Goal: Check status: Check status

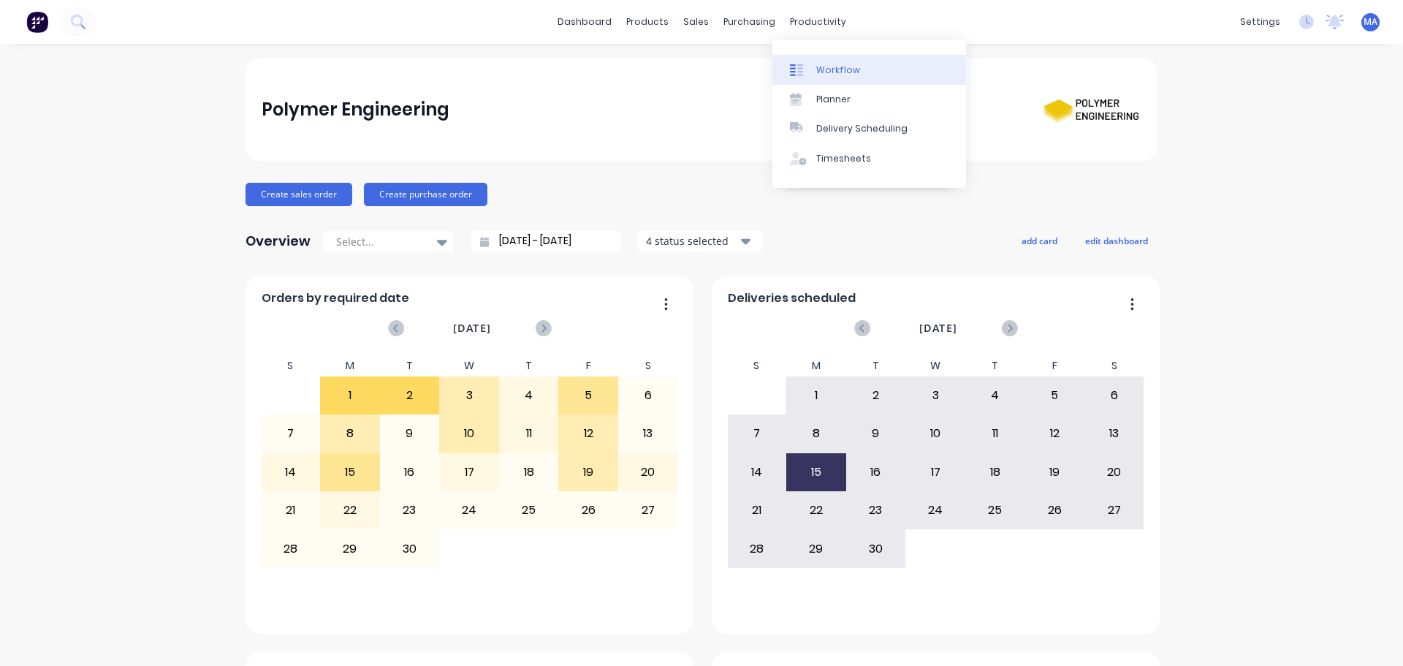
click at [831, 68] on div "Workflow" at bounding box center [838, 70] width 44 height 13
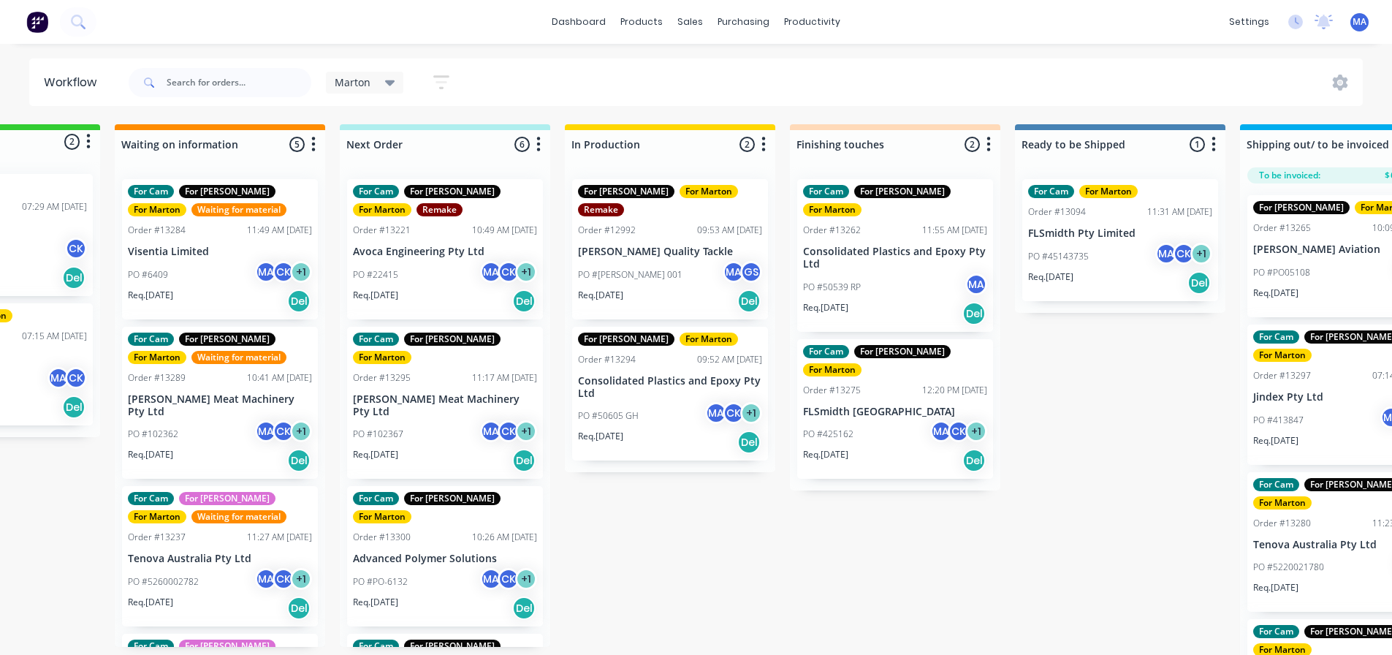
scroll to position [0, 303]
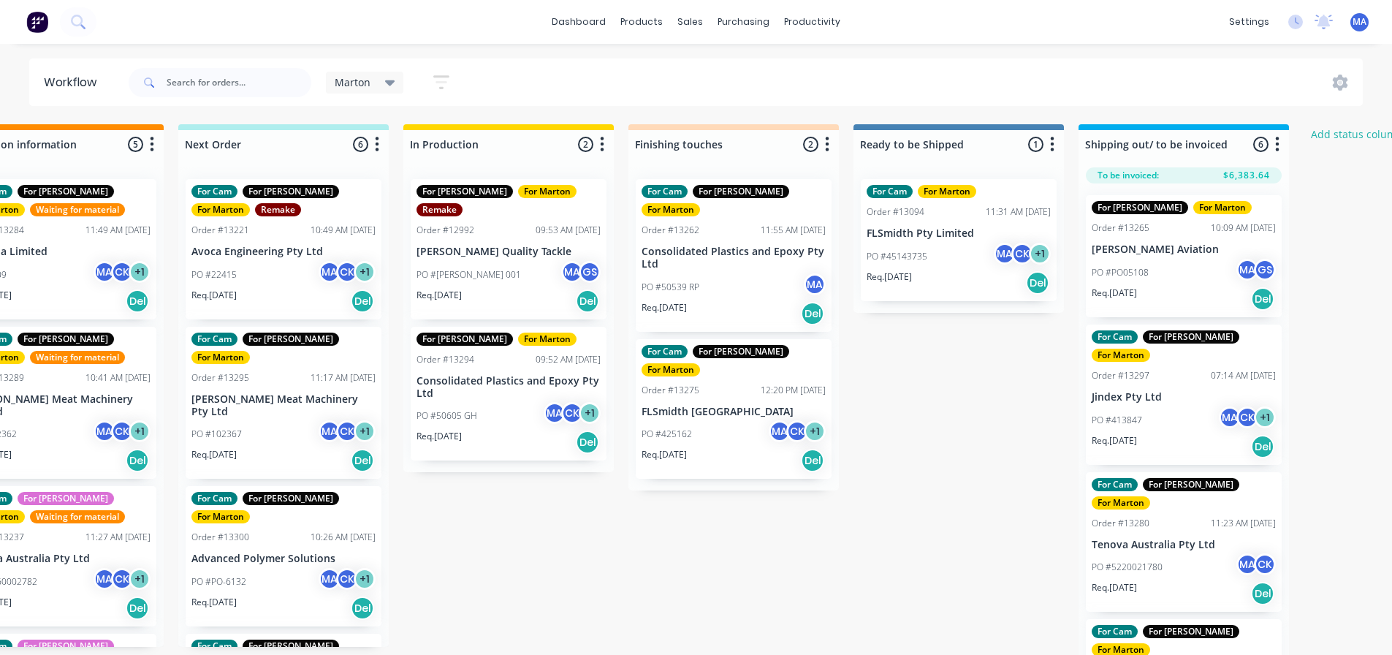
click at [701, 273] on div "PO #50539 RP MA" at bounding box center [734, 287] width 184 height 28
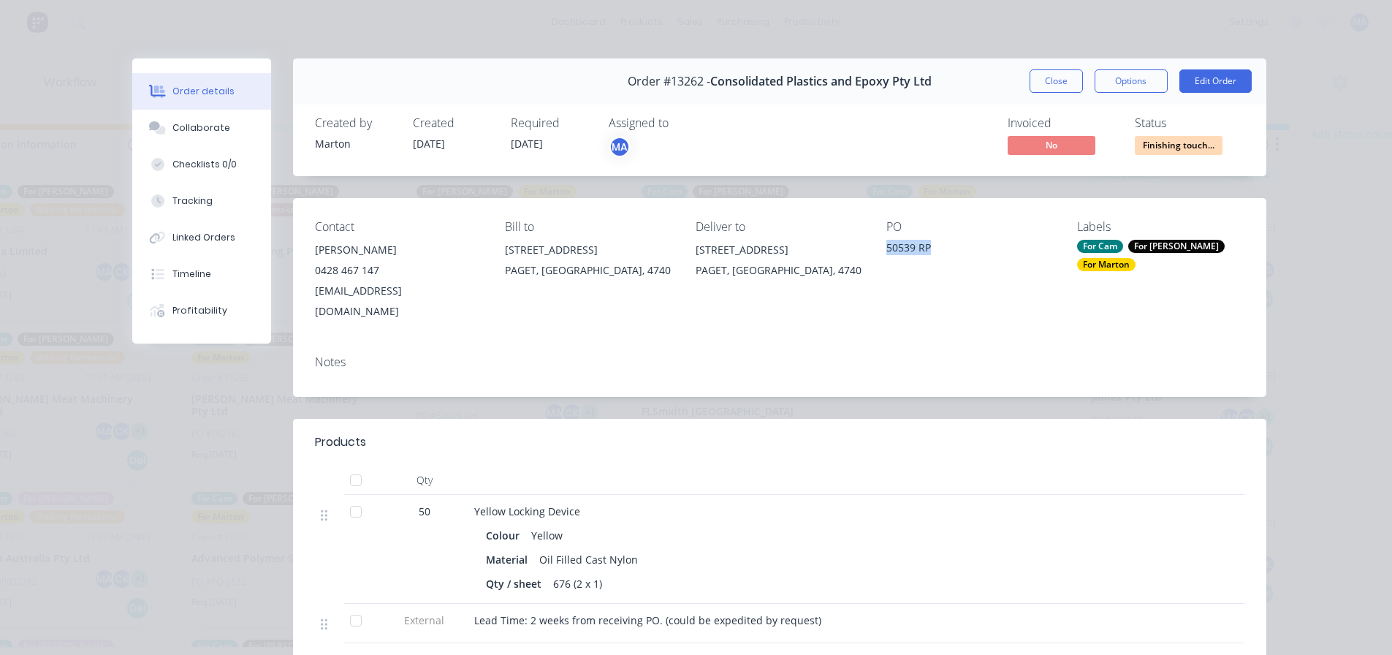
drag, startPoint x: 934, startPoint y: 243, endPoint x: 869, endPoint y: 245, distance: 64.3
click at [869, 245] on div "Contact [PERSON_NAME] [PHONE_NUMBER] [EMAIL_ADDRESS][DOMAIN_NAME] Bill to [STRE…" at bounding box center [779, 270] width 973 height 145
copy div "50539 RP"
click at [1120, 68] on div "Order #13262 - Consolidated Plastics and Epoxy Pty Ltd Close Options Edit Order" at bounding box center [779, 81] width 973 height 46
click at [1119, 94] on div "Order #13262 - Consolidated Plastics and Epoxy Pty Ltd Close Options Edit Order" at bounding box center [779, 81] width 973 height 46
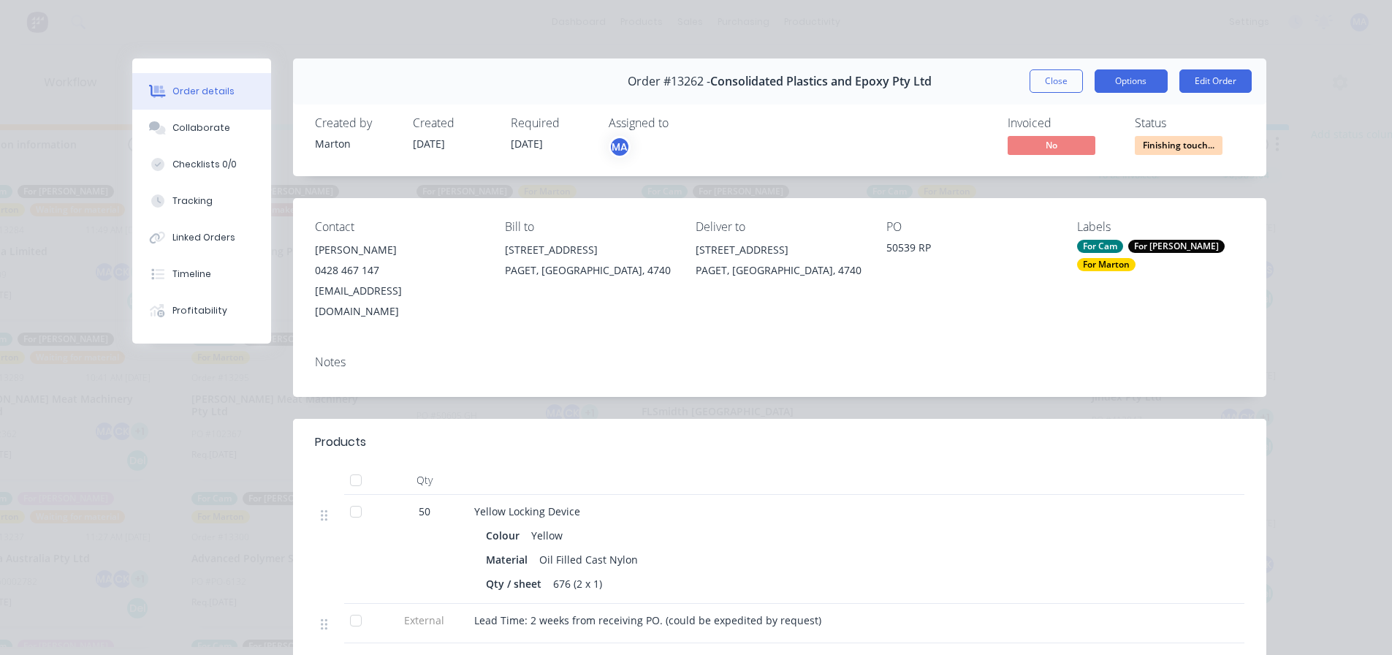
click at [1129, 81] on button "Options" at bounding box center [1131, 80] width 73 height 23
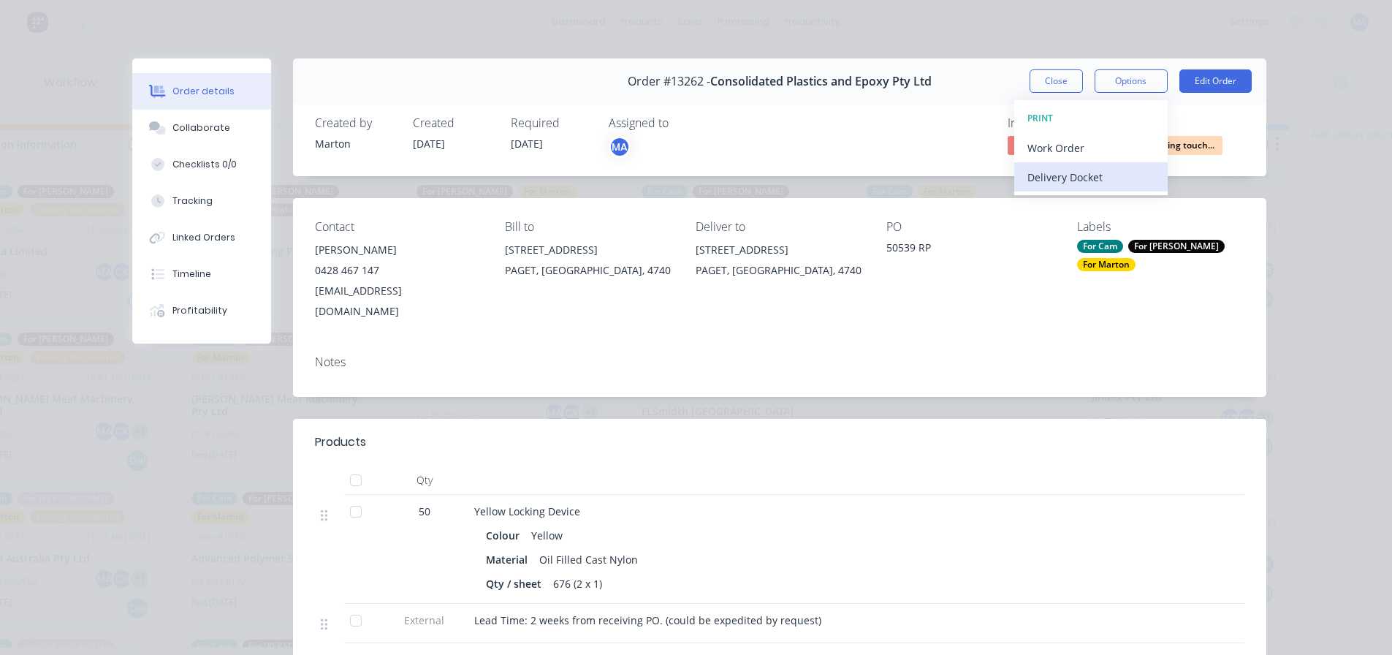
click at [1054, 175] on div "Delivery Docket" at bounding box center [1090, 177] width 127 height 21
click at [1053, 180] on div "Standard" at bounding box center [1090, 177] width 127 height 21
click at [1095, 35] on div "Order details Collaborate Checklists 0/0 Tracking Linked Orders Timeline Profit…" at bounding box center [696, 327] width 1392 height 655
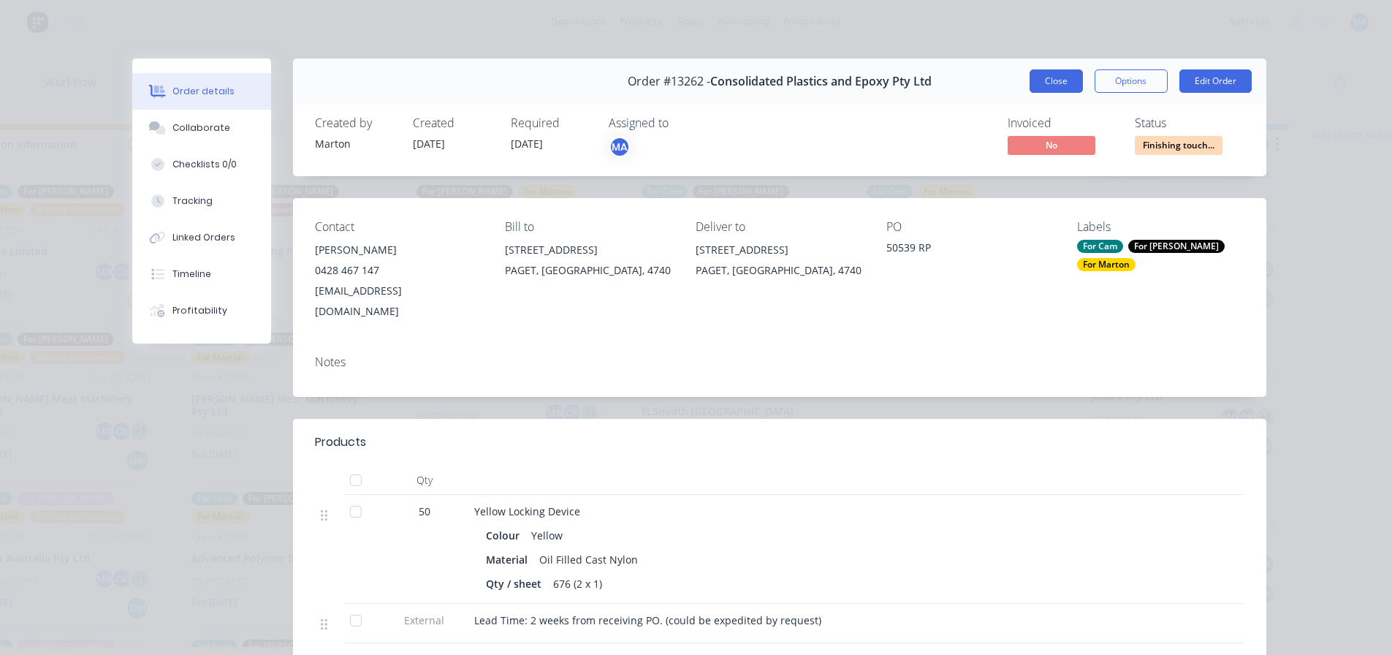
click at [1065, 77] on button "Close" at bounding box center [1055, 80] width 53 height 23
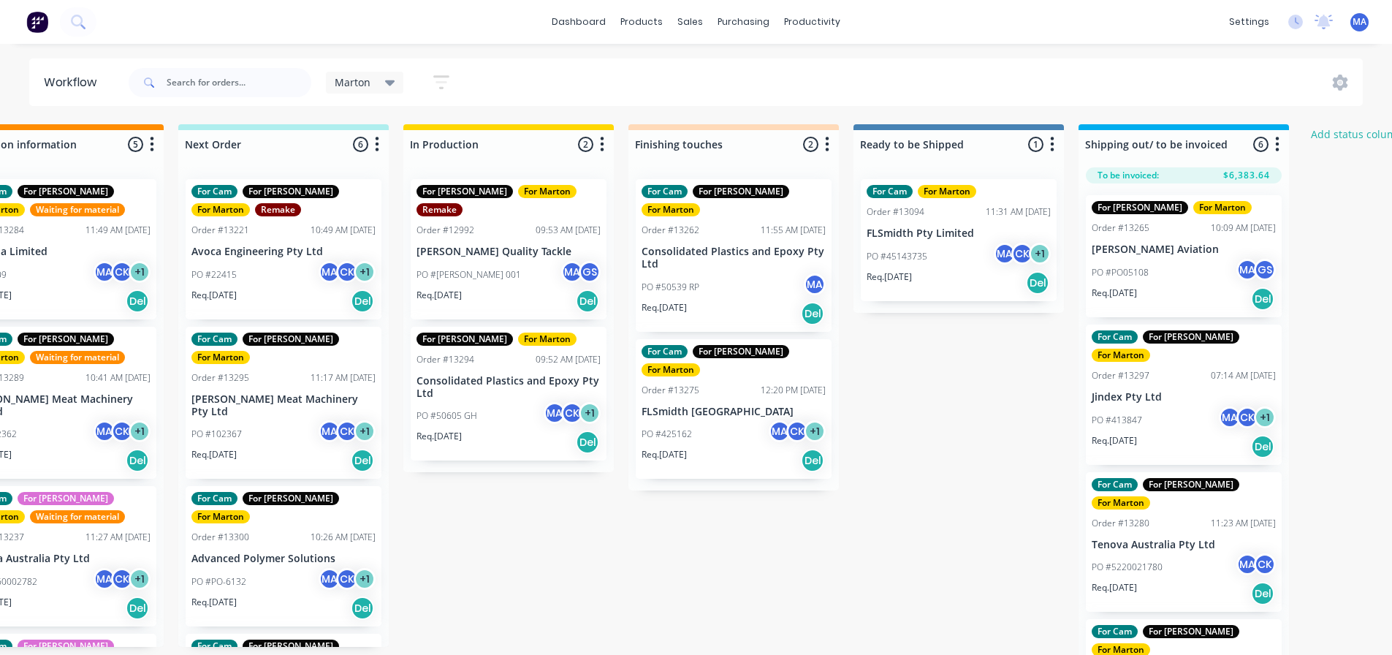
click at [600, 50] on div "dashboard products sales purchasing productivity dashboard products Product Cat…" at bounding box center [393, 283] width 1392 height 567
click at [585, 21] on link "dashboard" at bounding box center [578, 22] width 69 height 22
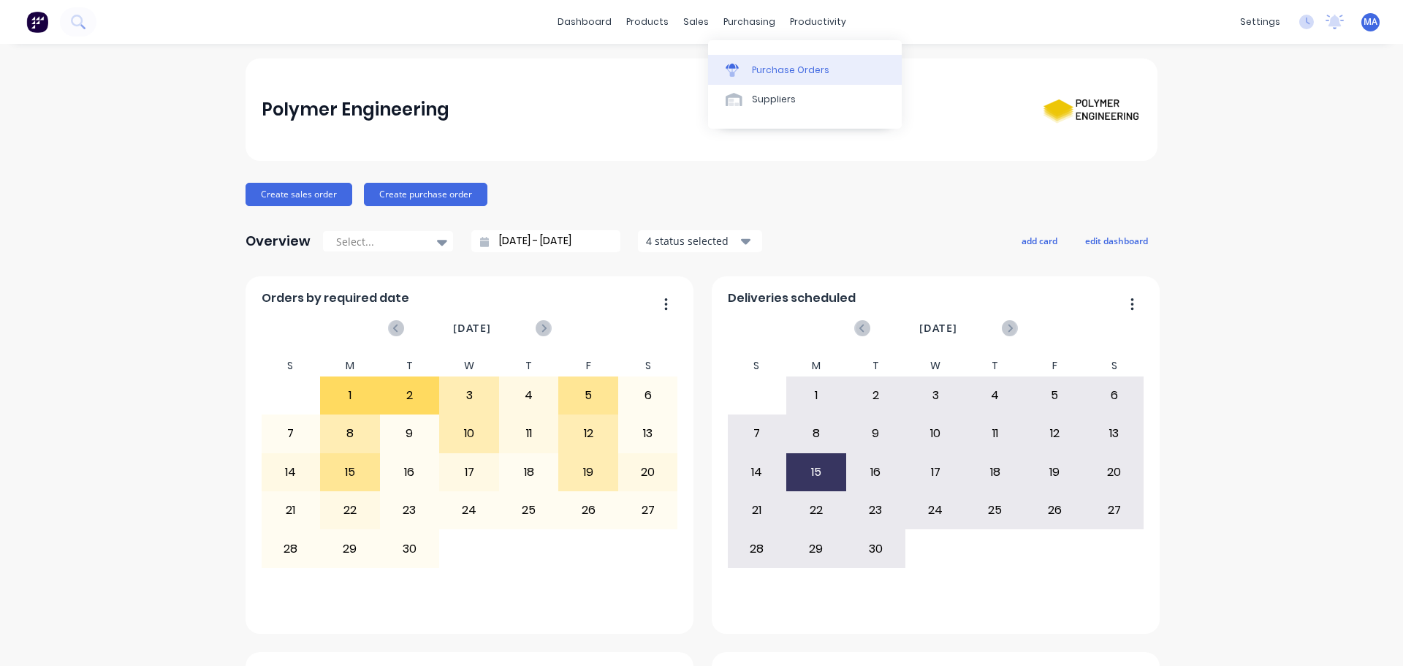
click at [763, 73] on div "Purchase Orders" at bounding box center [790, 70] width 77 height 13
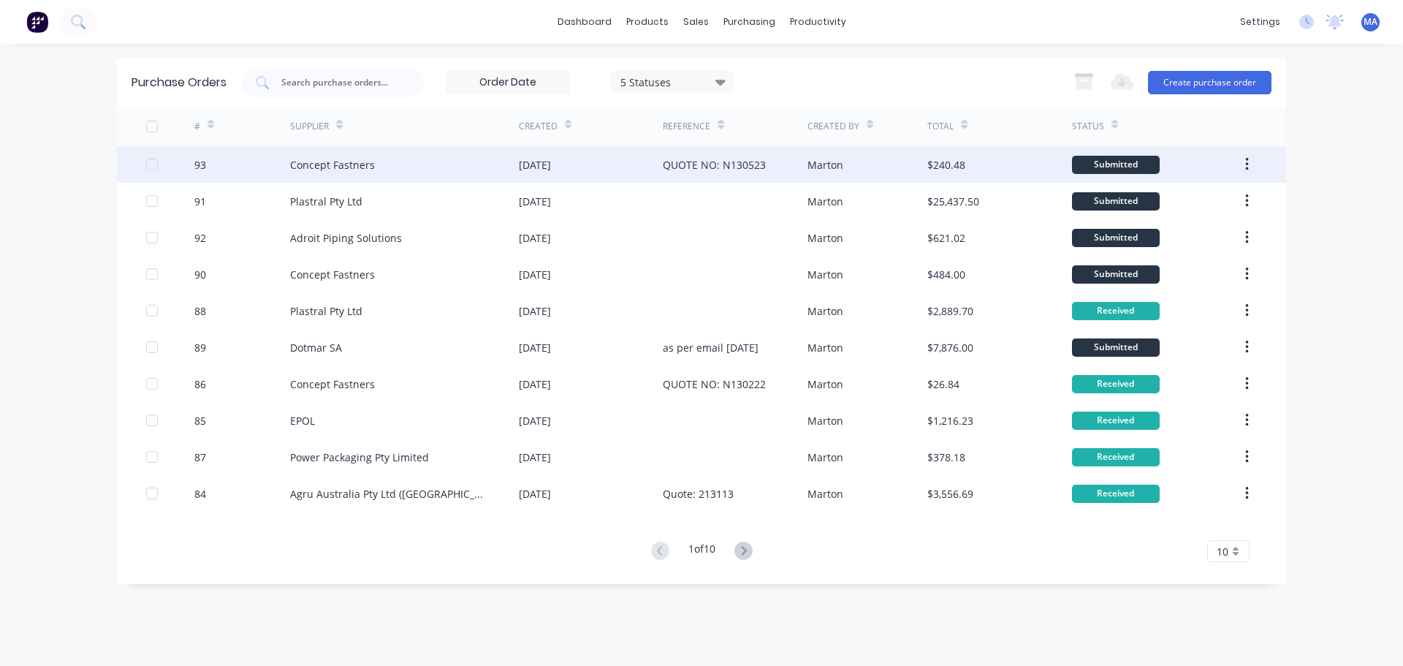
click at [410, 170] on div "Concept Fastners" at bounding box center [404, 164] width 229 height 37
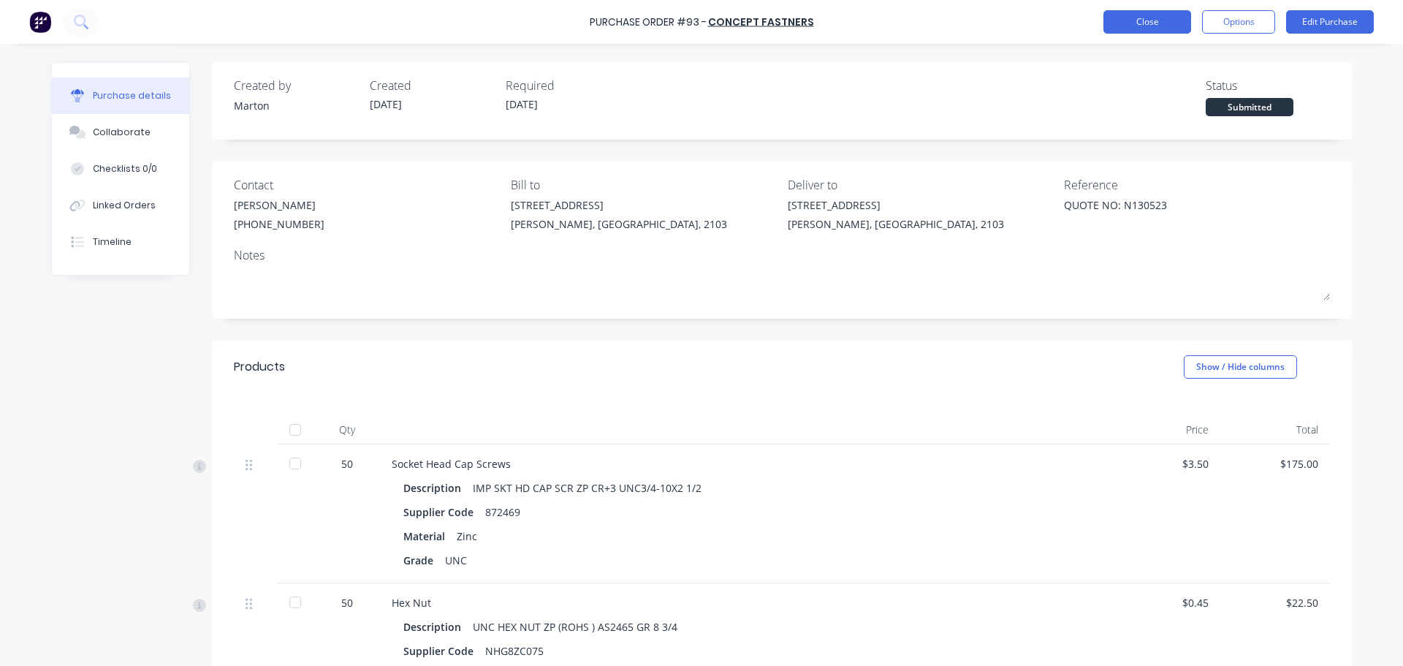
click at [1125, 23] on button "Close" at bounding box center [1147, 21] width 88 height 23
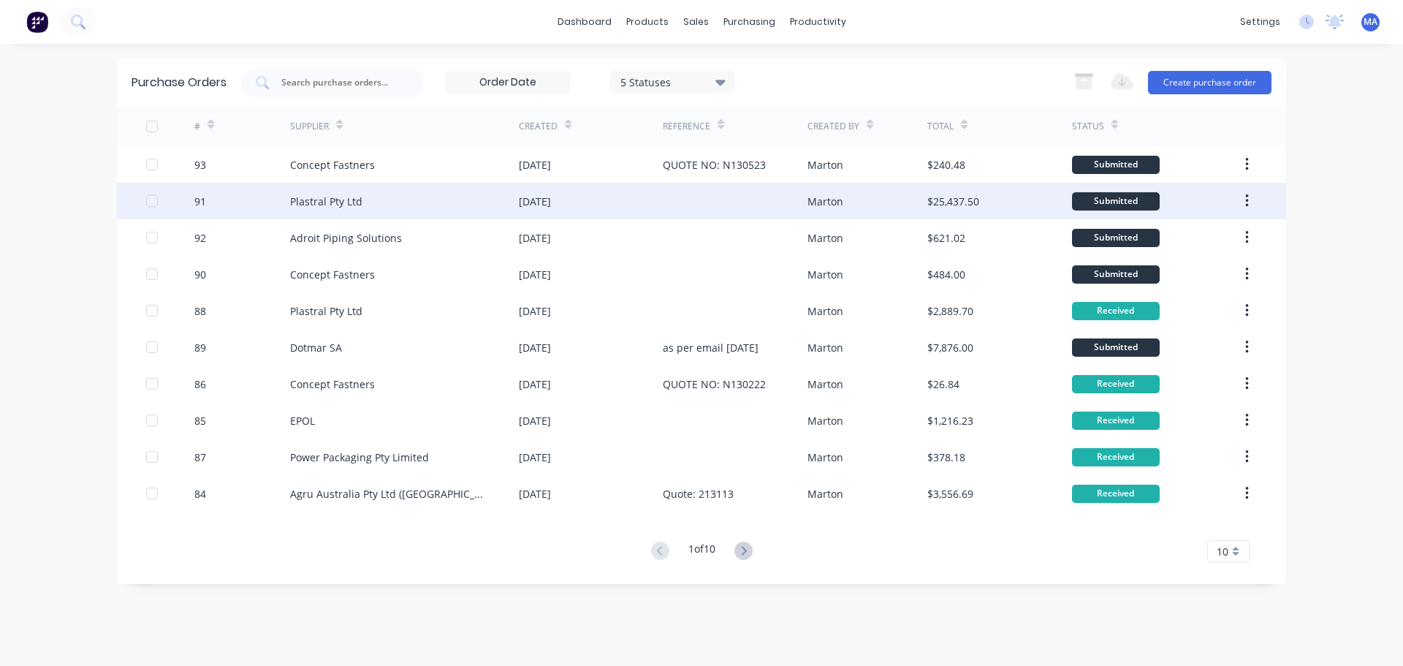
click at [412, 198] on div "Plastral Pty Ltd" at bounding box center [404, 201] width 229 height 37
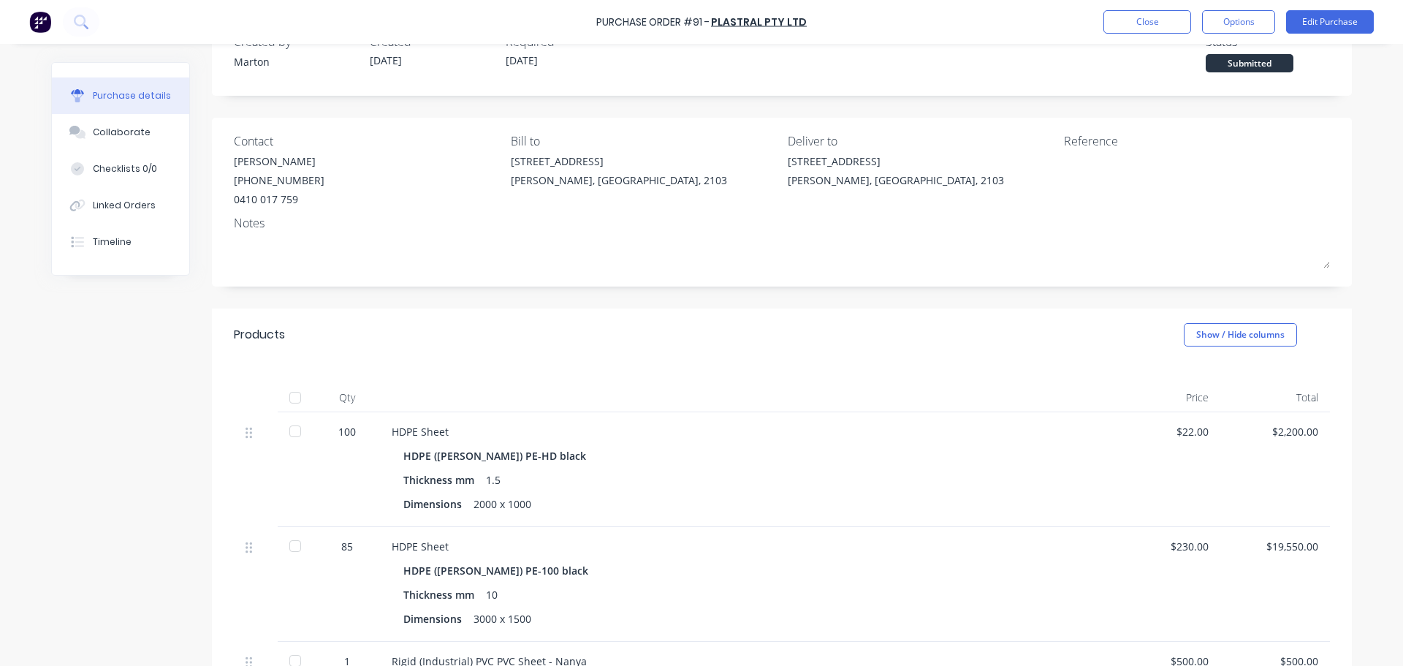
scroll to position [292, 0]
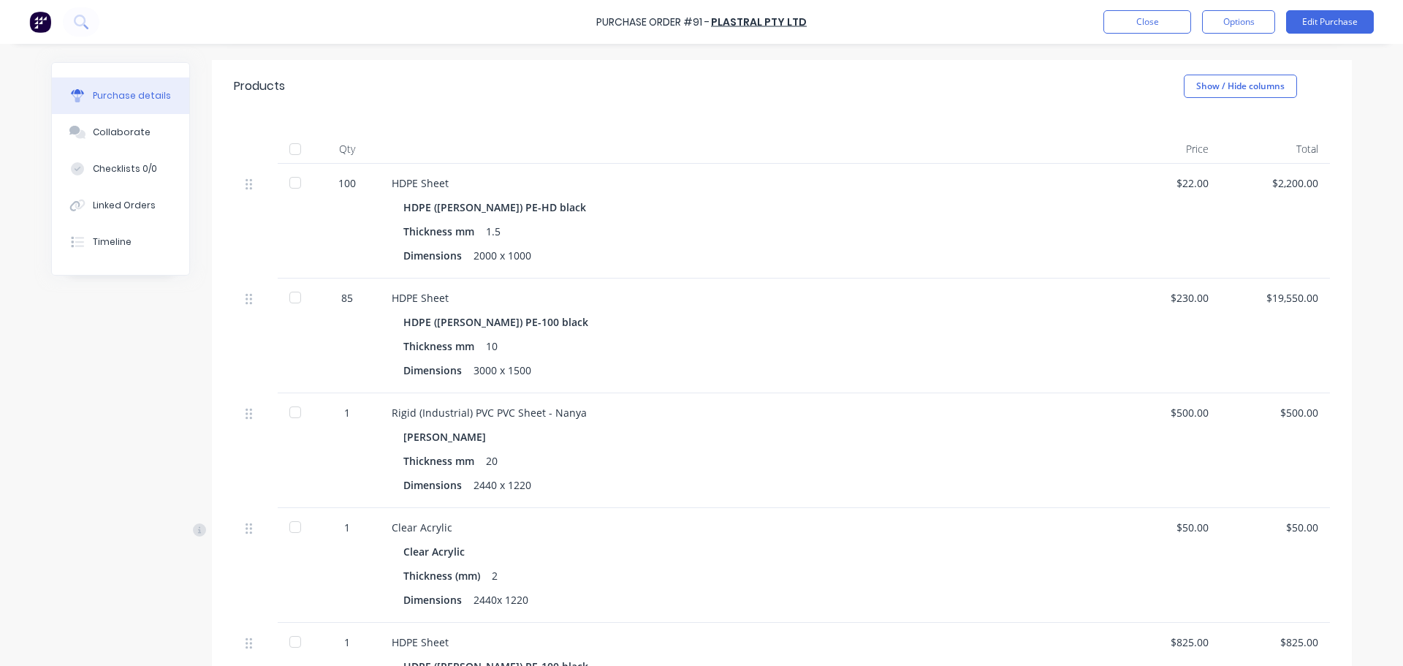
click at [286, 408] on div at bounding box center [295, 411] width 29 height 29
click at [292, 528] on div at bounding box center [295, 526] width 29 height 29
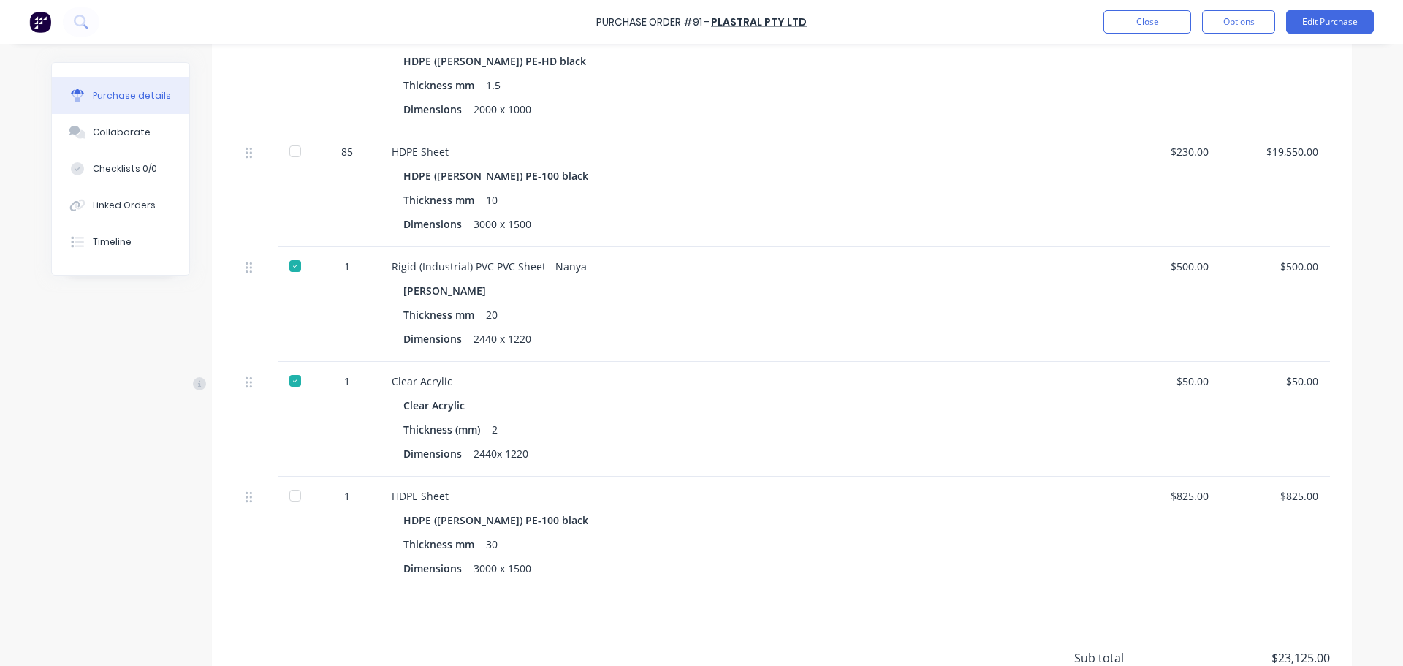
click at [295, 498] on div at bounding box center [295, 495] width 29 height 29
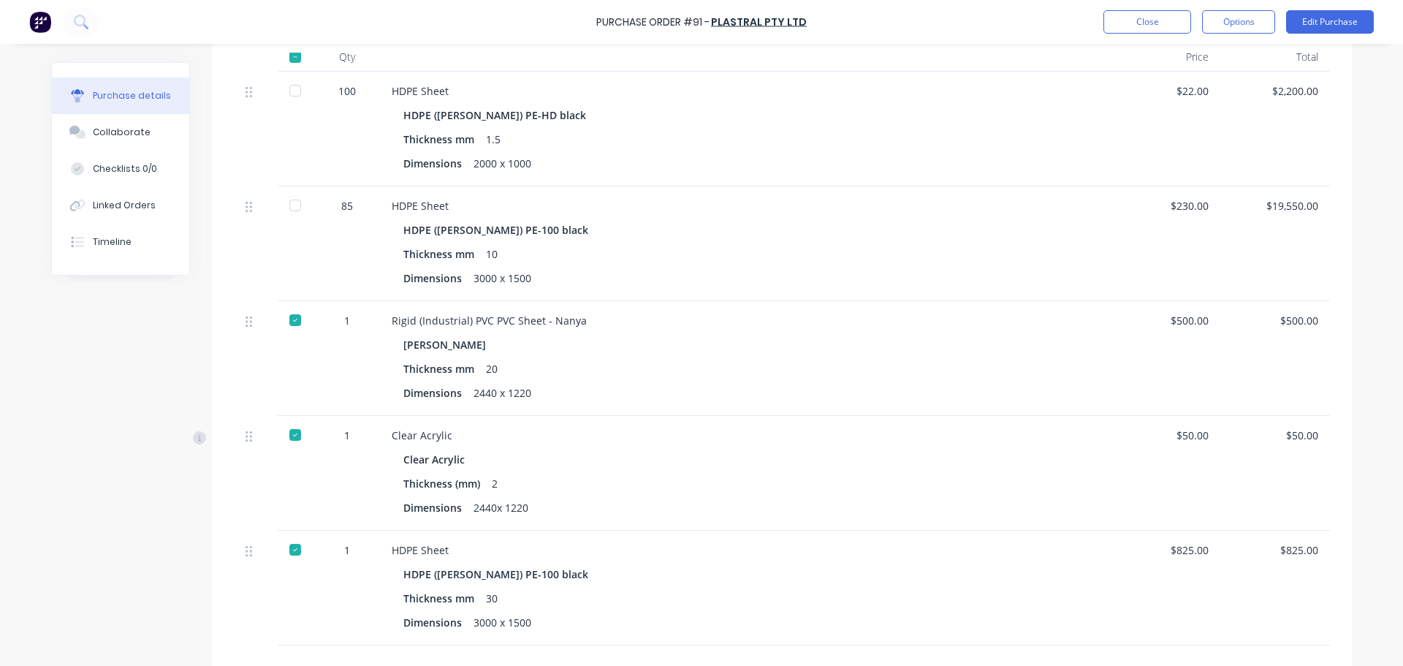
scroll to position [219, 0]
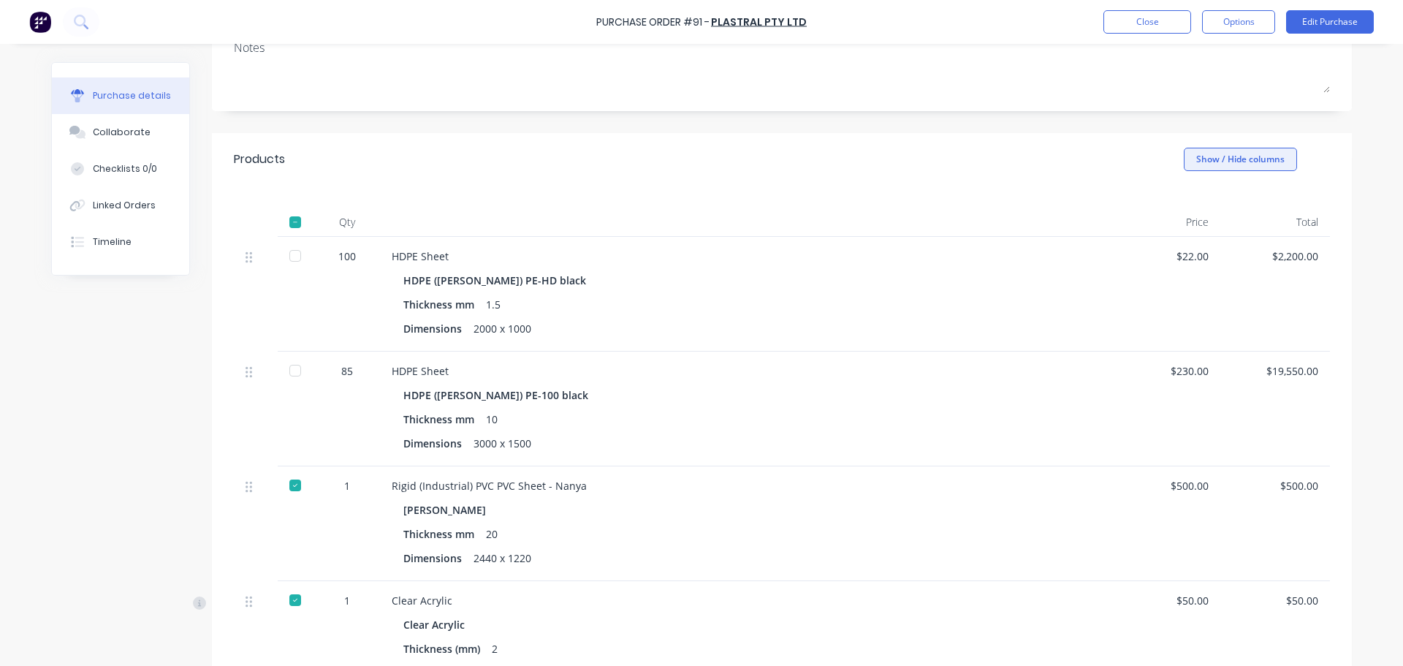
click at [1228, 168] on button "Show / Hide columns" at bounding box center [1240, 159] width 113 height 23
click at [898, 175] on div "Products Show / Hide columns" at bounding box center [782, 159] width 1140 height 53
click at [1223, 159] on button "Show / Hide columns" at bounding box center [1240, 159] width 113 height 23
click at [1192, 208] on span at bounding box center [1190, 207] width 12 height 12
click at [1184, 201] on input "Job" at bounding box center [1184, 201] width 0 height 0
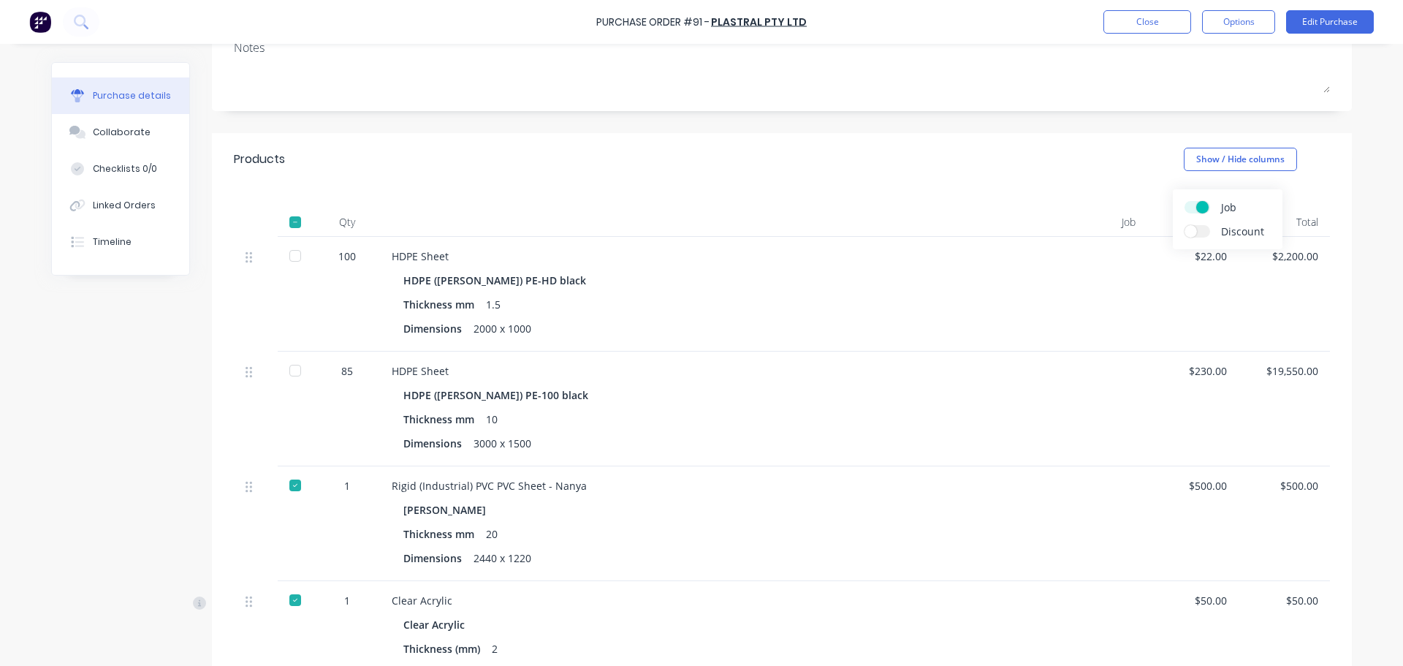
click at [1199, 208] on span at bounding box center [1202, 207] width 12 height 12
click at [1184, 201] on input "Job" at bounding box center [1184, 201] width 0 height 0
click at [1199, 208] on label "Job" at bounding box center [1197, 207] width 26 height 12
click at [1184, 201] on input "Job" at bounding box center [1184, 201] width 0 height 0
click at [1199, 206] on span at bounding box center [1202, 207] width 12 height 12
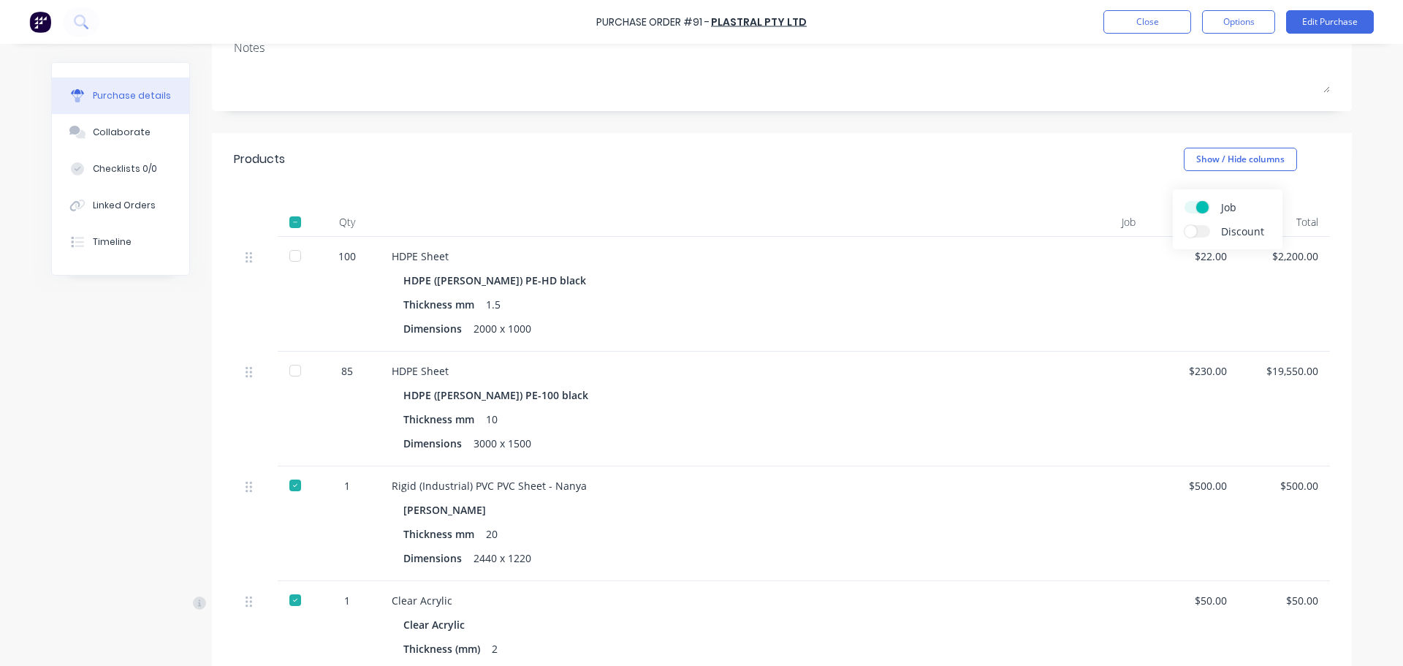
click at [1184, 201] on input "Job" at bounding box center [1184, 201] width 0 height 0
click at [1199, 206] on label "Job" at bounding box center [1197, 207] width 26 height 12
click at [1184, 201] on input "Job" at bounding box center [1184, 201] width 0 height 0
click at [1199, 206] on span at bounding box center [1202, 207] width 12 height 12
click at [1184, 201] on input "Job" at bounding box center [1184, 201] width 0 height 0
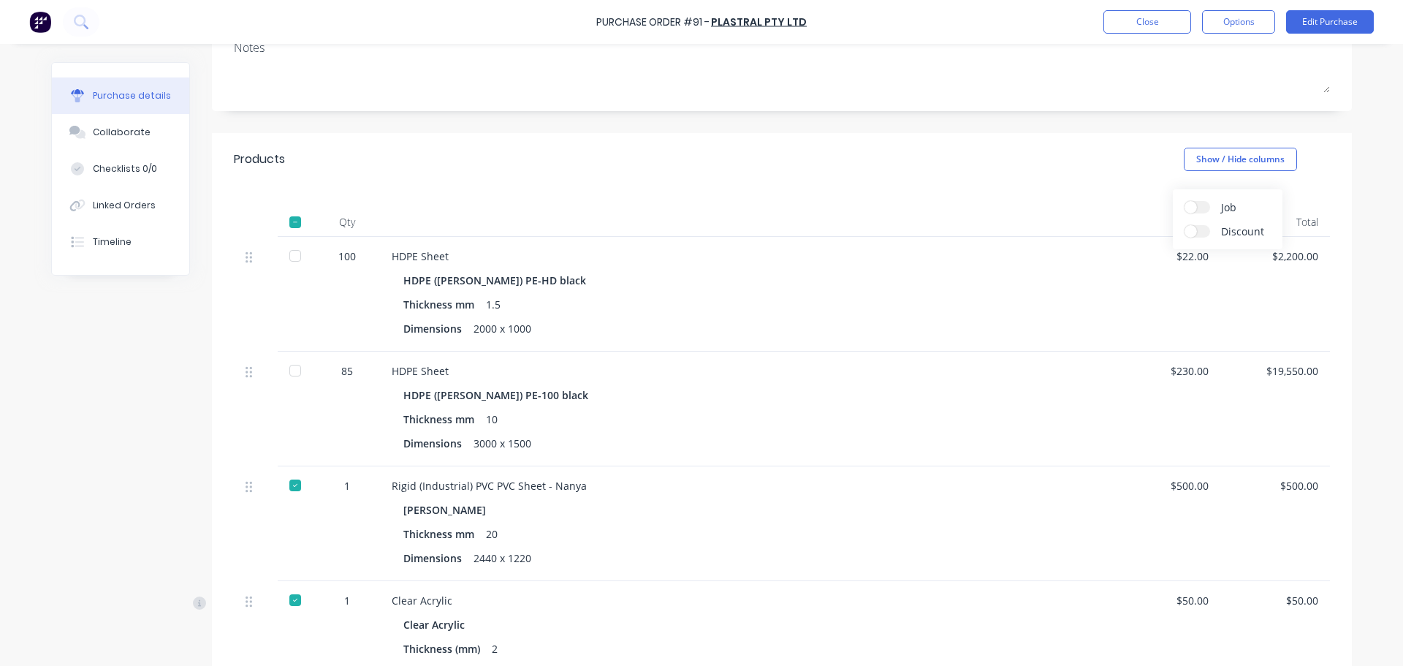
click at [967, 176] on div "Products Show / Hide columns" at bounding box center [782, 159] width 1140 height 53
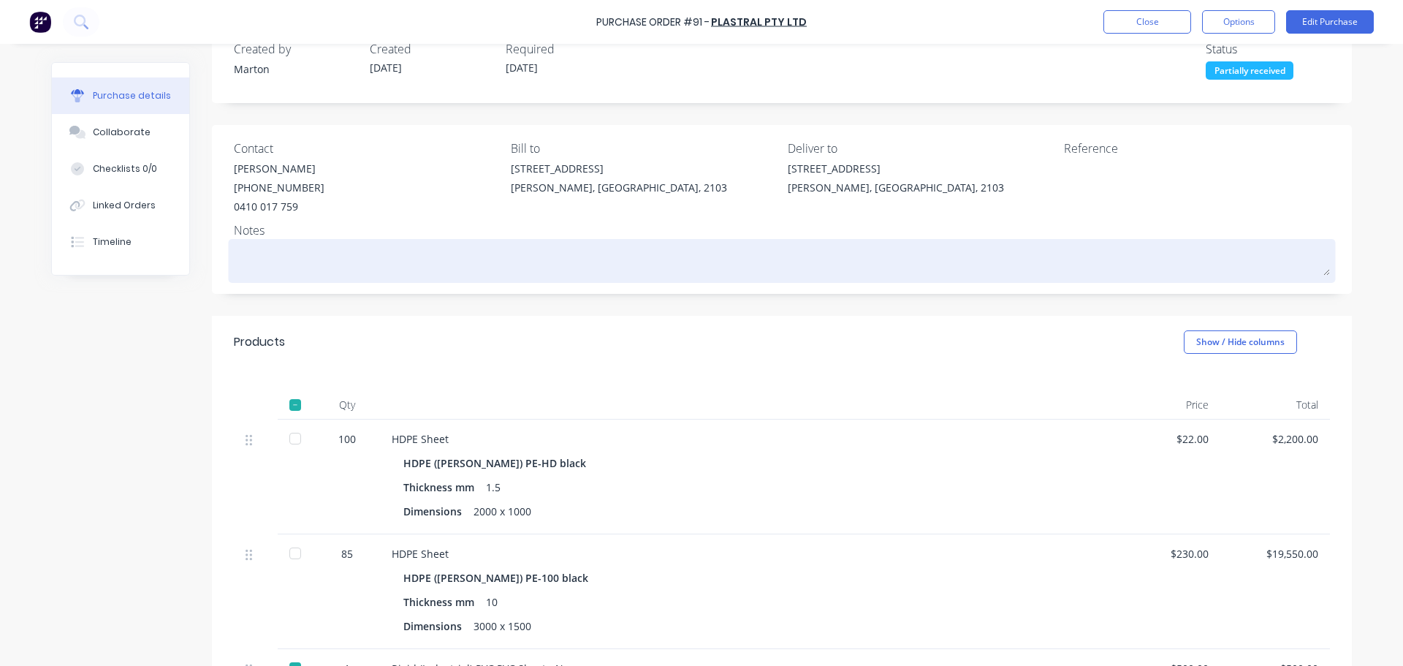
scroll to position [0, 0]
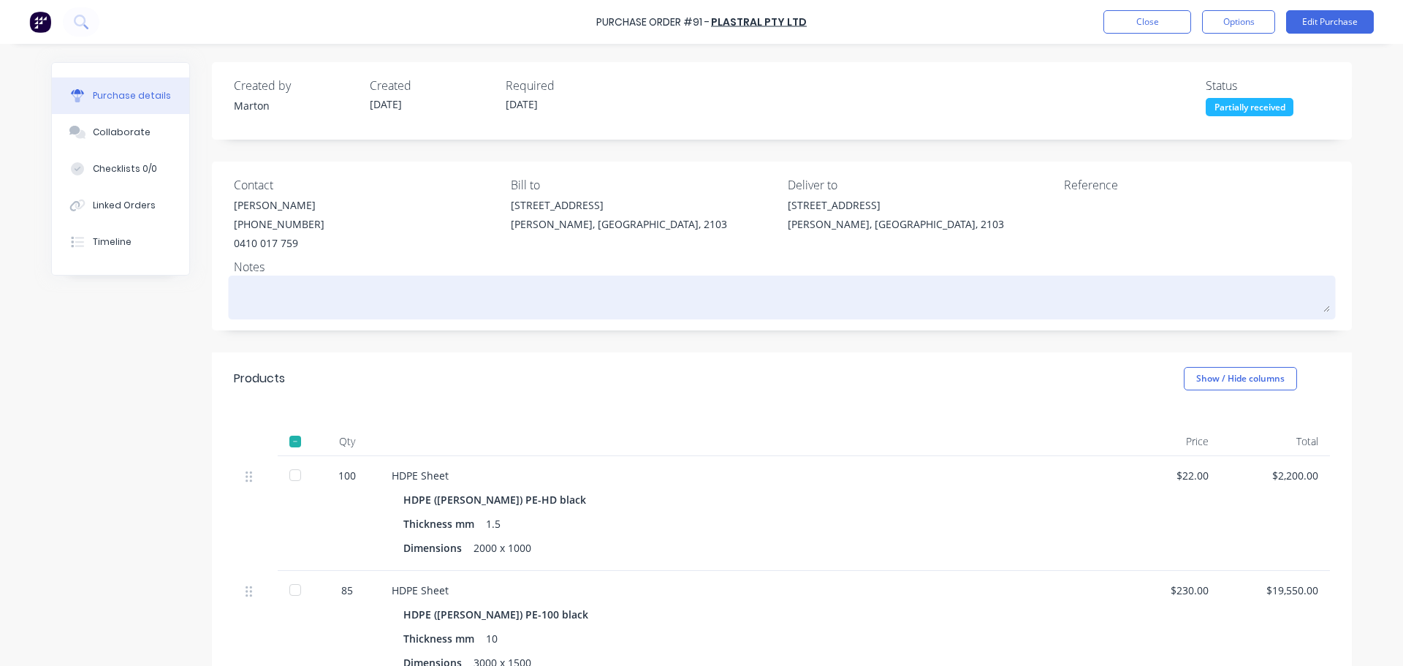
click at [566, 306] on textarea at bounding box center [782, 295] width 1096 height 33
type textarea "x"
type textarea "r"
type textarea "x"
type textarea "re"
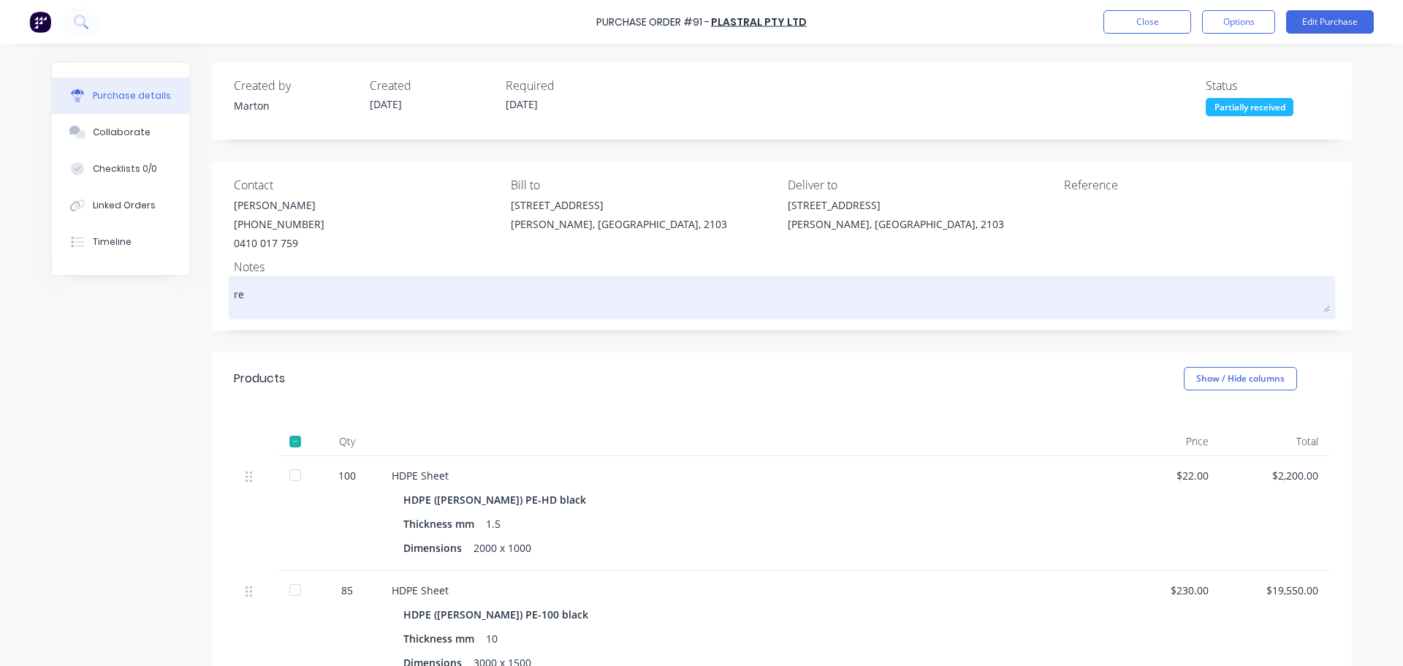
type textarea "x"
type textarea "rec"
type textarea "x"
type textarea "rece"
type textarea "x"
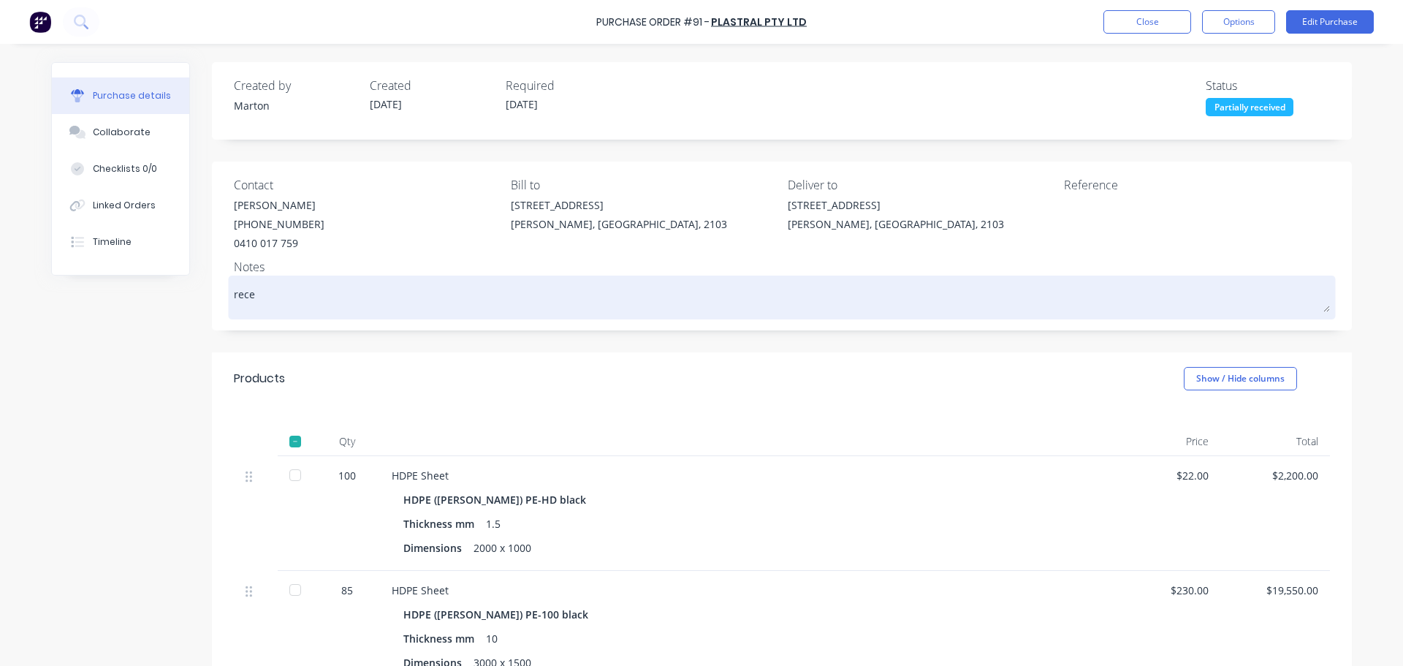
type textarea "recei"
type textarea "x"
type textarea "receiv"
type textarea "x"
type textarea "receive"
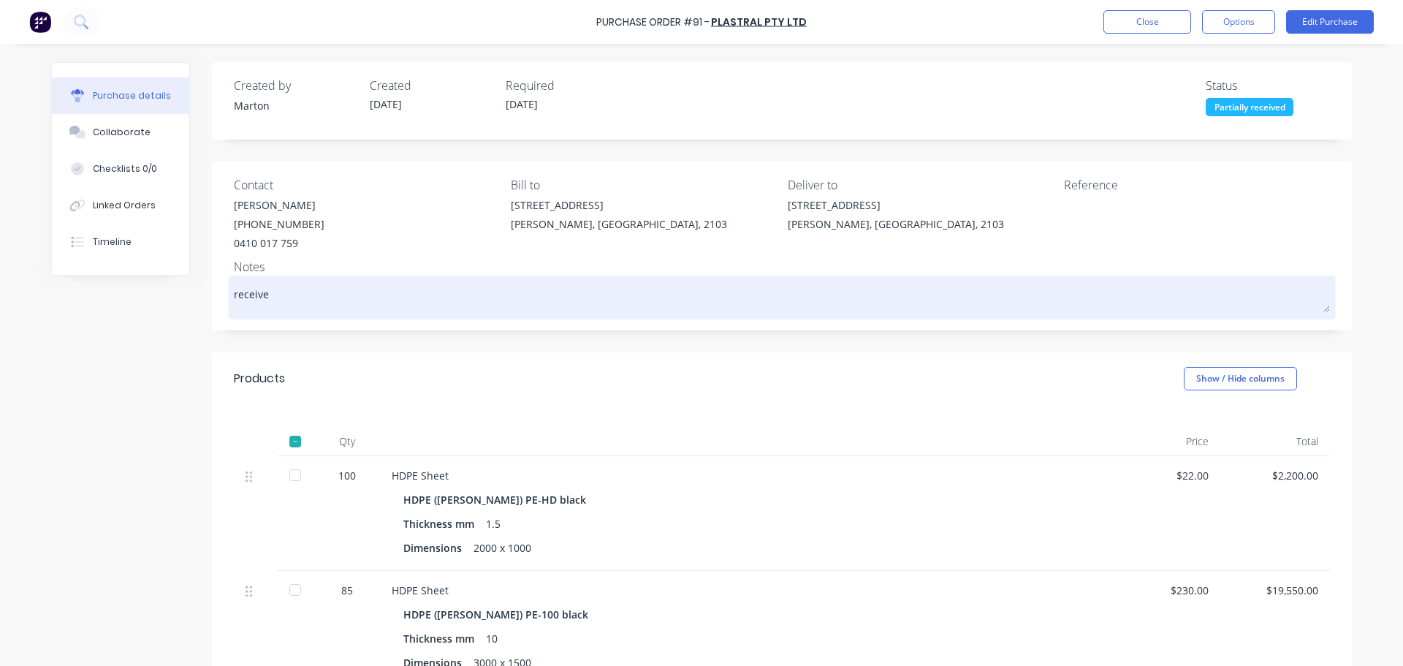
type textarea "x"
type textarea "received"
type textarea "x"
type textarea "received"
type textarea "x"
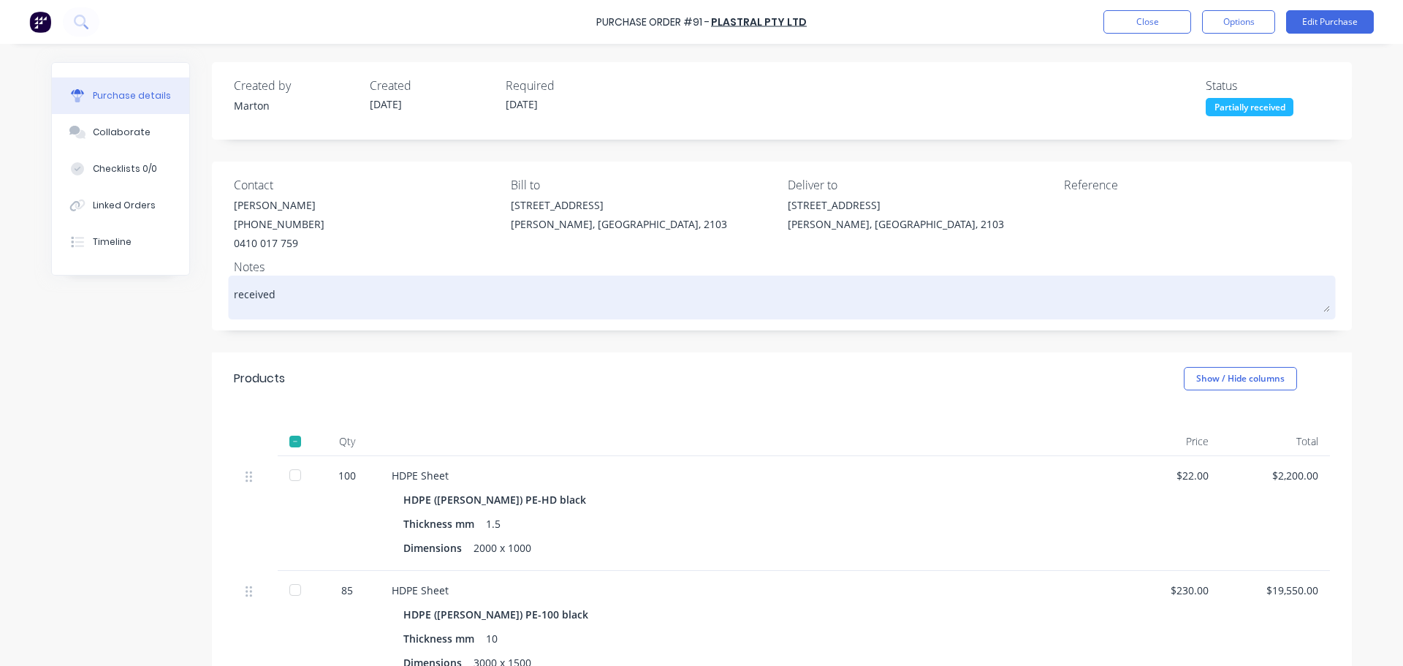
type textarea "received 4"
type textarea "x"
type textarea "received 40"
type textarea "x"
type textarea "received 40"
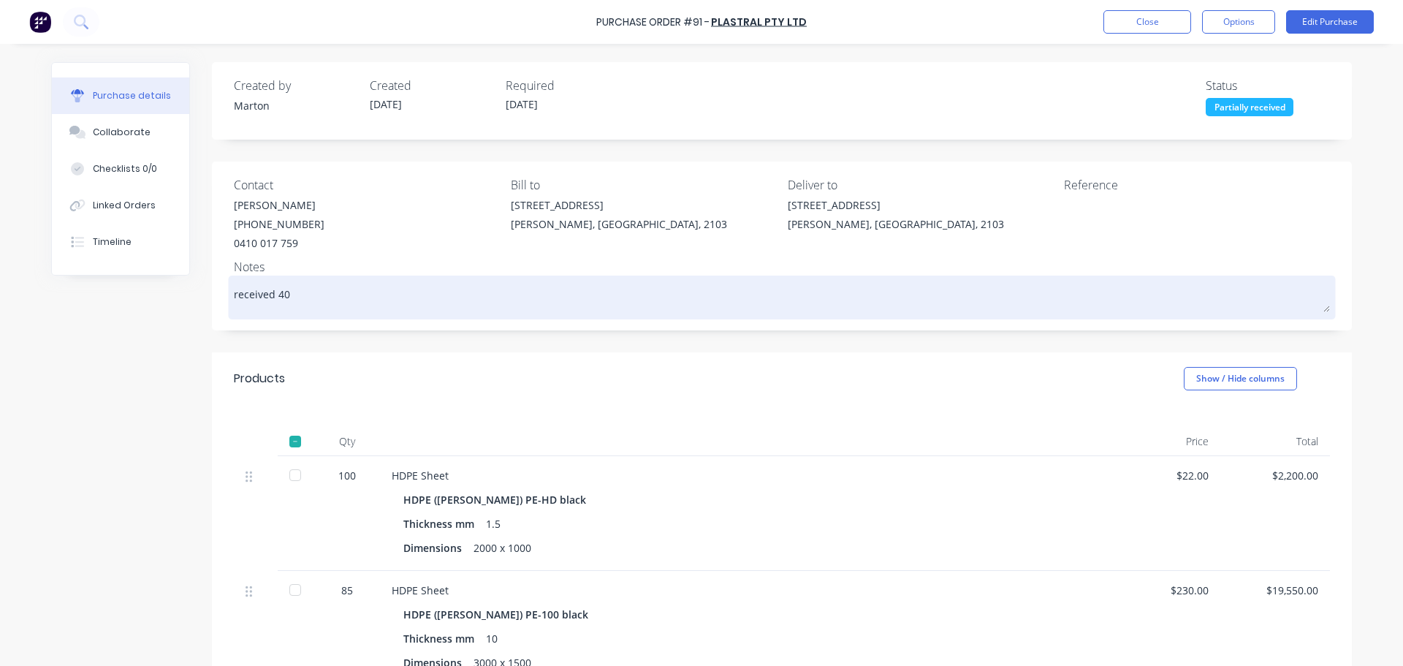
type textarea "x"
type textarea "received 40 1"
type textarea "x"
type textarea "received 40 10"
type textarea "x"
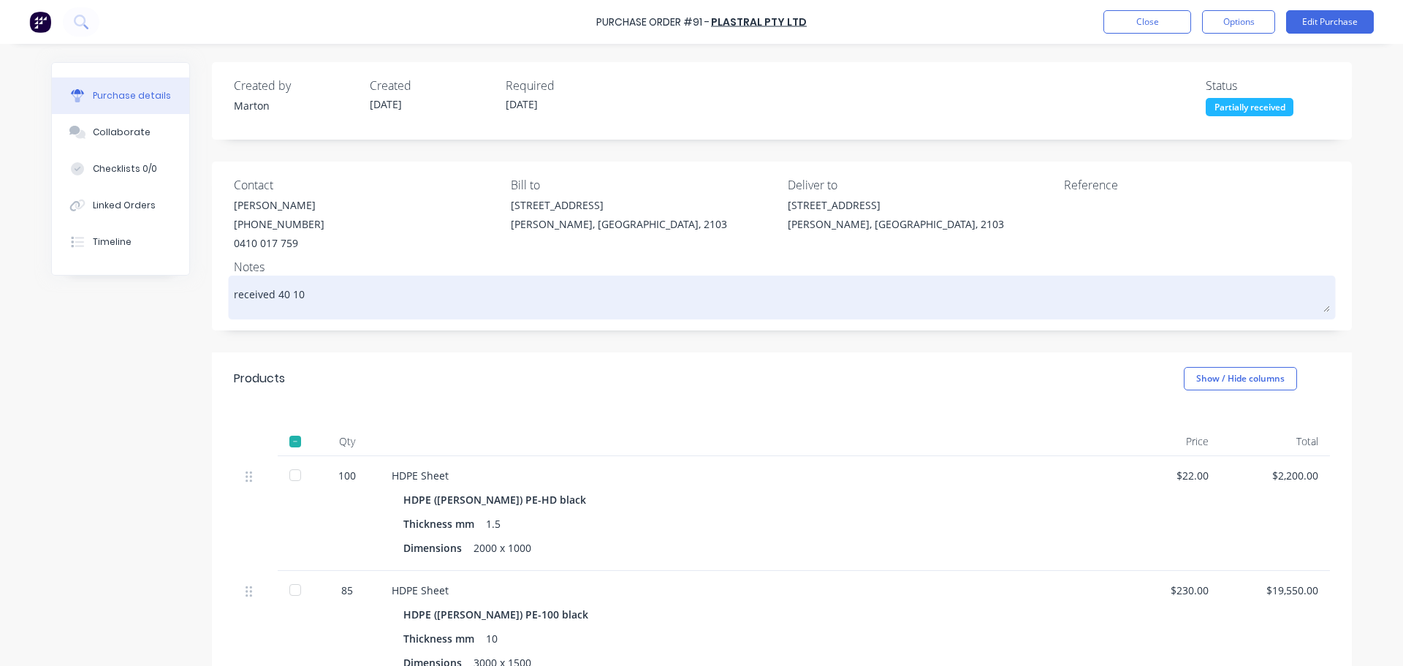
type textarea "received 40 10m"
type textarea "x"
type textarea "received 40 10mm"
type textarea "x"
type textarea "received 40 10mm"
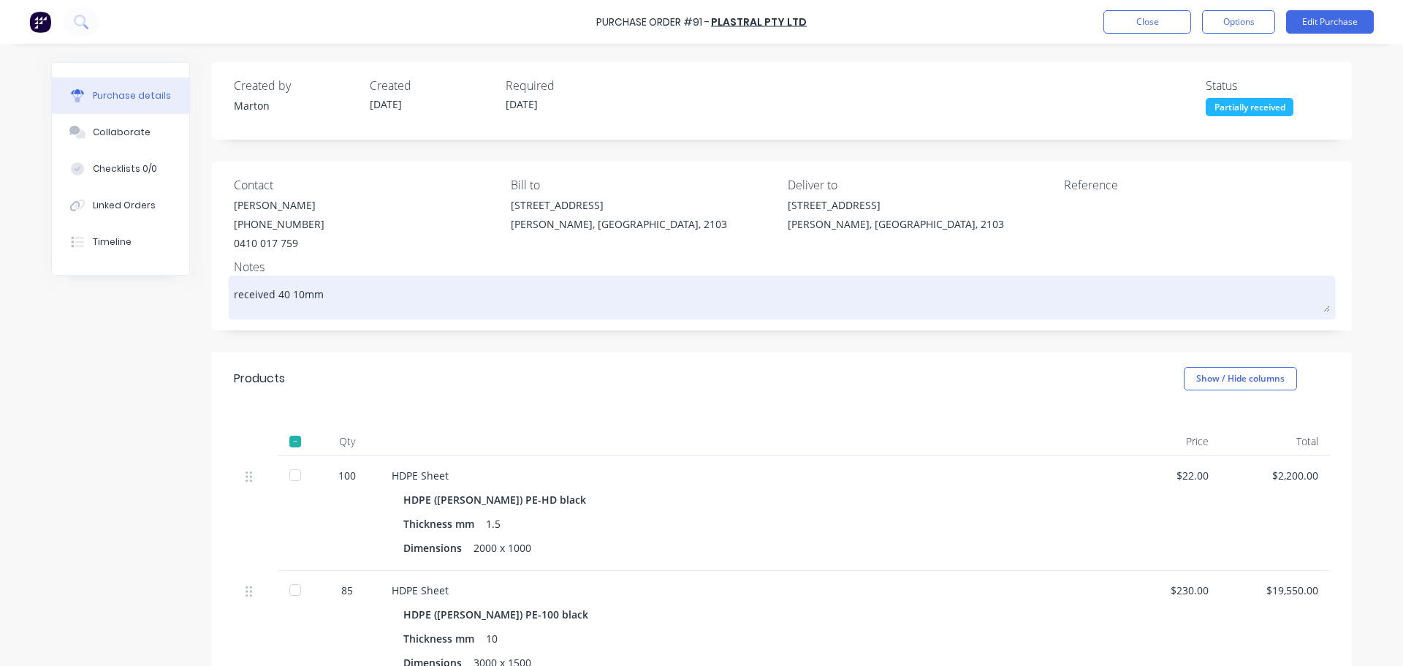
type textarea "x"
type textarea "received 40 10mm s"
type textarea "x"
type textarea "received 40 10mm sh"
type textarea "x"
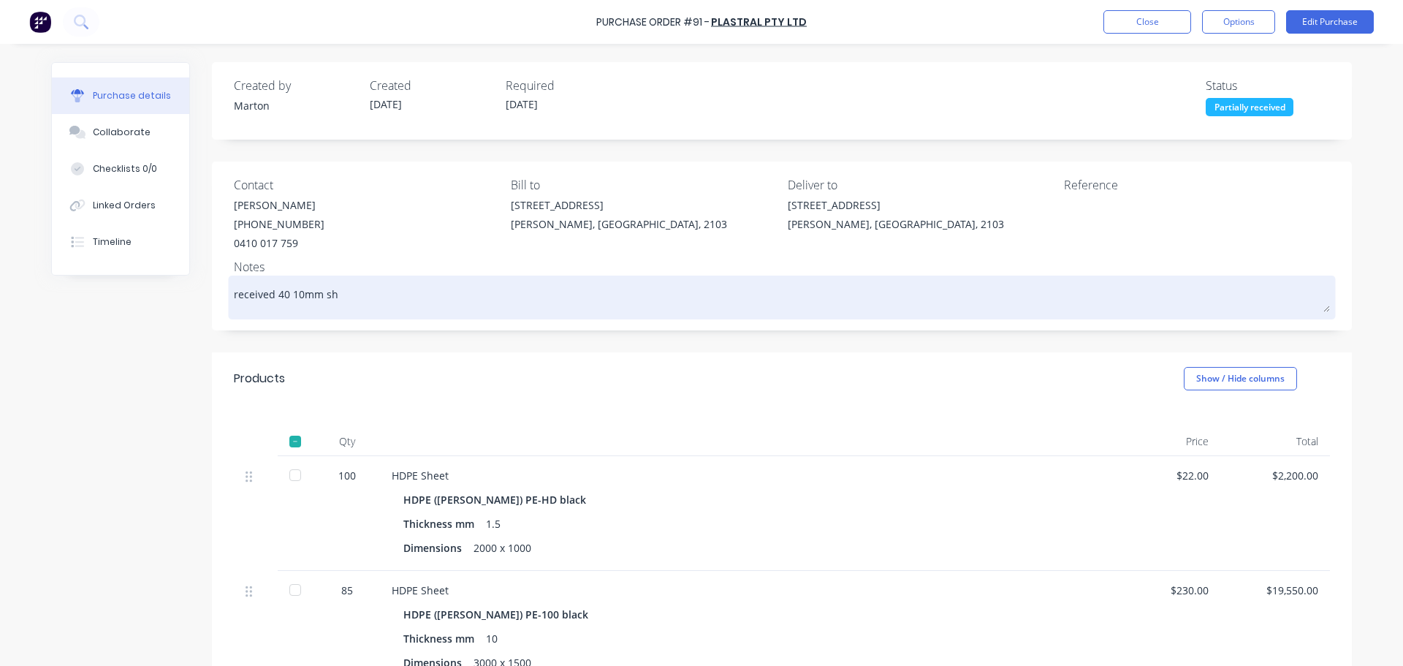
type textarea "received 40 10mm she"
type textarea "x"
type textarea "received 40 10mm shee"
type textarea "x"
type textarea "received 40 10mm sheet"
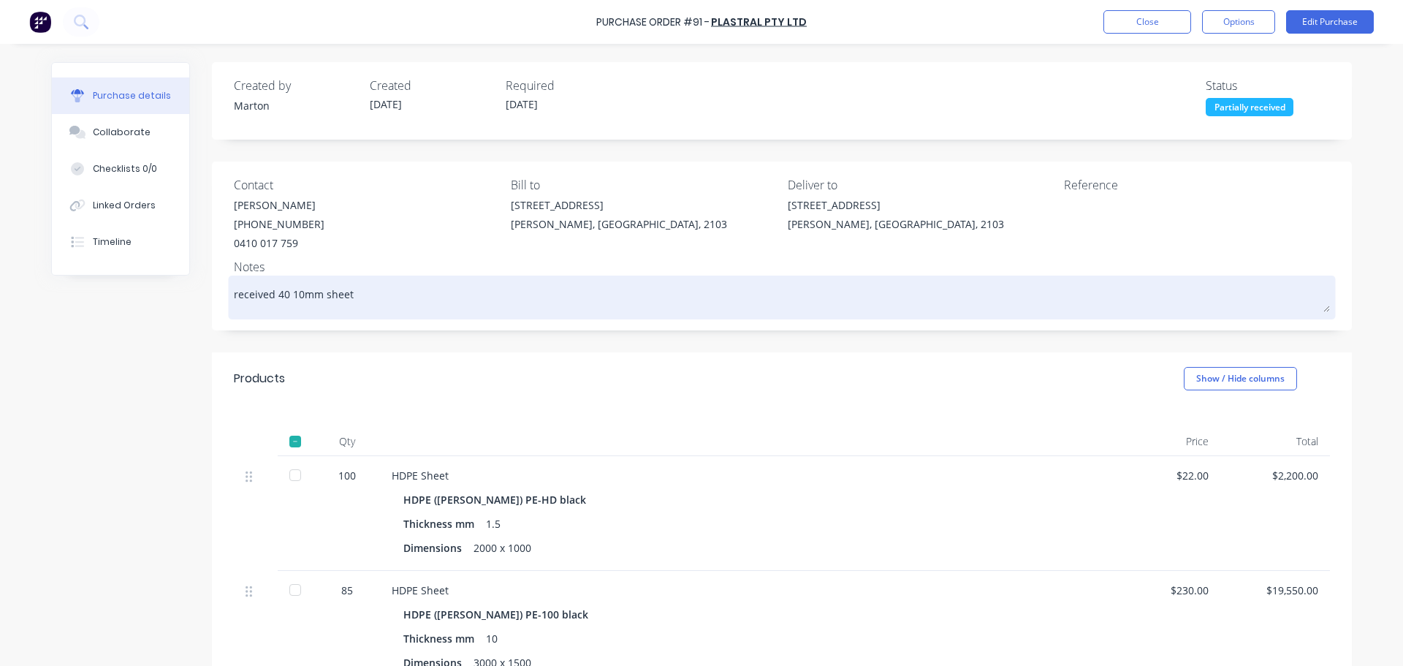
type textarea "x"
type textarea "received 40 10mm sheets"
type textarea "x"
type textarea "received 40 10mm sheets"
type textarea "x"
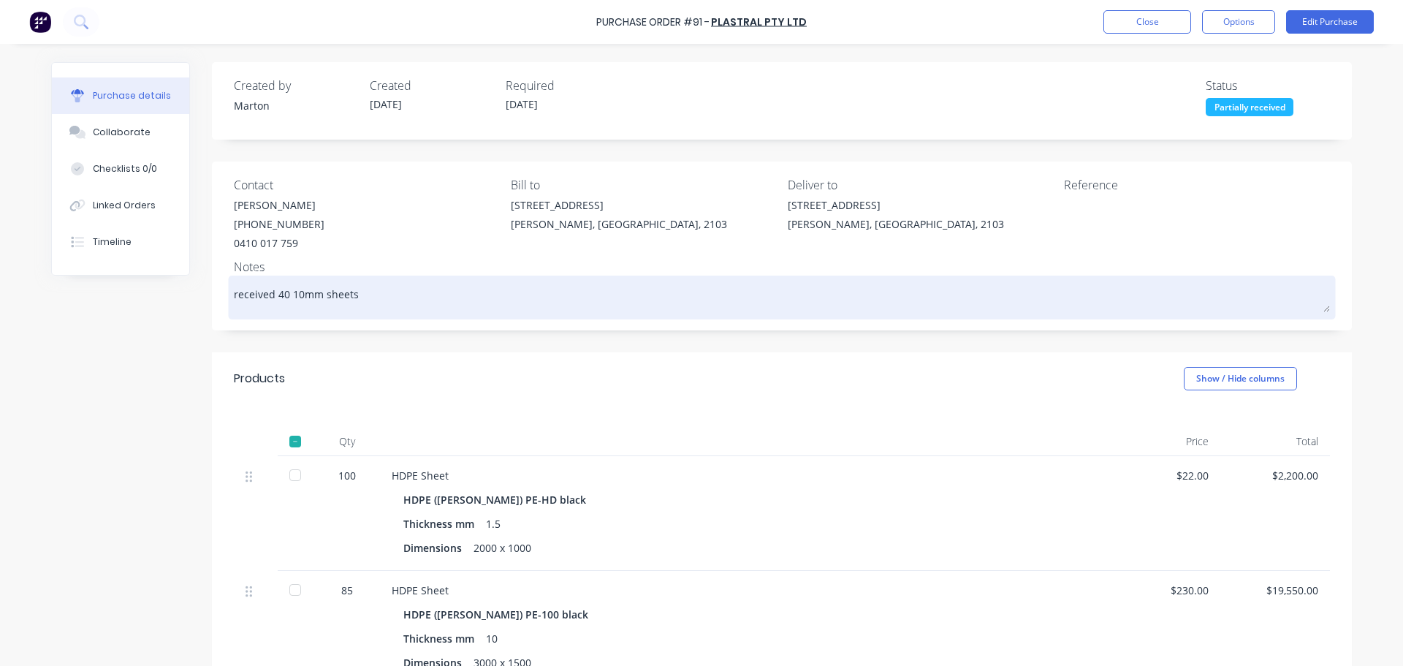
type textarea "received 40 10mm sheets o"
type textarea "x"
type textarea "received 40 10mm sheets on"
type textarea "x"
type textarea "received 40 10mm sheets on"
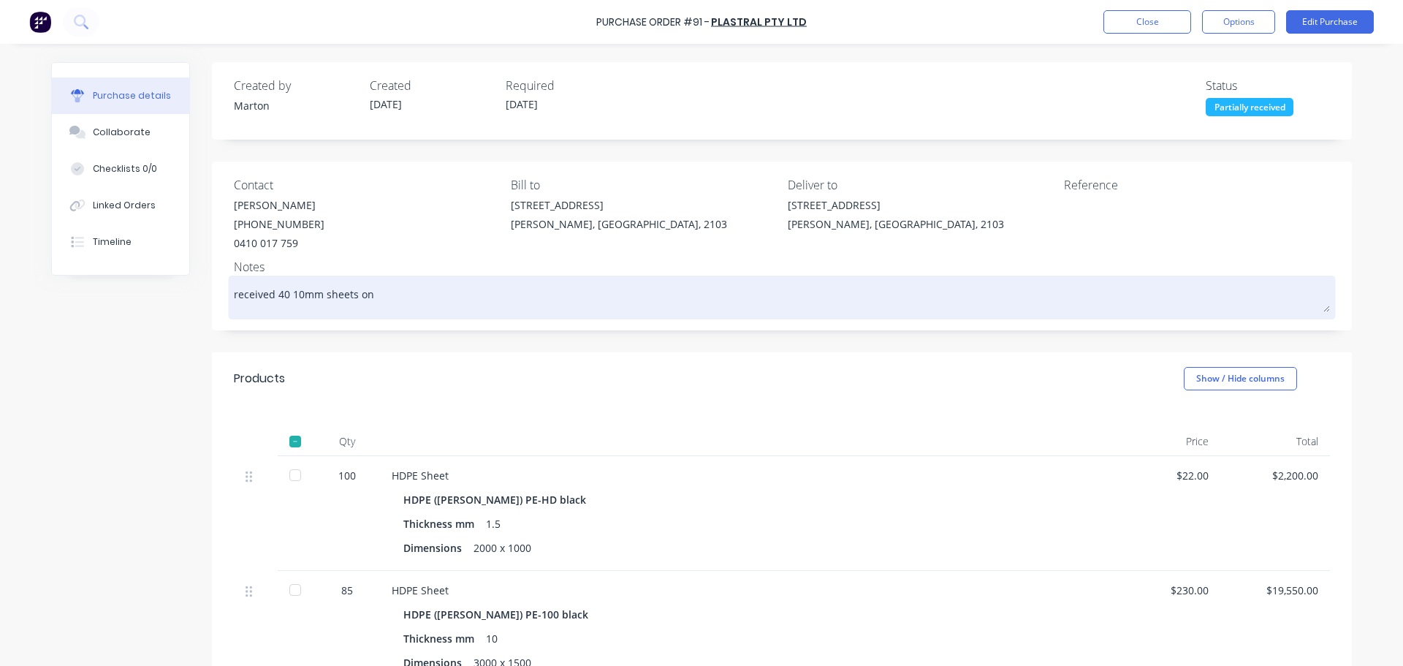
type textarea "x"
type textarea "received 40 10mm sheets on 1"
type textarea "x"
type textarea "received 40 10mm sheets on 10"
type textarea "x"
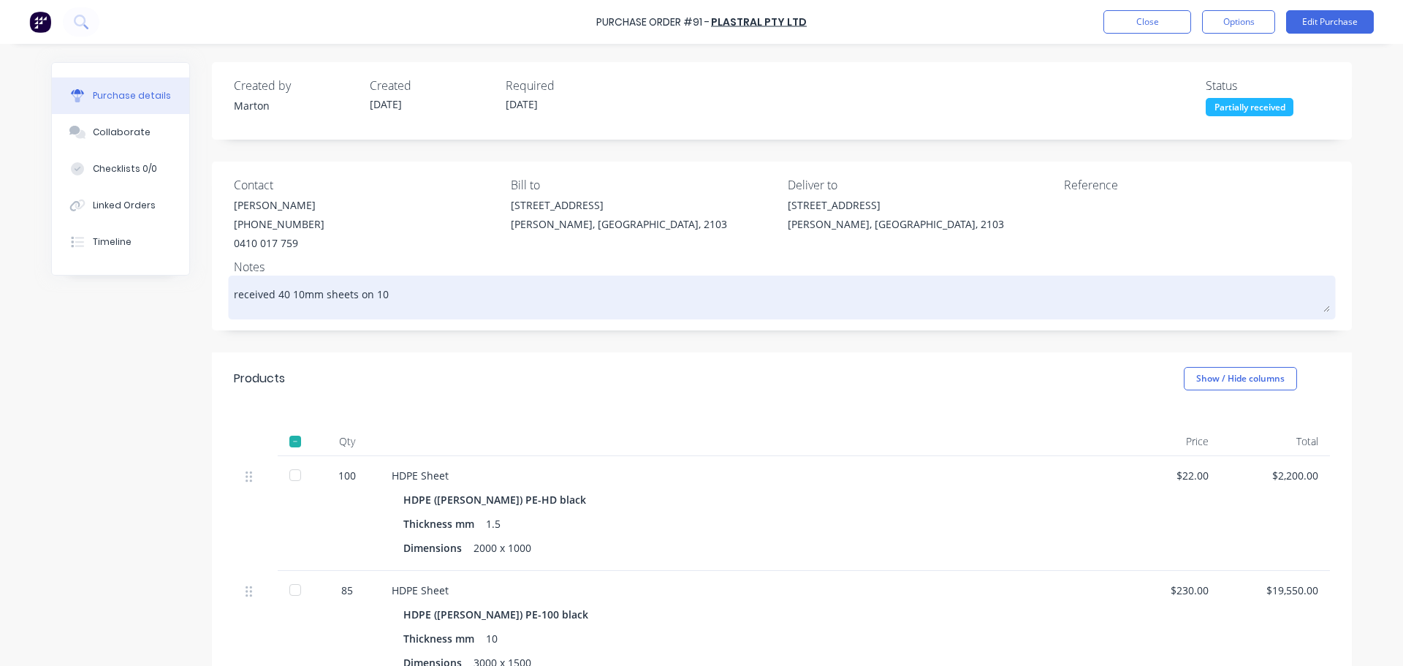
type textarea "received 40 10mm sheets on 10/"
type textarea "x"
type textarea "received 40 10mm sheets on 10/0"
type textarea "x"
type textarea "received 40 10mm sheets on 10/09"
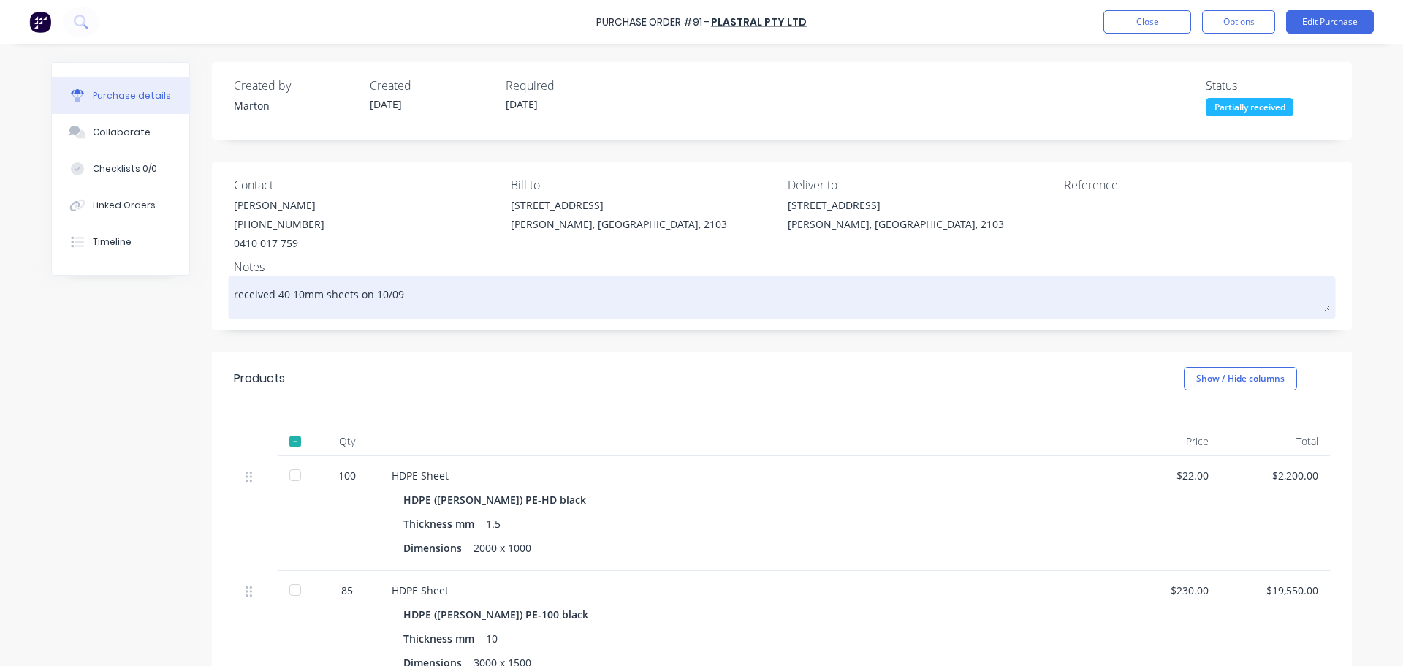
type textarea "x"
type textarea "received 40 10mm sheets on 10/09/"
type textarea "x"
type textarea "received 40 10mm sheets on 10/09/2"
type textarea "x"
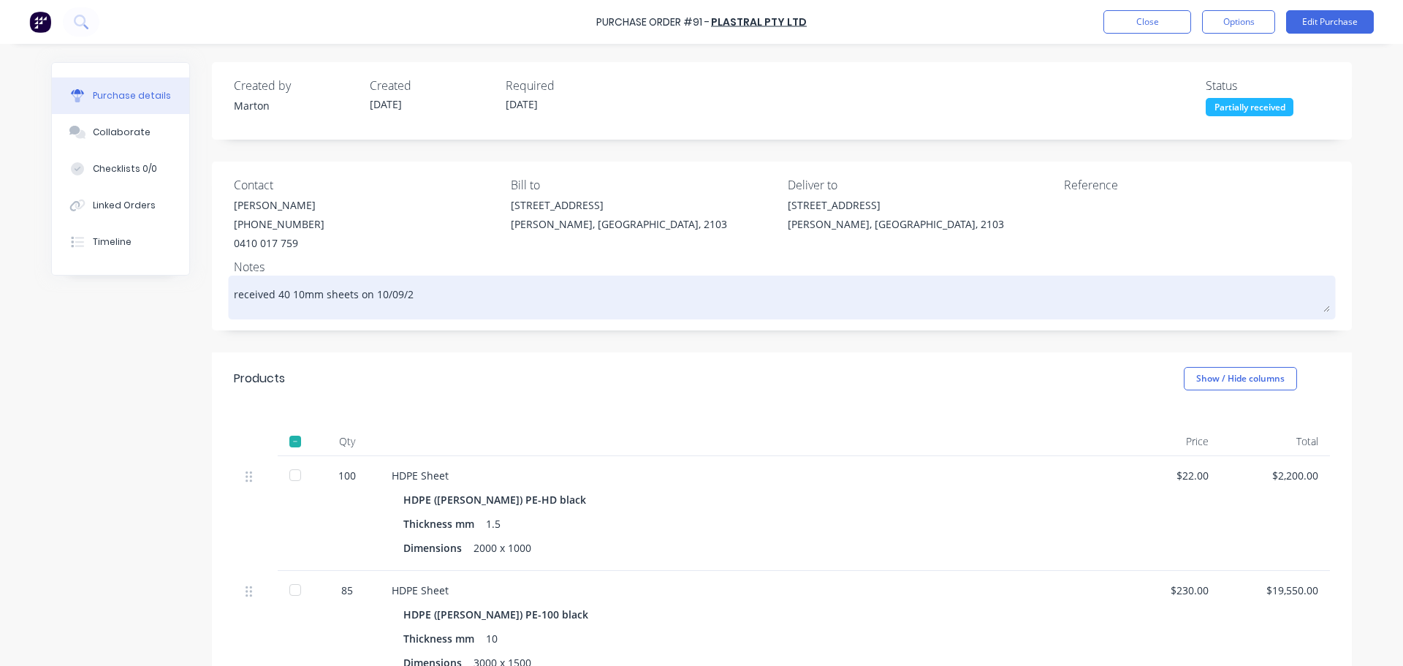
type textarea "received 40 10mm sheets on [DATE]"
type textarea "x"
type textarea "received 40 10mm sheets on 10/09/202"
type textarea "x"
type textarea "received 40 10mm sheets on [DATE]"
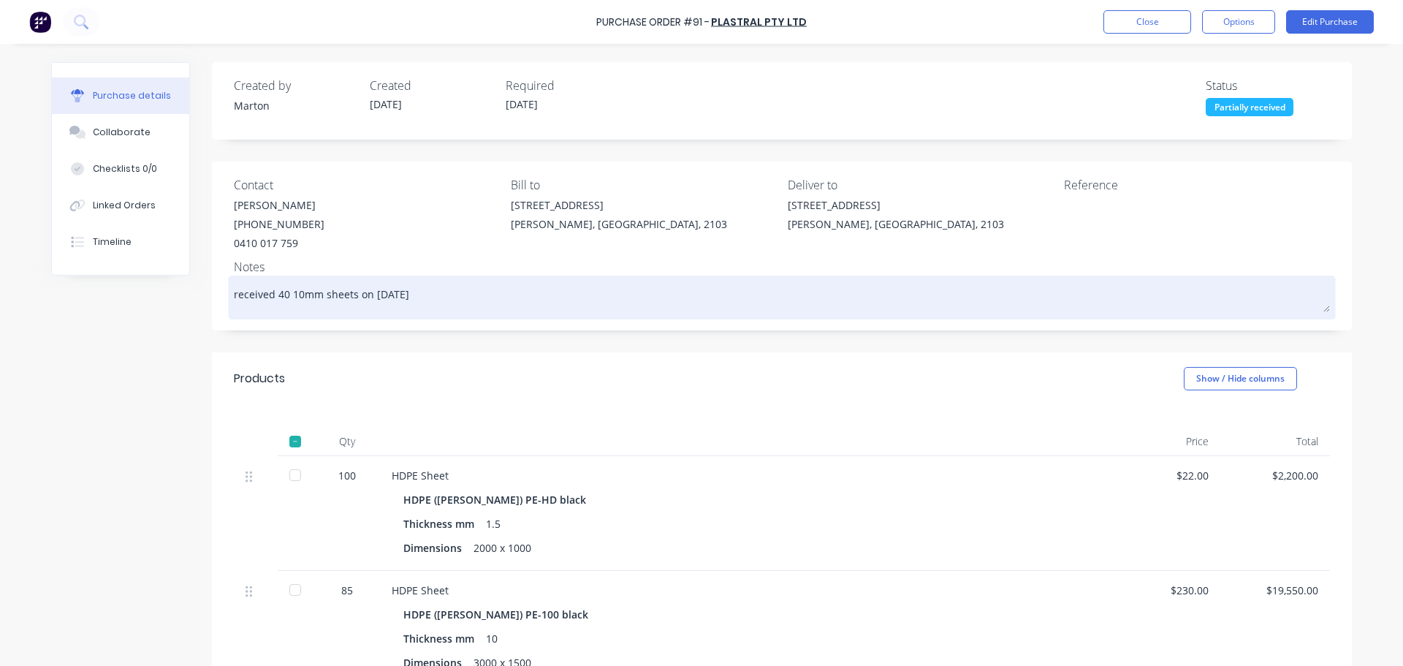
type textarea "x"
type textarea "received 40 10mm sheets on [DATE]"
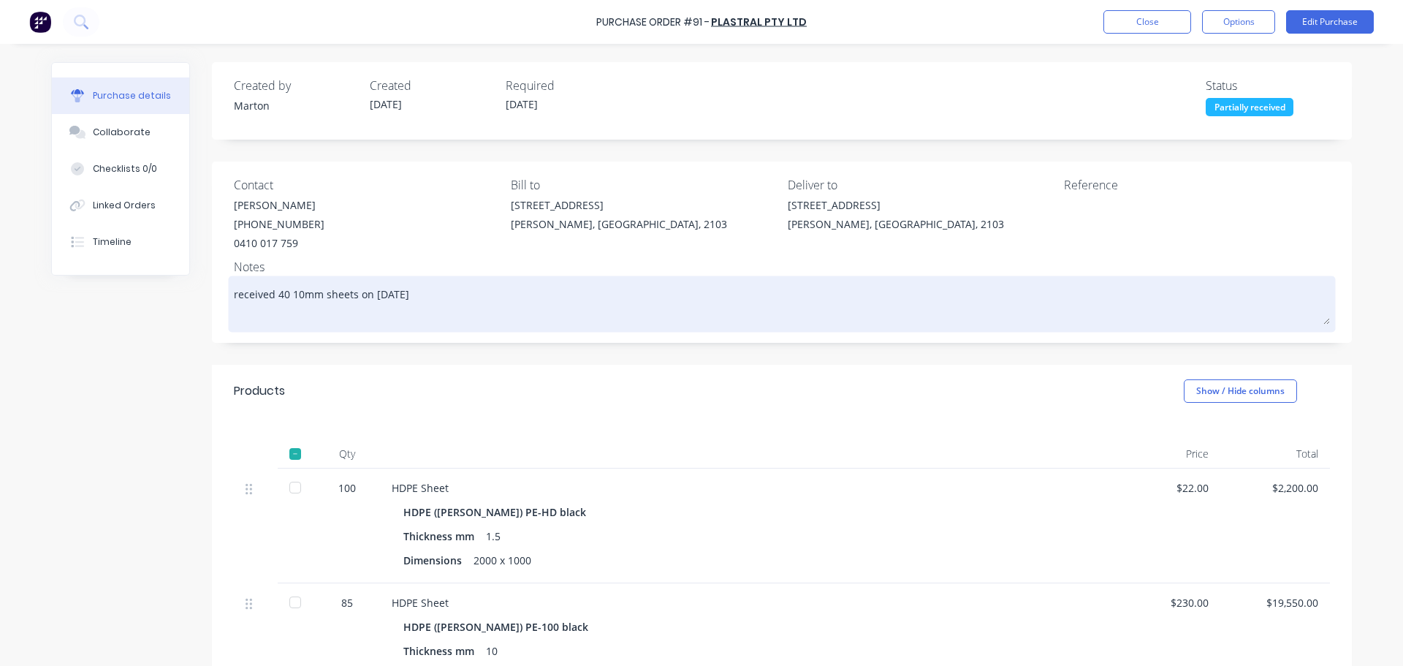
type textarea "x"
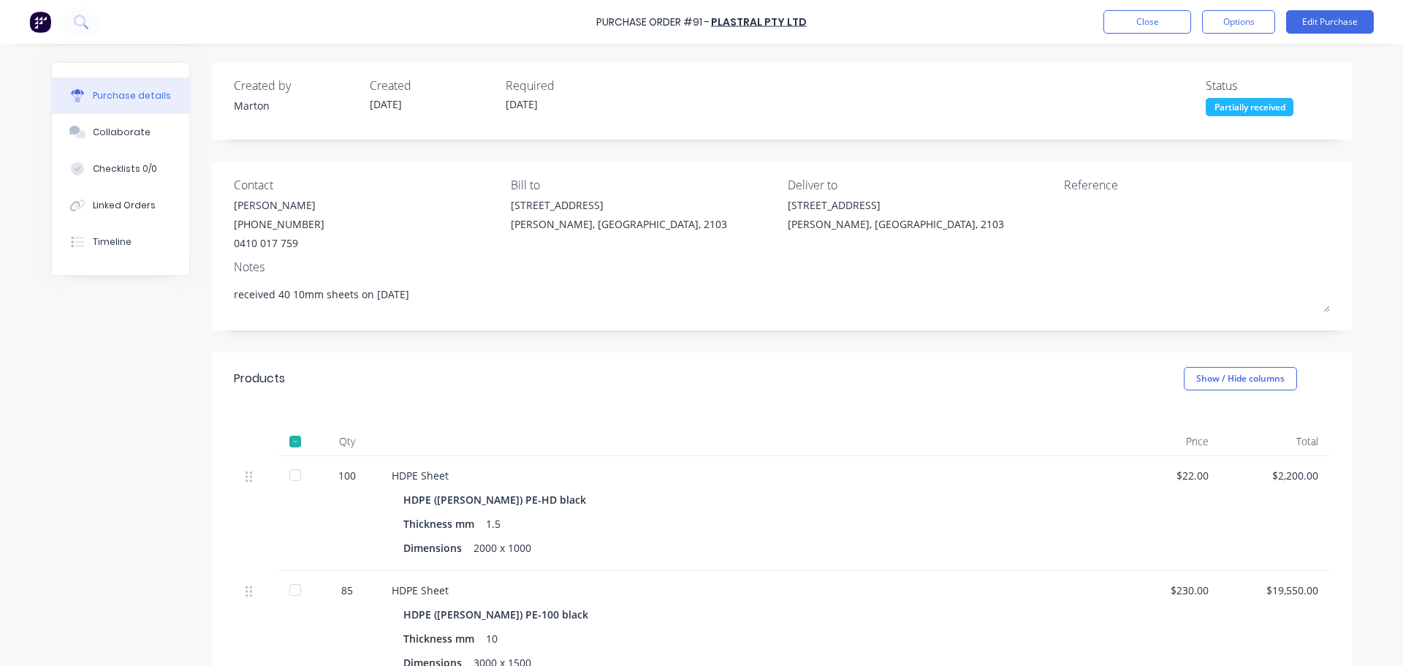
type textarea "received 40 10mm sheets on [DATE]"
type textarea "x"
type textarea "received 40 10mm sheets on [DATE]"
click at [583, 349] on div "Created by Marton Created [DATE] Required [DATE] Status Partially received Cont…" at bounding box center [782, 642] width 1140 height 1161
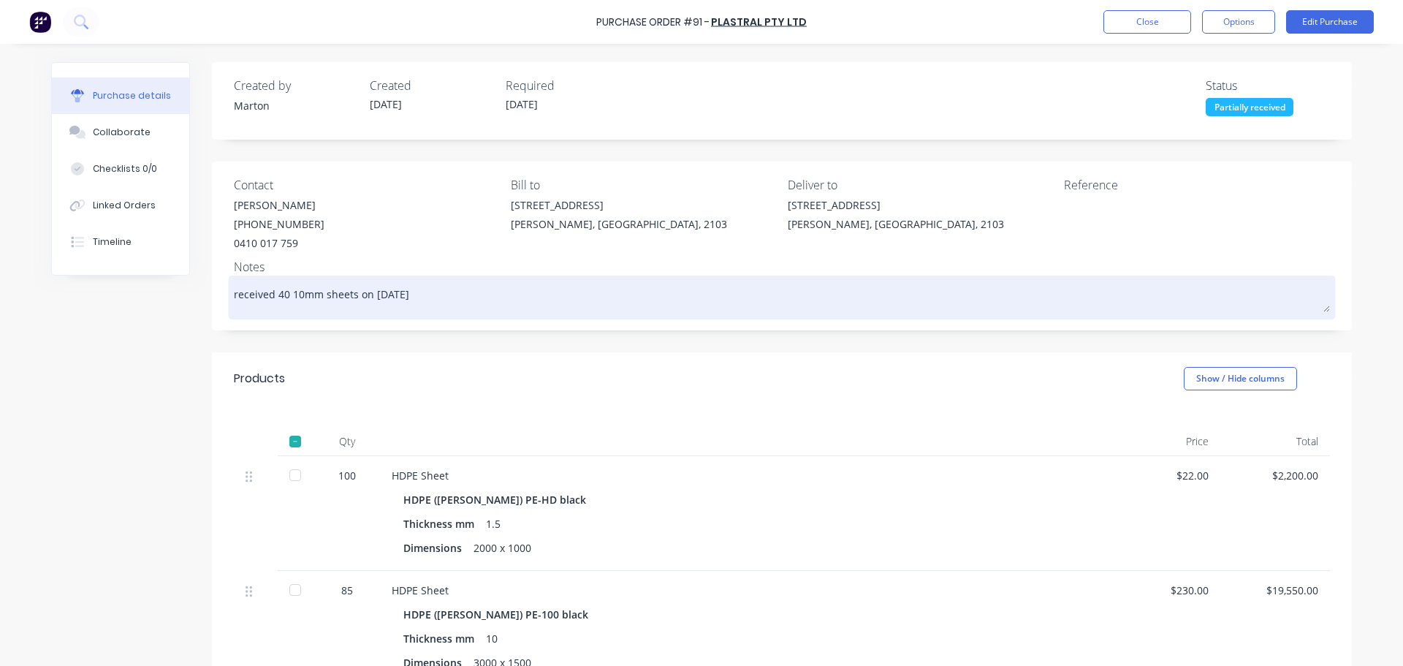
click at [430, 299] on textarea "received 40 10mm sheets on [DATE]" at bounding box center [782, 295] width 1096 height 33
type textarea "x"
type textarea "received 40 10mm sheets on [DATE]"
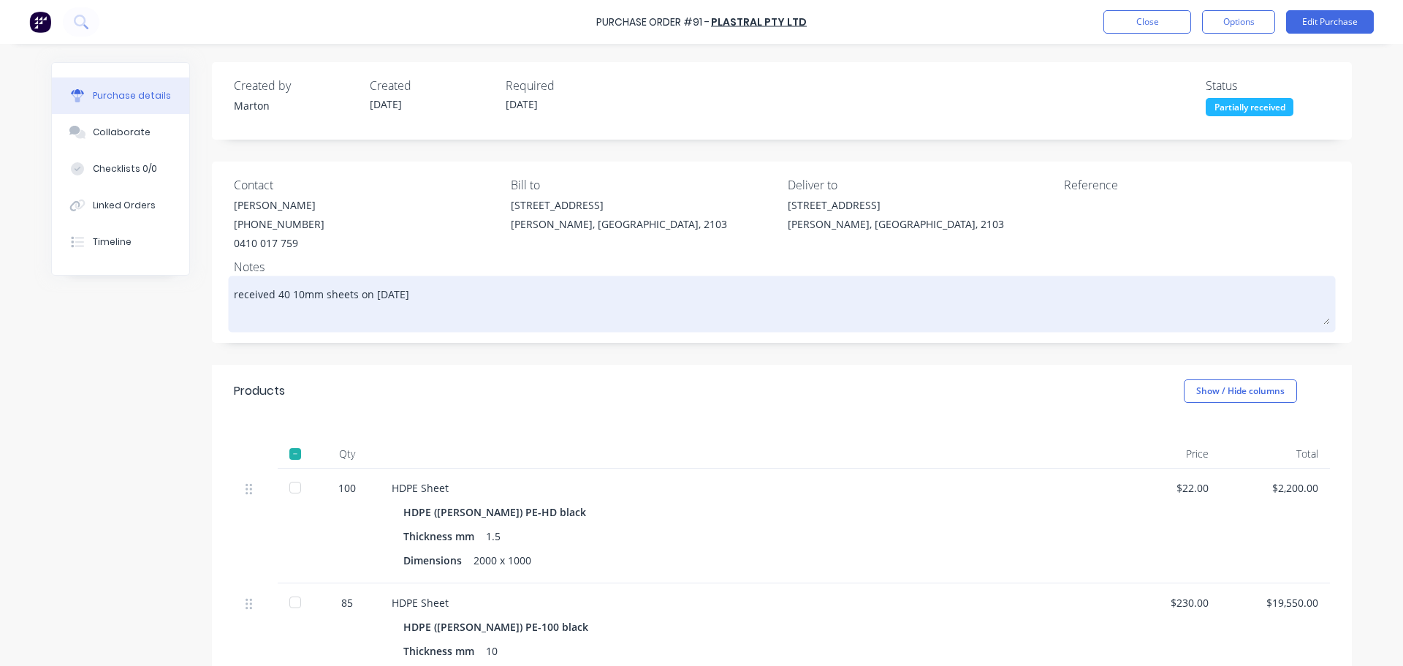
type textarea "x"
type textarea "received 40 10mm sheets on [DATE] r"
type textarea "x"
type textarea "received 40 10mm sheets on [DATE] re"
type textarea "x"
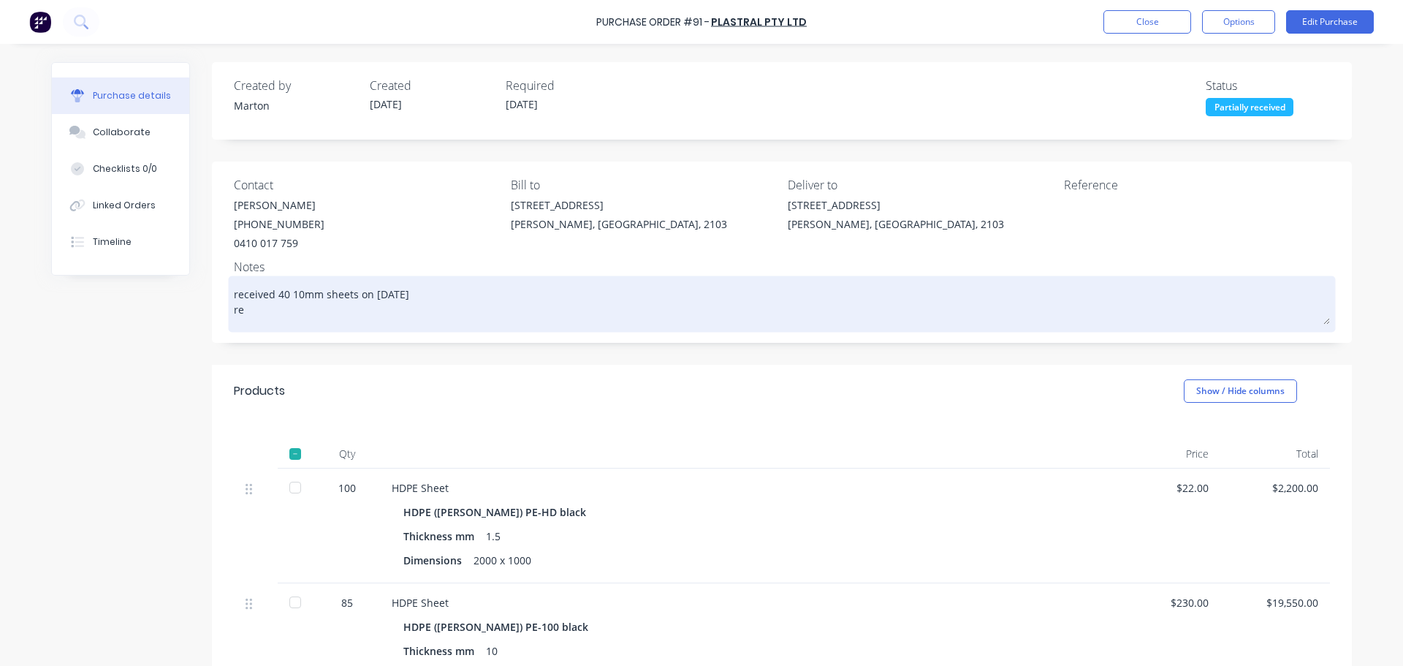
type textarea "received 40 10mm sheets on [DATE] rec"
type textarea "x"
type textarea "received 40 10mm sheets on [DATE] rece"
type textarea "x"
type textarea "received 40 10mm sheets on [DATE] recei"
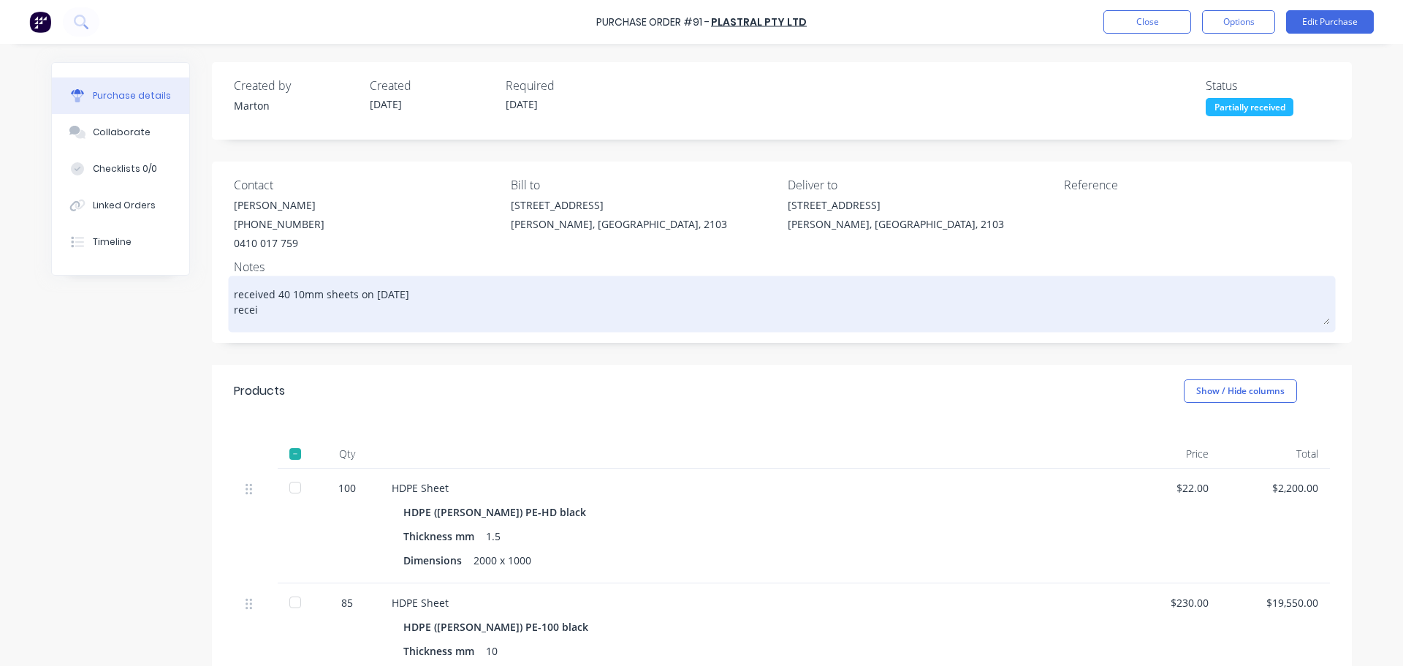
type textarea "x"
type textarea "received 40 10mm sheets on [DATE] receiv"
type textarea "x"
type textarea "received 40 10mm sheets on [DATE] receive"
type textarea "x"
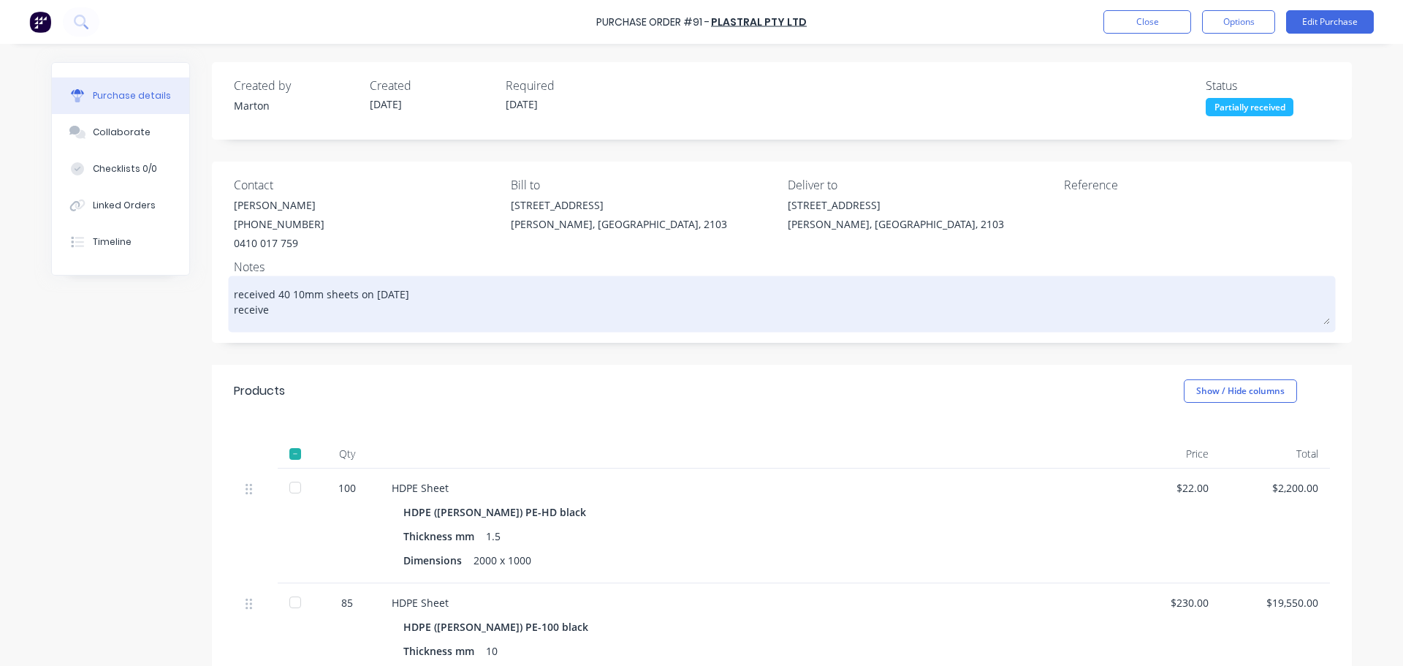
type textarea "received 40 10mm sheets on [DATE] received"
type textarea "x"
type textarea "received 40 10mm sheets on [DATE] received"
type textarea "x"
type textarea "received 40 10mm sheets on [DATE] received 6"
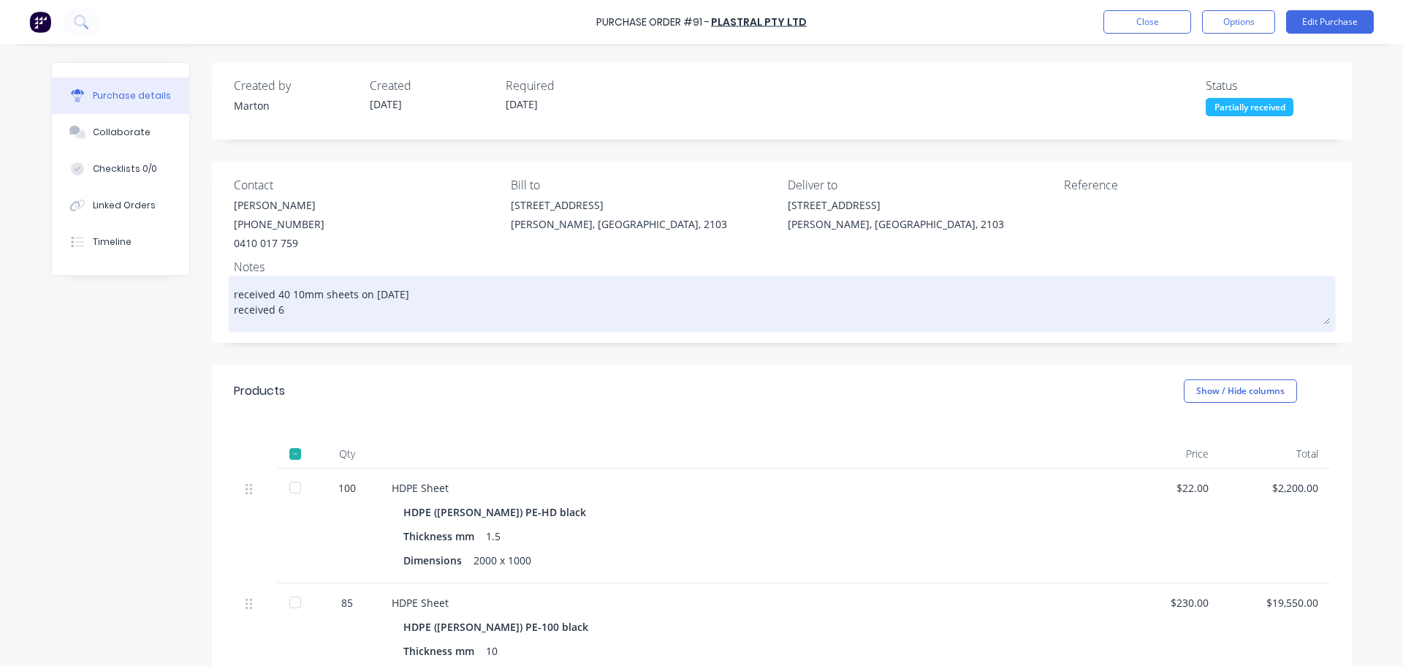
type textarea "x"
type textarea "received 40 10mm sheets on [DATE] received 6"
type textarea "x"
type textarea "received 40 10mm sheets on [DATE] received 6 o"
type textarea "x"
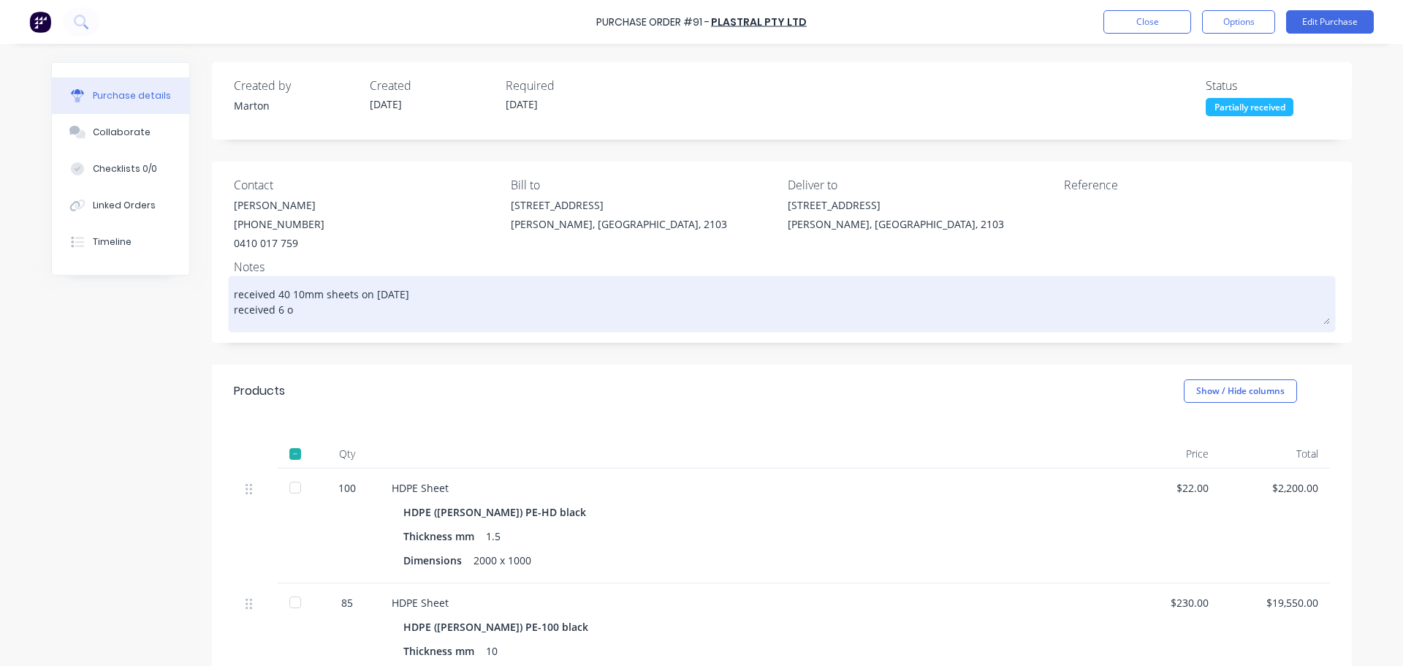
type textarea "received 40 10mm sheets on [DATE] received 6 of"
type textarea "x"
type textarea "received 40 10mm sheets on [DATE] received 6 off"
type textarea "x"
type textarea "received 40 10mm sheets on [DATE] received 6 off"
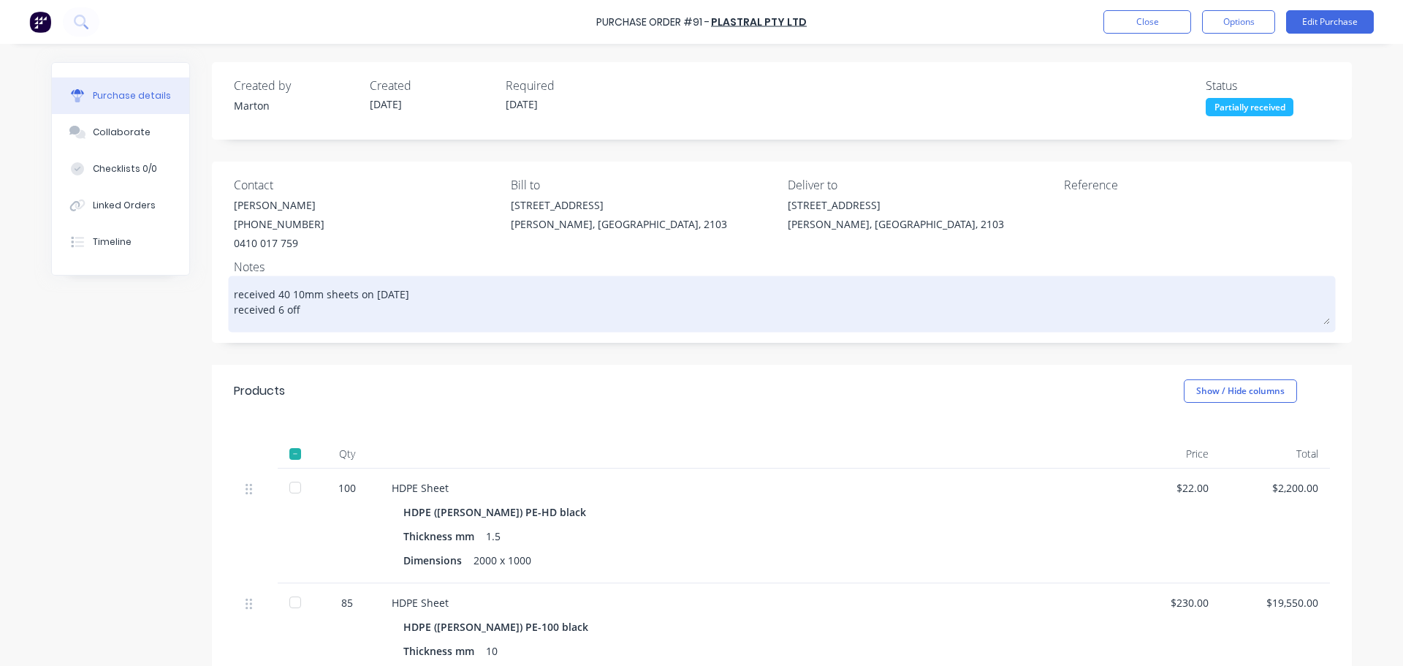
type textarea "x"
type textarea "received 40 10mm sheets on [DATE] received 6 off 1"
type textarea "x"
type textarea "received 40 10mm sheets on [DATE] received 6 off 1."
type textarea "x"
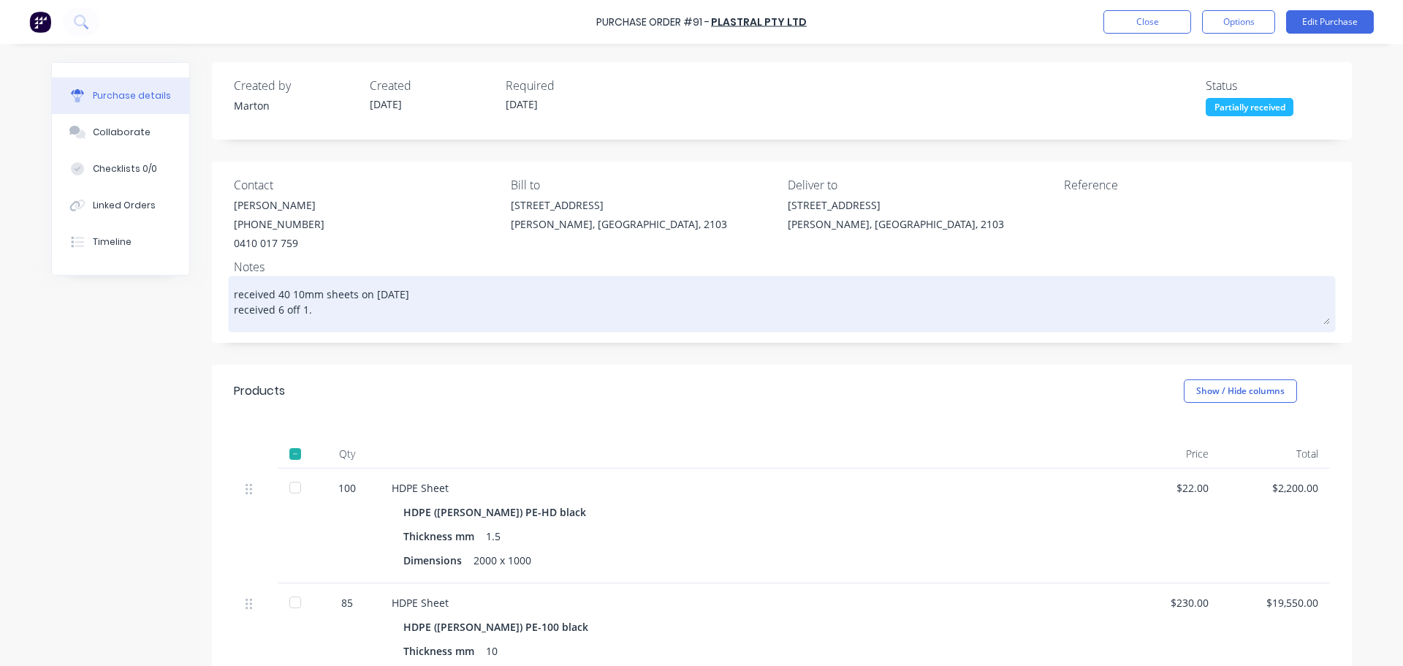
type textarea "received 40 10mm sheets on [DATE] received 6 off 1.5"
type textarea "x"
type textarea "received 40 10mm sheets on [DATE] received 6 off 1.5m"
type textarea "x"
type textarea "received 40 10mm sheets on [DATE] received 6 off 1.5mm"
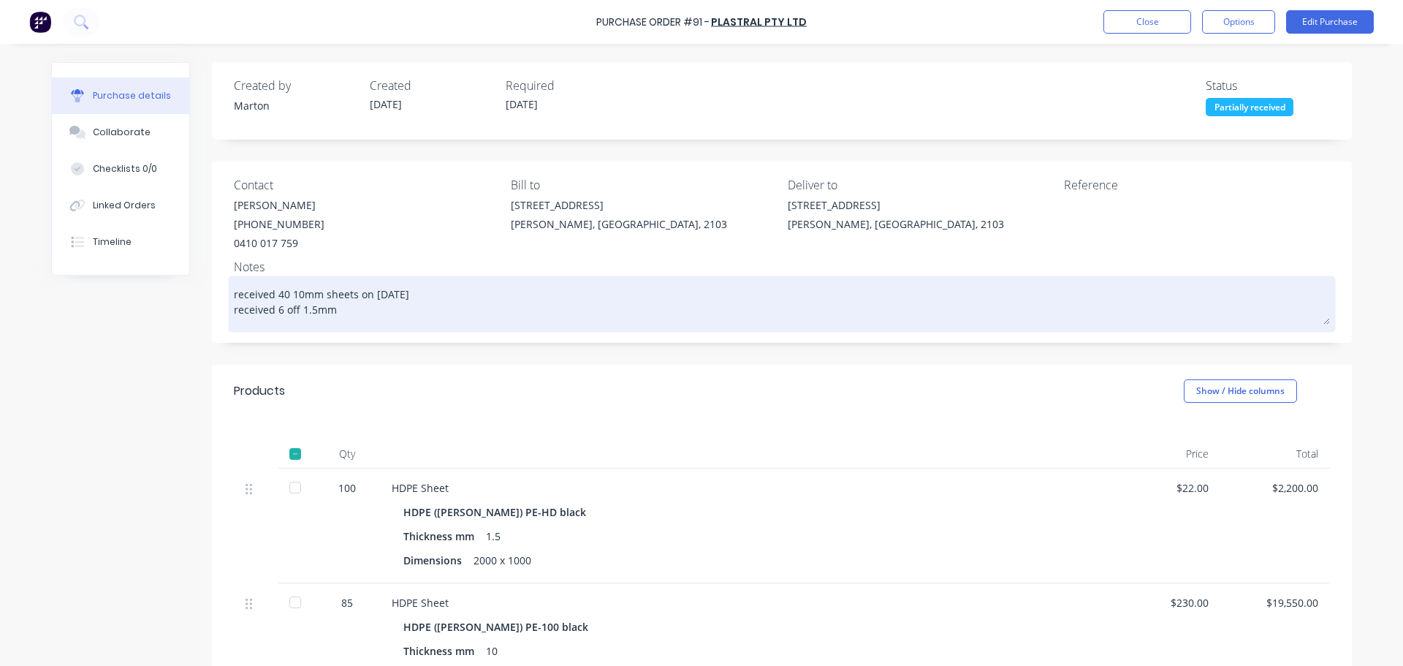
type textarea "x"
type textarea "received 40 10mm sheets on [DATE] received 6 off 1.5mm"
type textarea "x"
type textarea "received 40 10mm sheets on [DATE] received 6 off 1.5mm s"
type textarea "x"
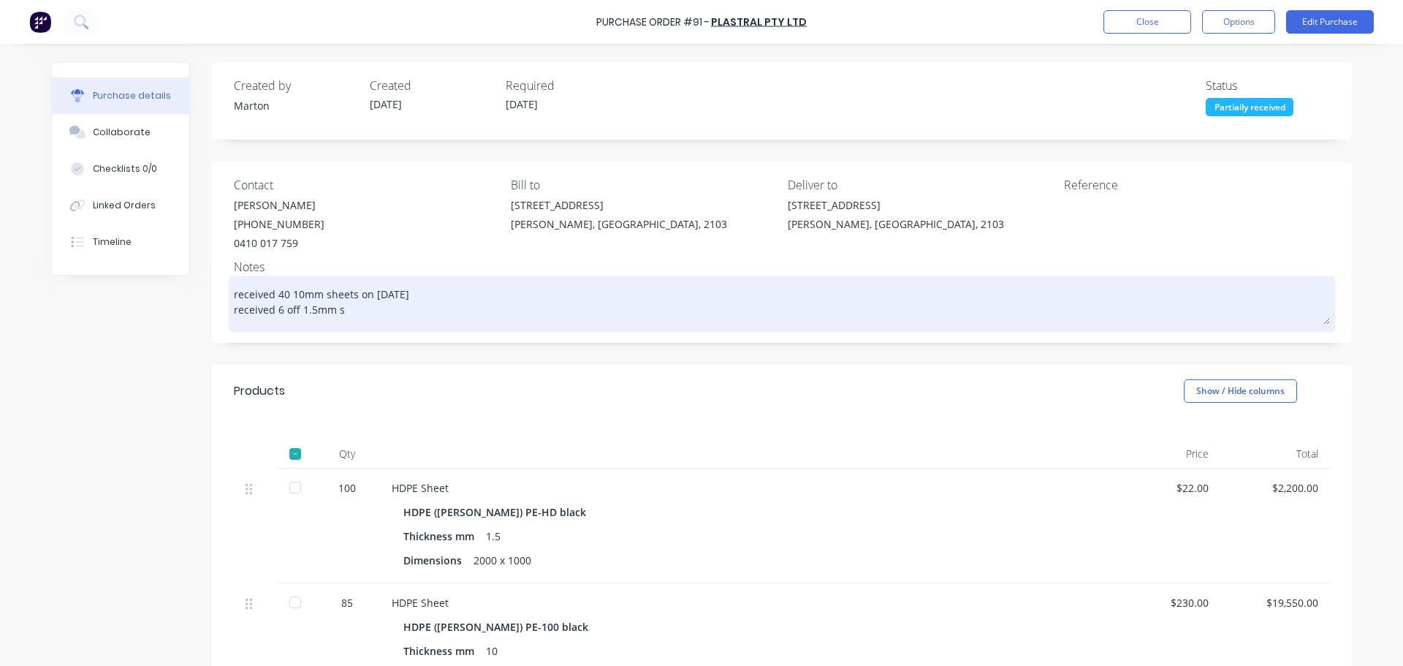
type textarea "received 40 10mm sheets on [DATE] received 6 off 1.5mm sh"
type textarea "x"
type textarea "received 40 10mm sheets on [DATE] received 6 off 1.5mm she"
type textarea "x"
type textarea "received 40 10mm sheets on [DATE] received 6 off 1.5mm shee"
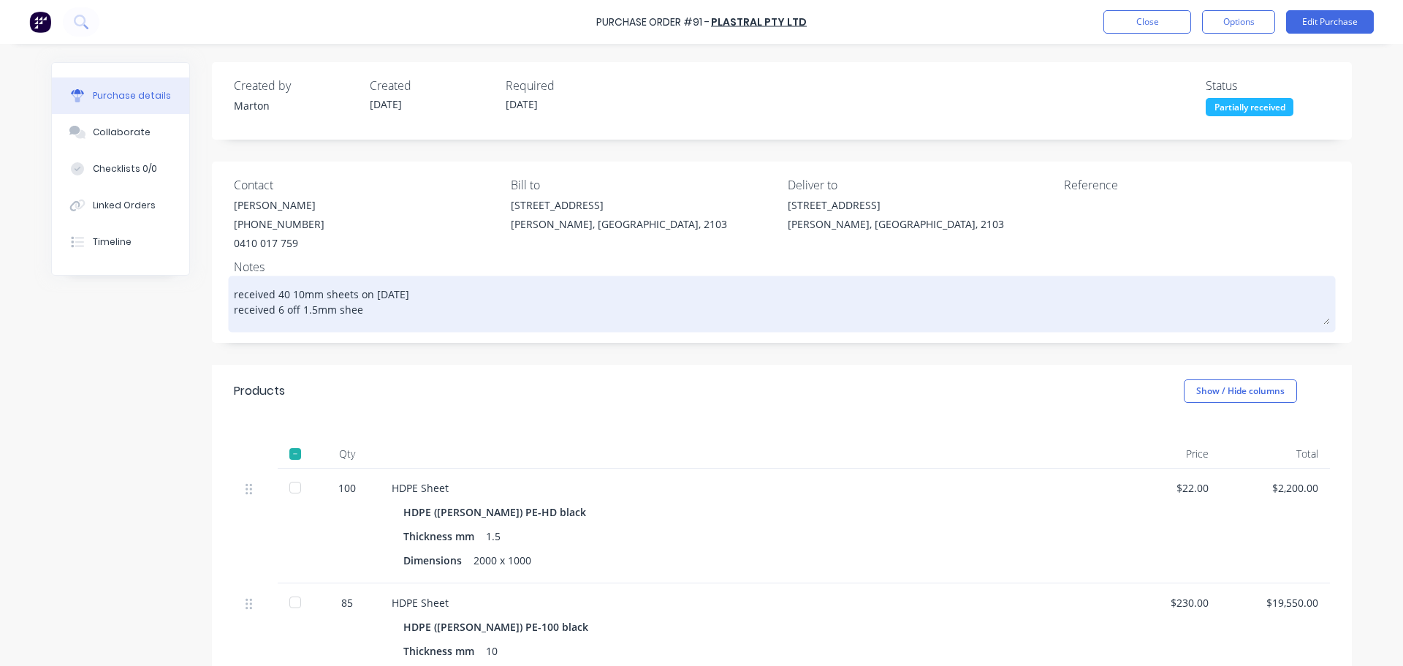
type textarea "x"
type textarea "received 40 10mm sheets on [DATE] received 6 off 1.5mm sheet"
type textarea "x"
type textarea "received 40 10mm sheets on [DATE] received 6 off 1.5mm sheets"
type textarea "x"
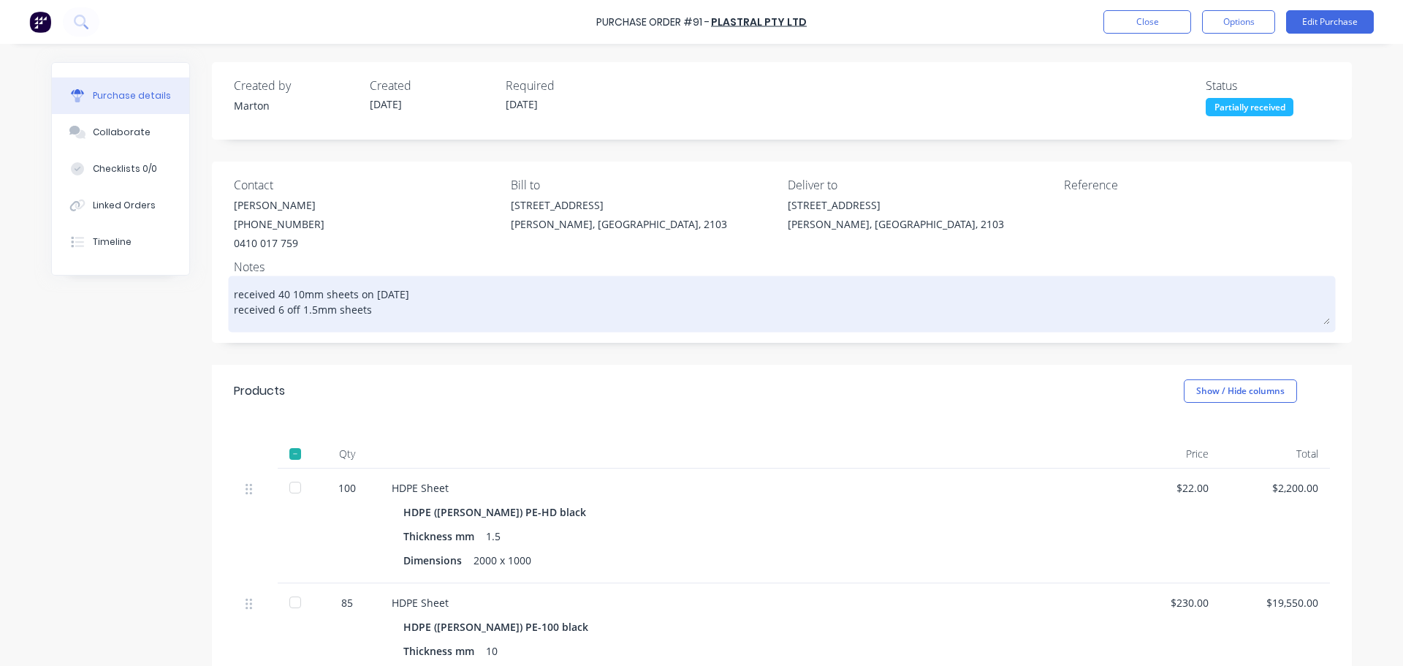
type textarea "received 40 10mm sheets on [DATE] received 6 off 1.5mm sheets"
type textarea "x"
type textarea "received 40 10mm sheets on [DATE] received 6 off 1.5mm sheets o"
type textarea "x"
type textarea "received 40 10mm sheets on [DATE] received 6 off 1.5mm sheets on"
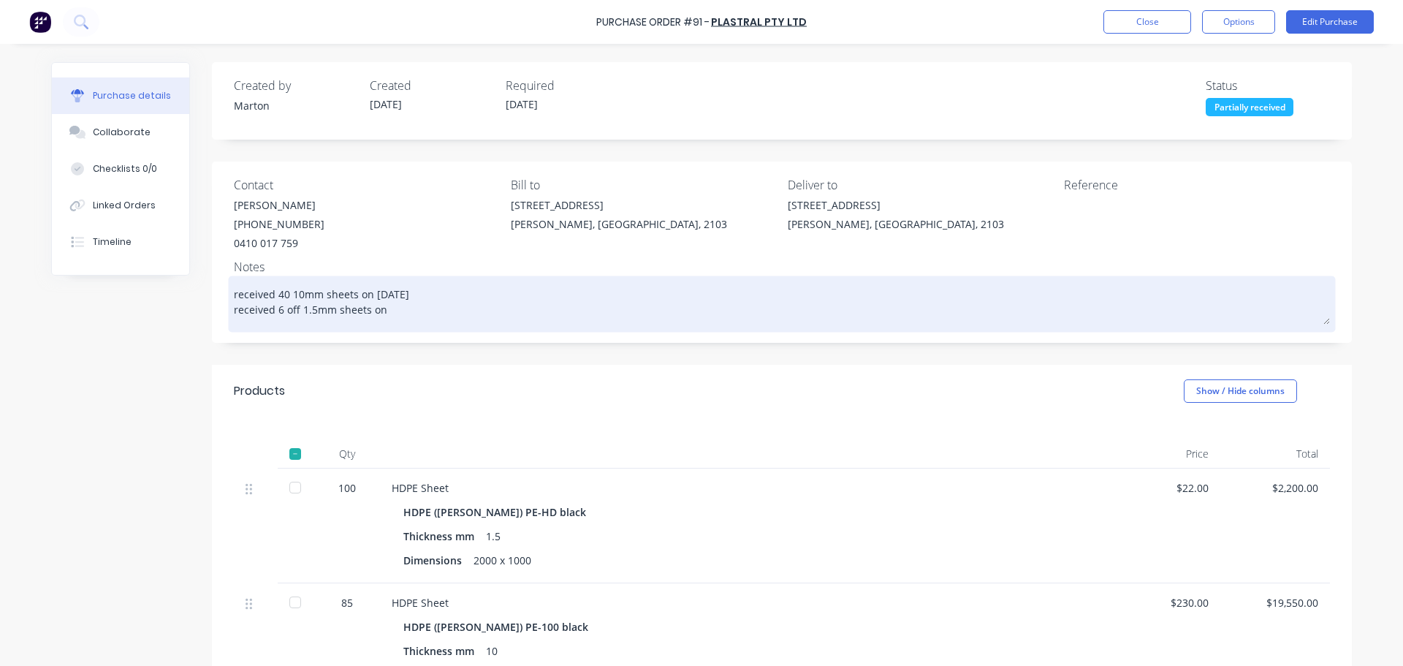
type textarea "x"
type textarea "received 40 10mm sheets on [DATE] received 6 off 1.5mm sheets on"
type textarea "x"
type textarea "received 40 10mm sheets on [DATE] received 6 off 1.5mm sheets on 1"
type textarea "x"
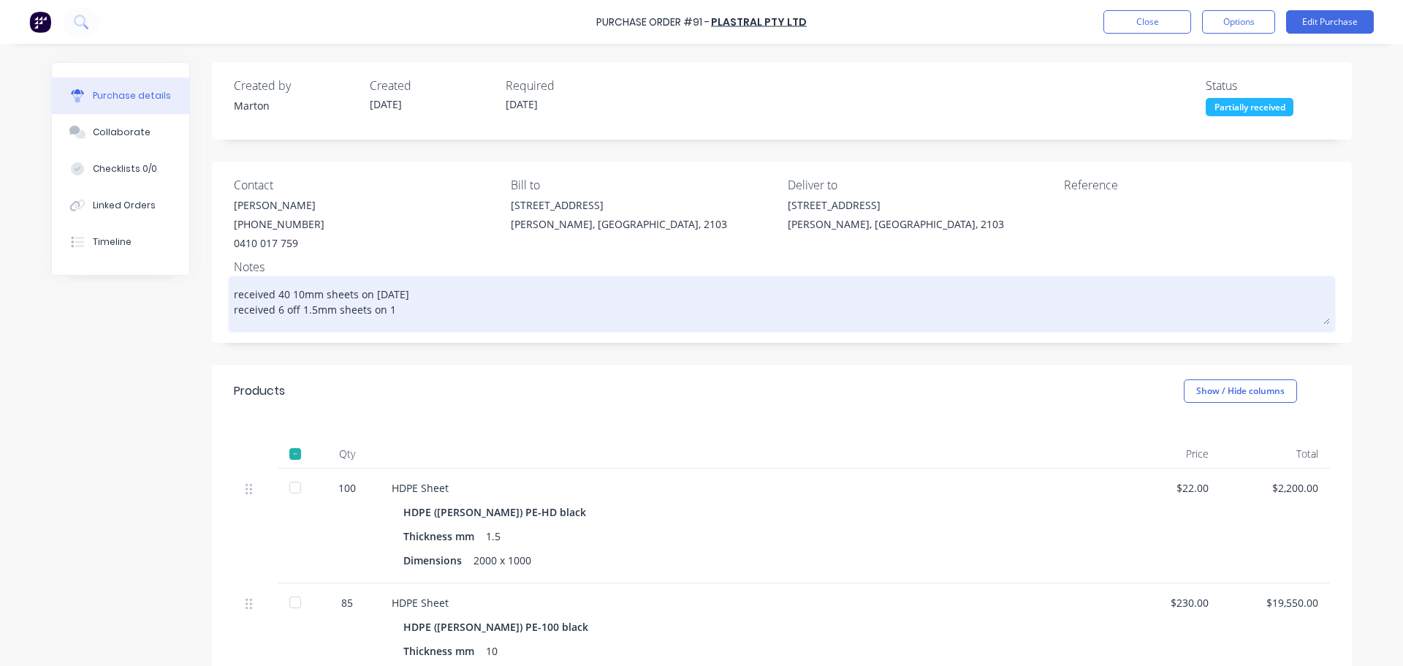
type textarea "received 40 10mm sheets on [DATE] received 6 off 1.5mm sheets on 10"
type textarea "x"
type textarea "received 40 10mm sheets on [DATE] received 6 off 1.5mm sheets on 10/"
type textarea "x"
type textarea "received 40 10mm sheets on [DATE] received 6 off 1.5mm sheets on 10/0"
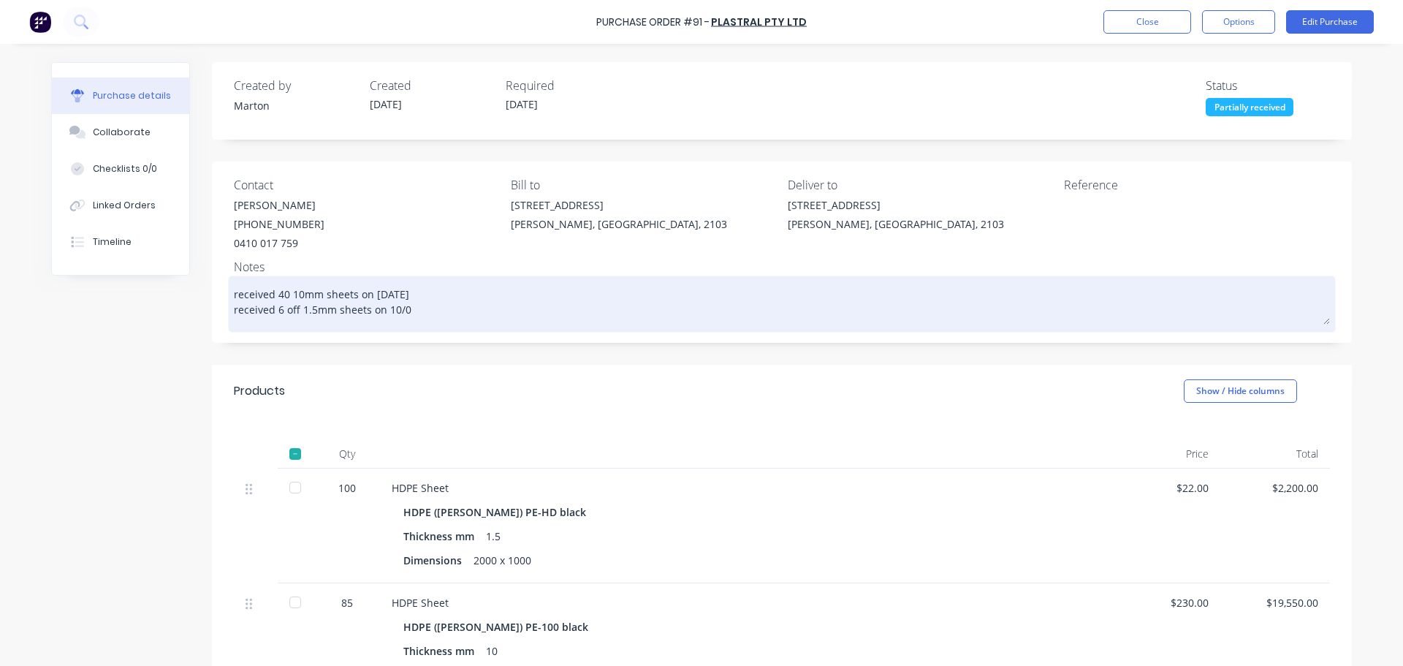
type textarea "x"
type textarea "received 40 10mm sheets on [DATE] received 6 off 1.5mm sheets on 10/09"
type textarea "x"
type textarea "received 40 10mm sheets on [DATE] received 6 off 1.5mm sheets on 10/09/"
type textarea "x"
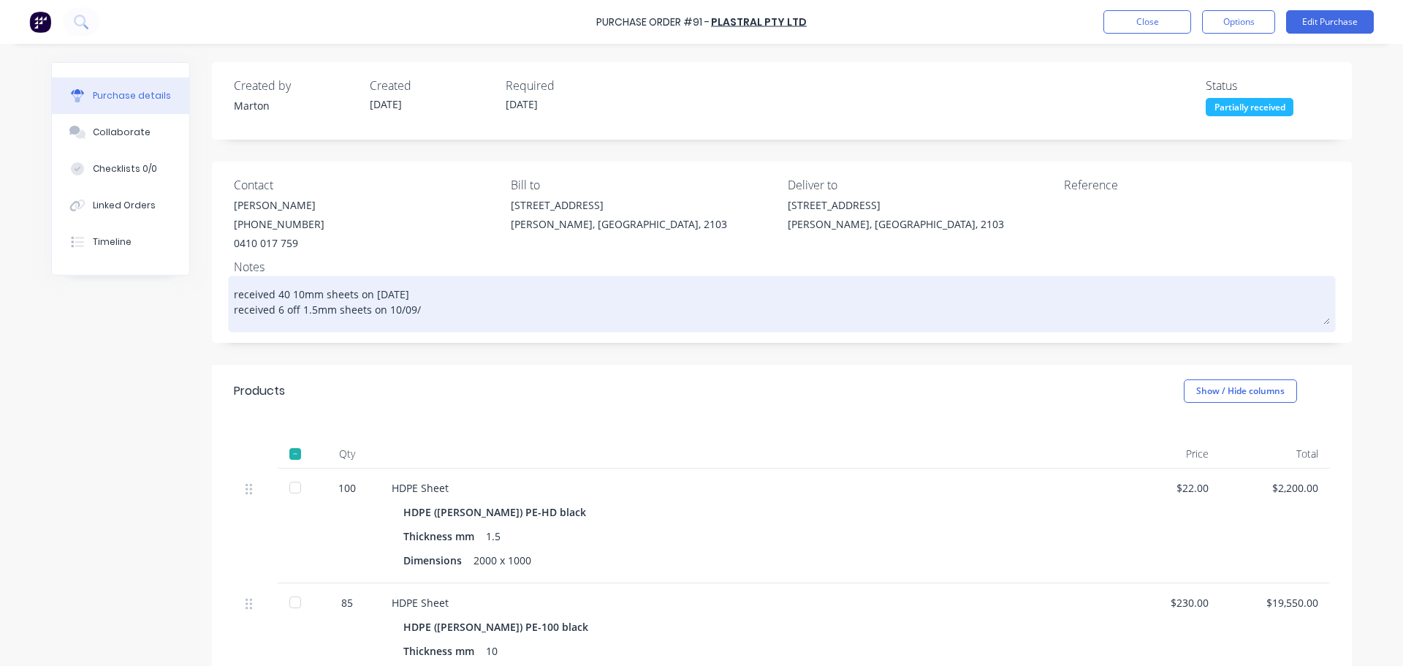
type textarea "received 40 10mm sheets on [DATE] received 6 off 1.5mm sheets on 10/09/2"
type textarea "x"
type textarea "received 40 10mm sheets on [DATE] received 6 off 1.5mm sheets on [DATE]"
type textarea "x"
type textarea "received 40 10mm sheets on [DATE] received 6 off 1.5mm sheets on 10/09/202"
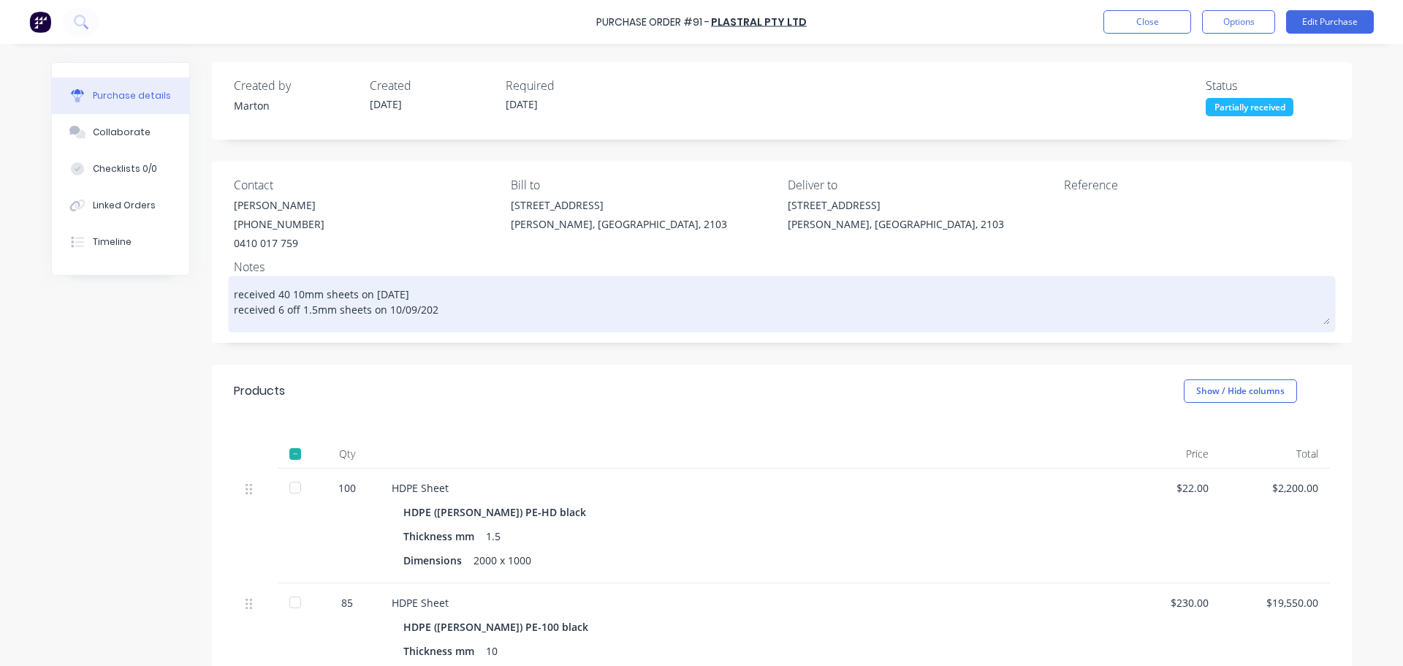
type textarea "x"
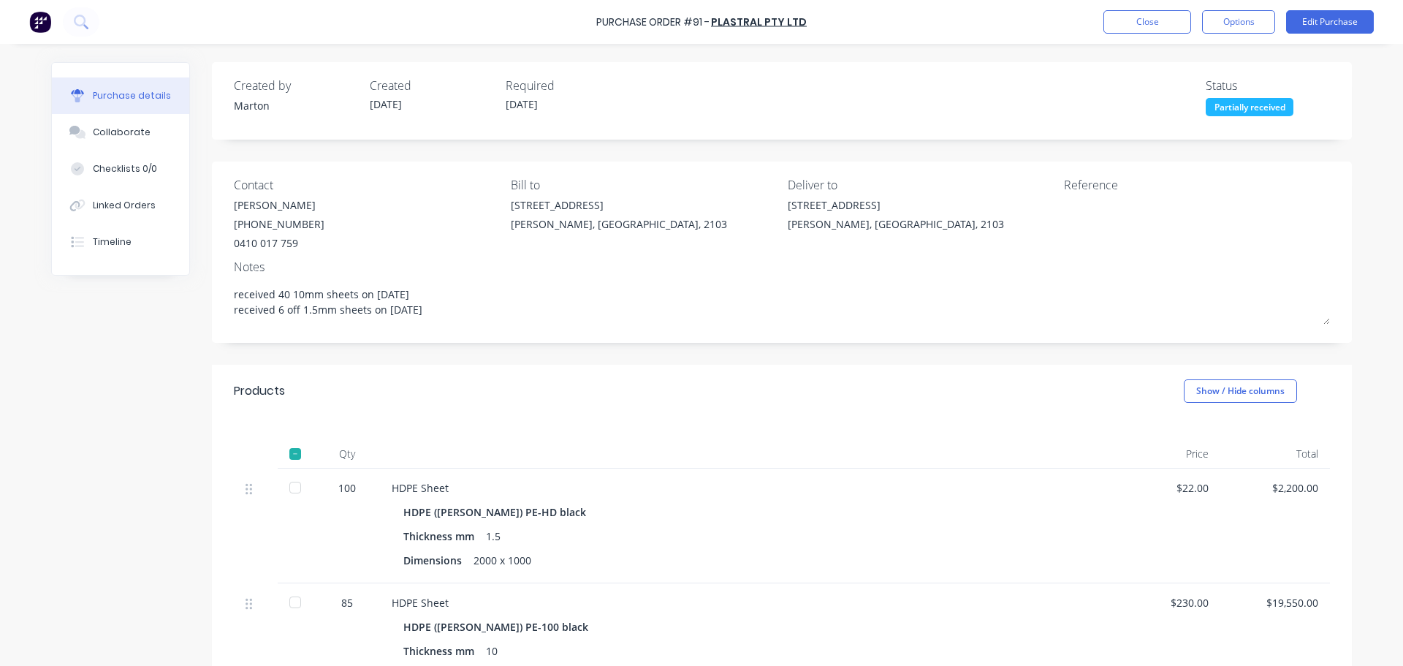
type textarea "received 40 10mm sheets on [DATE] received 6 off 1.5mm sheets on [DATE]"
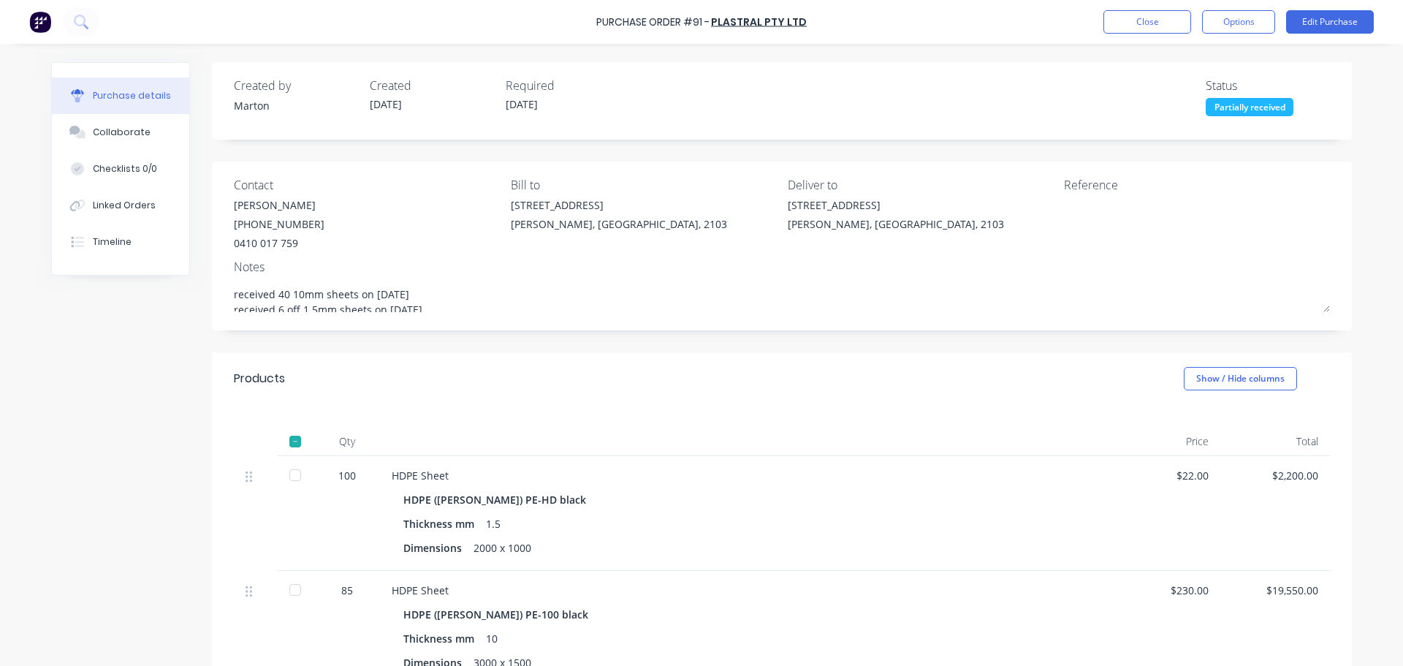
type textarea "x"
type textarea "received 40 10mm sheets on [DATE] received 6 off 1.5mm sheets on [DATE]"
click at [422, 204] on div "[PERSON_NAME] [PHONE_NUMBER]" at bounding box center [367, 223] width 266 height 53
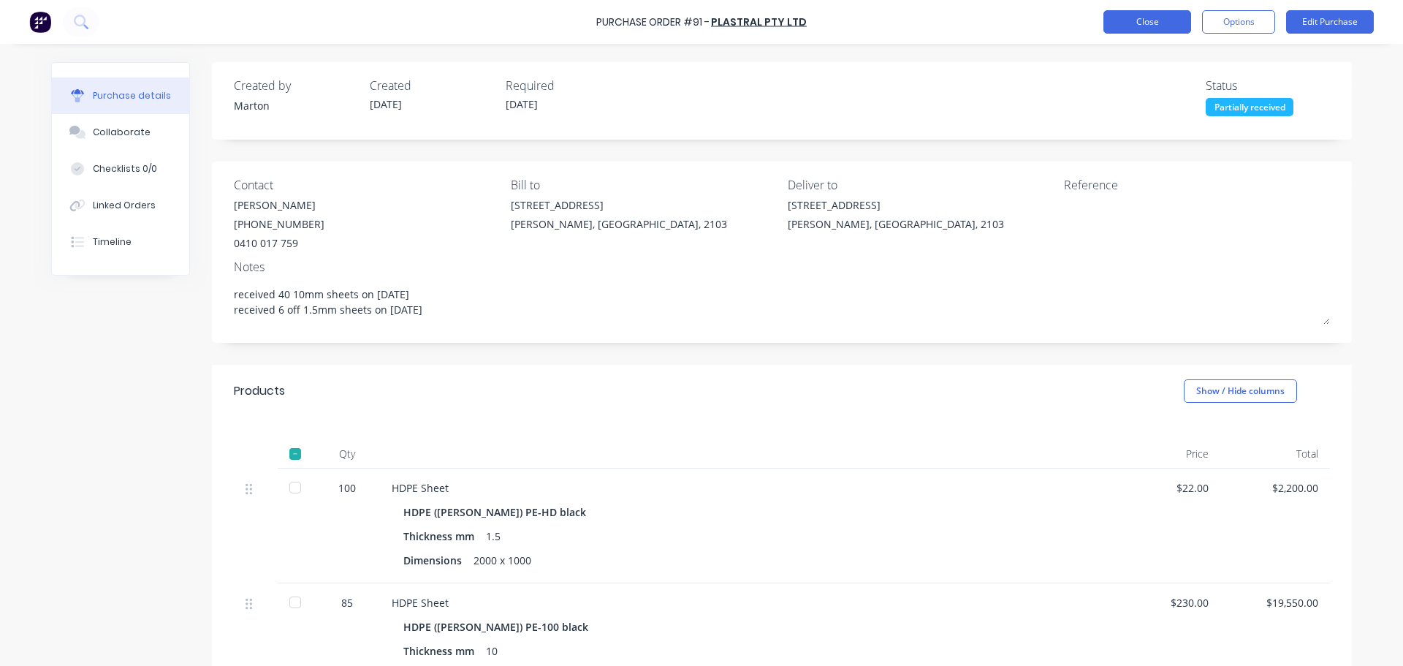
click at [1160, 18] on button "Close" at bounding box center [1147, 21] width 88 height 23
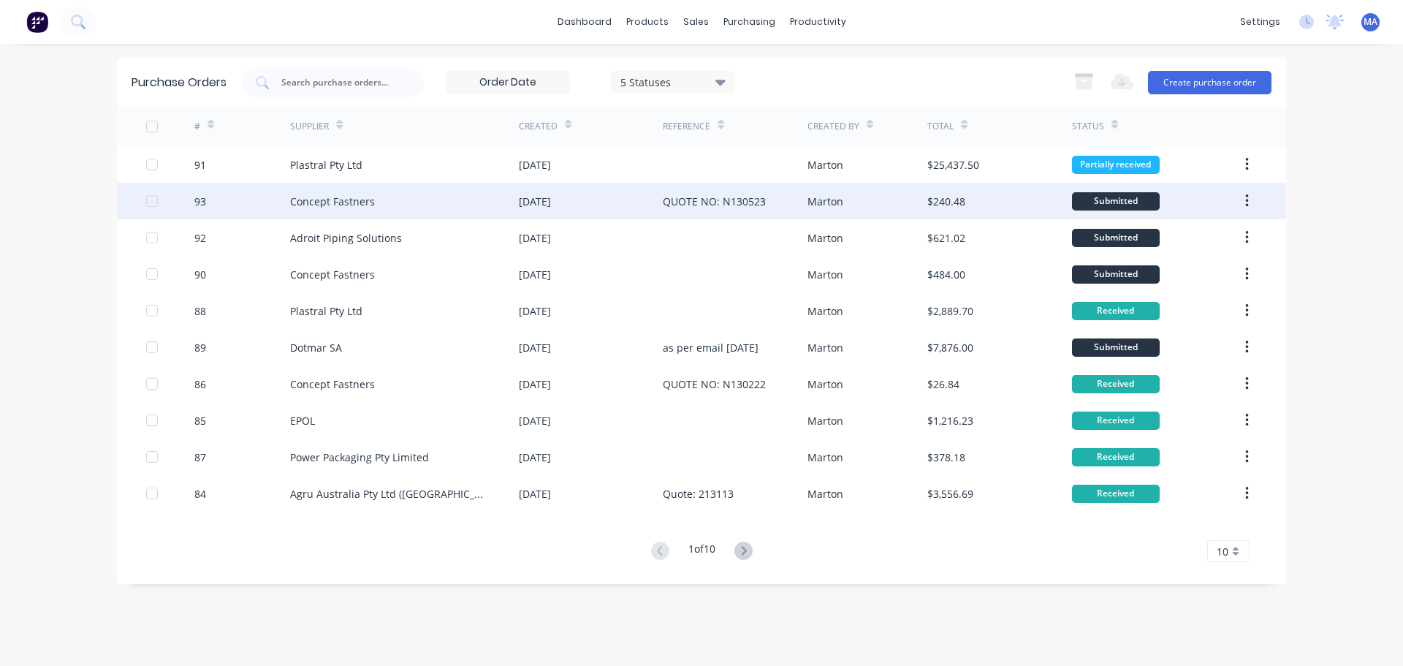
click at [754, 218] on div "QUOTE NO: N130523" at bounding box center [735, 201] width 144 height 37
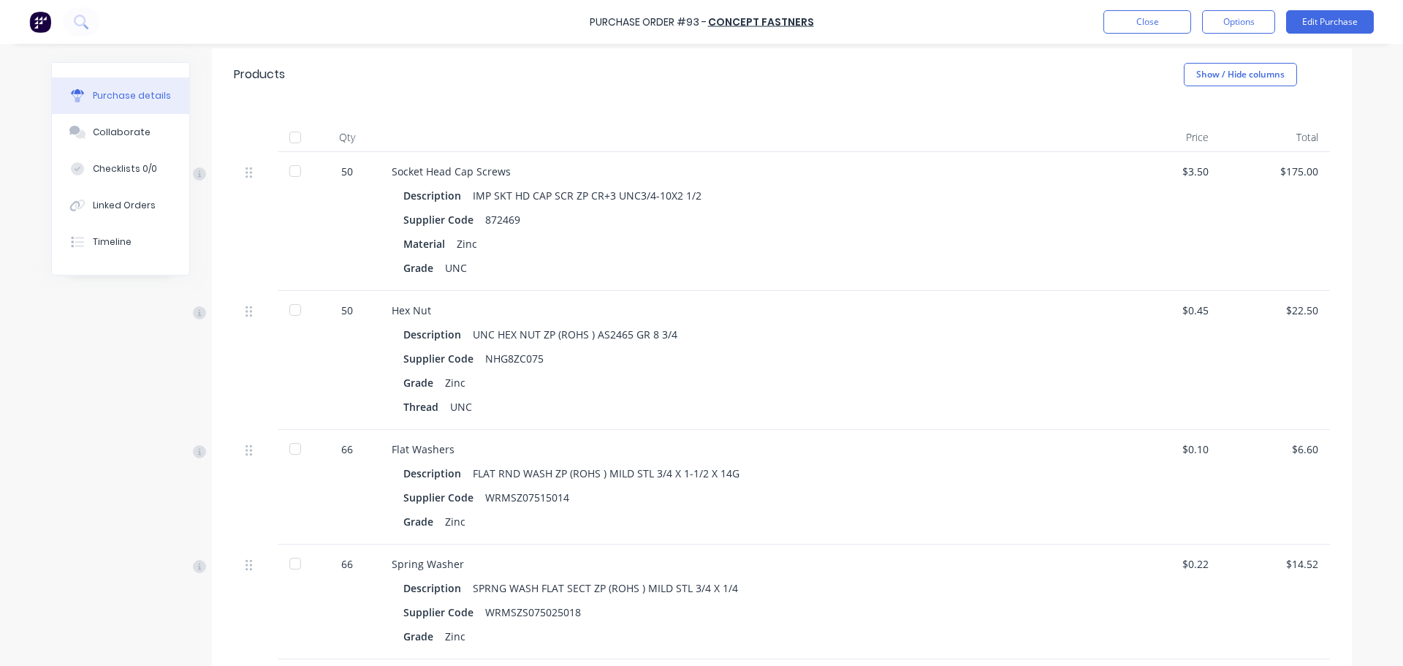
scroll to position [365, 0]
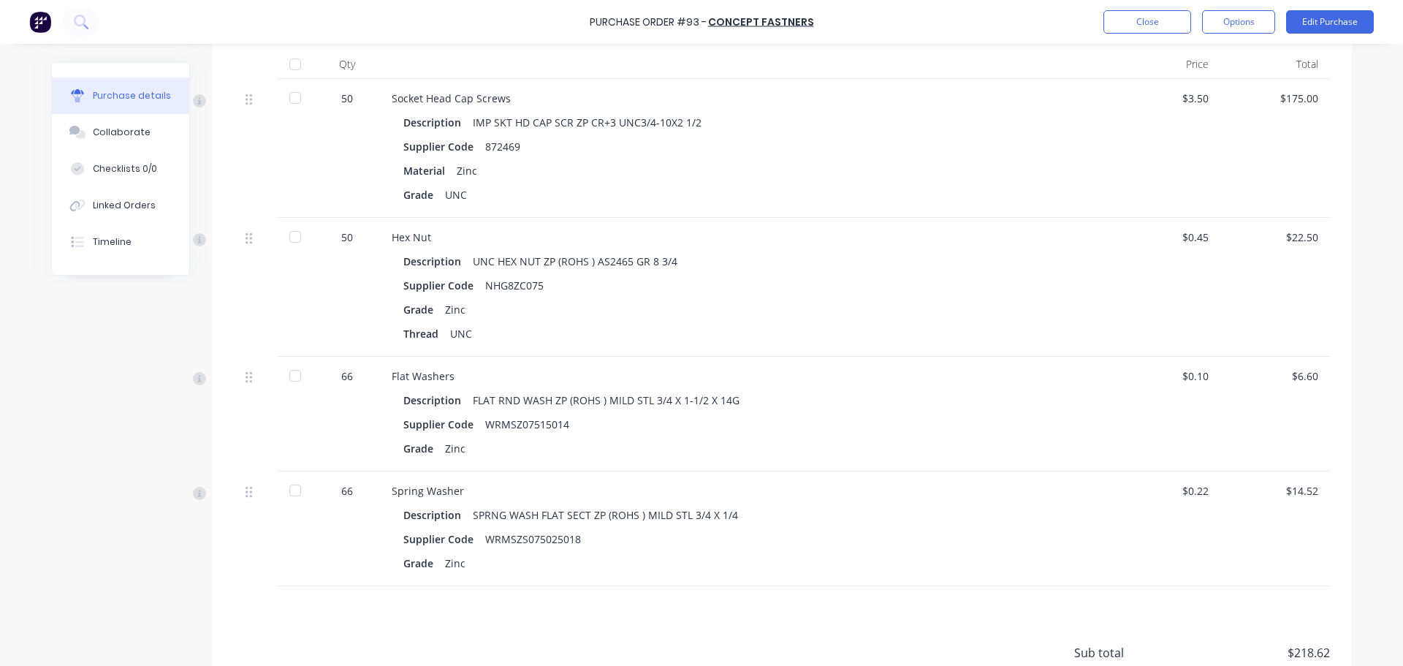
click at [293, 375] on div at bounding box center [295, 375] width 29 height 29
click at [287, 491] on div at bounding box center [295, 490] width 29 height 29
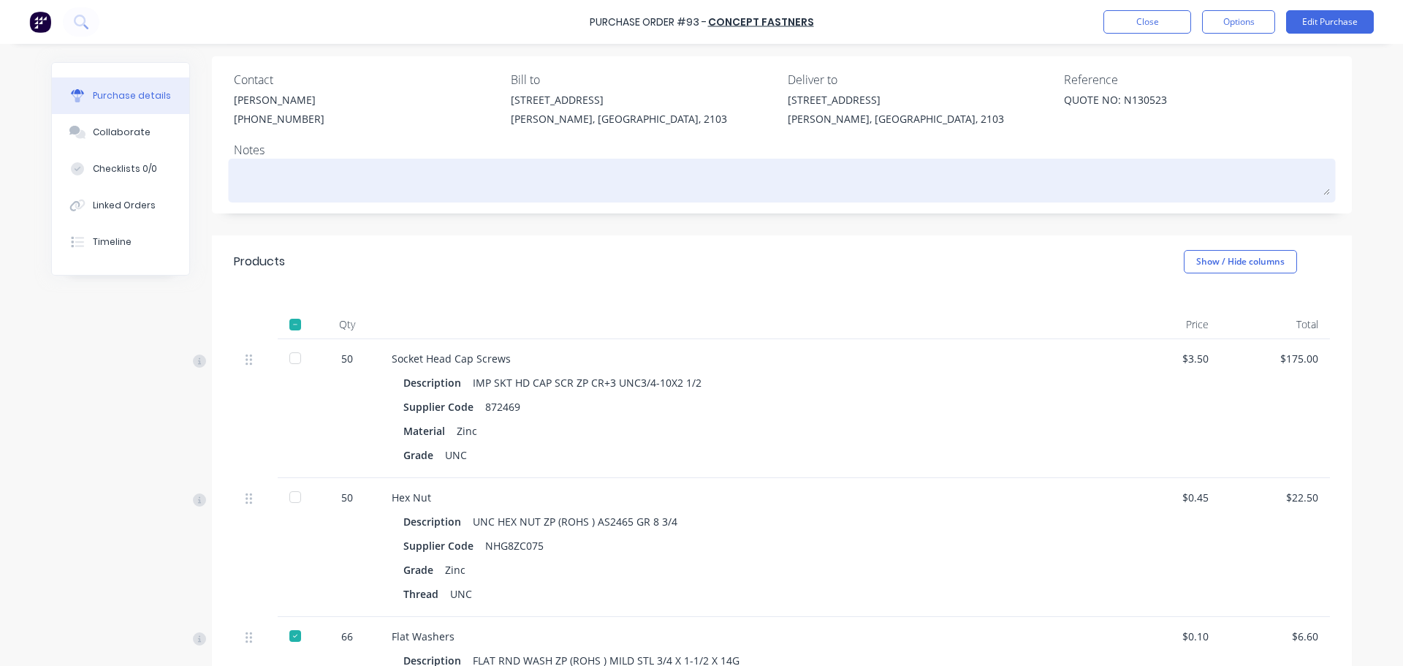
scroll to position [73, 0]
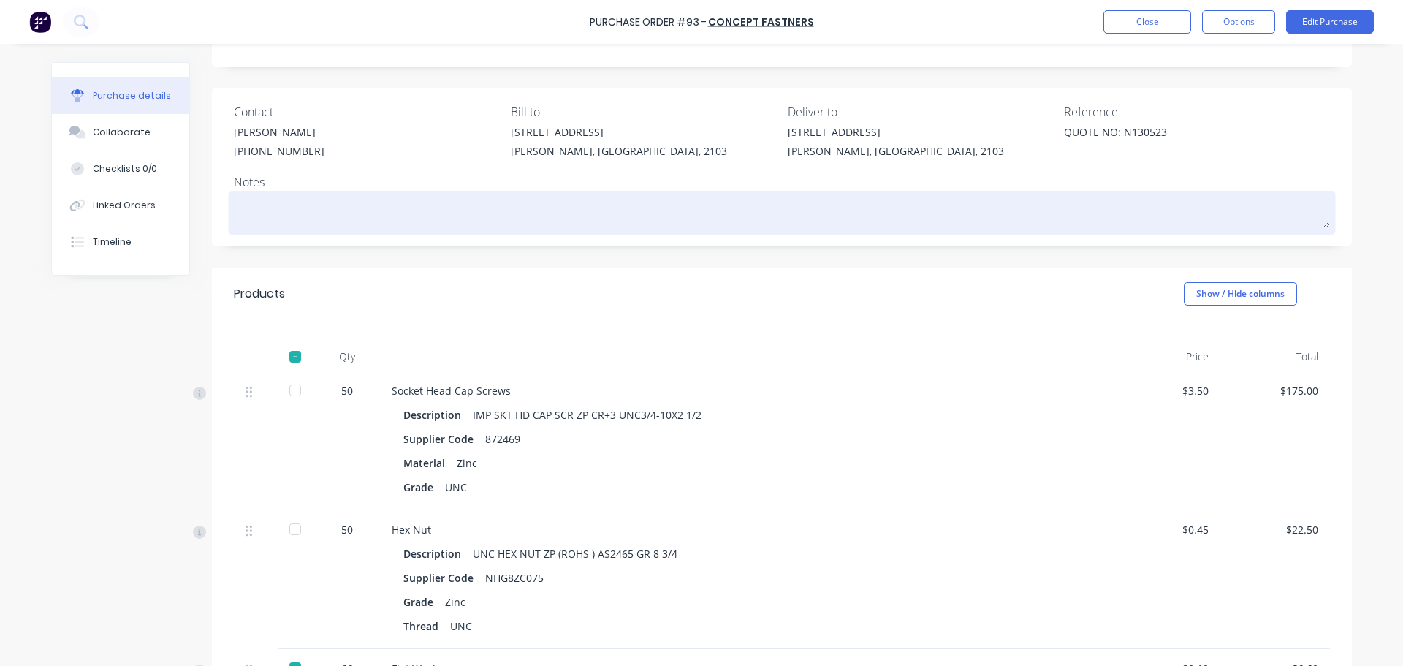
click at [376, 197] on textarea at bounding box center [782, 210] width 1096 height 33
type textarea "x"
type textarea "e"
type textarea "x"
type textarea "ewf"
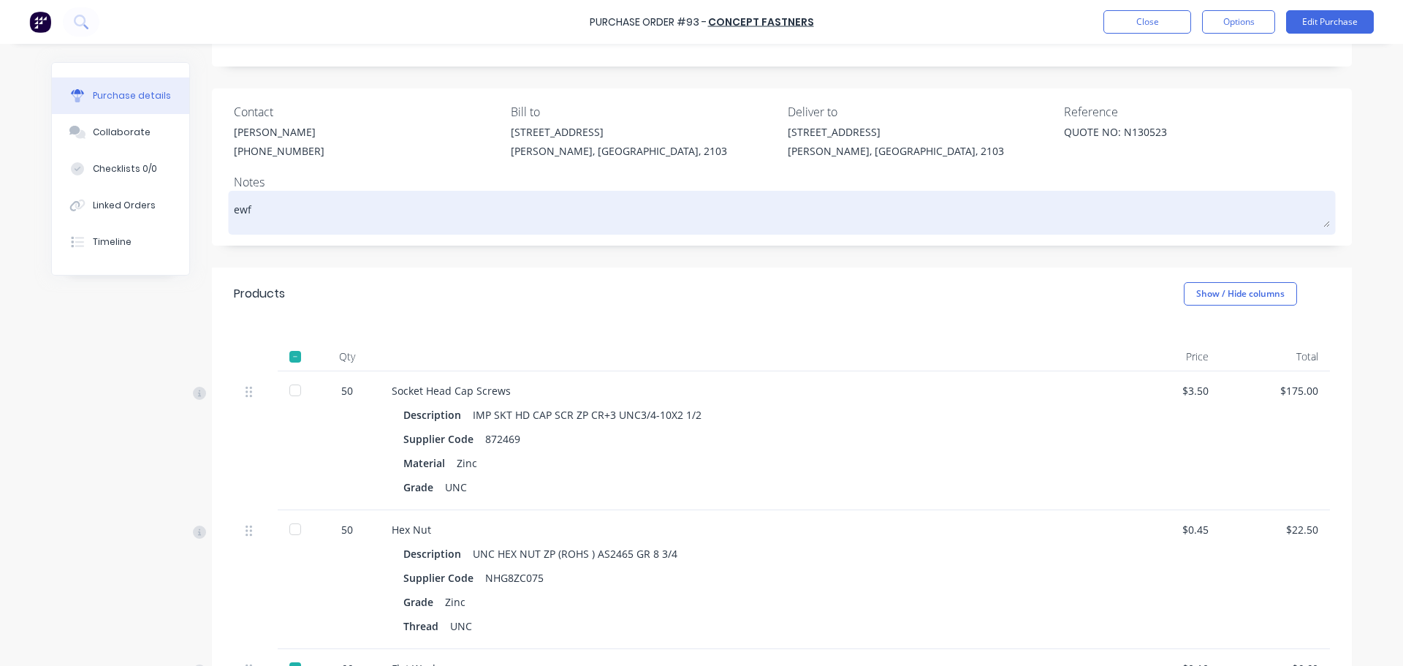
type textarea "x"
type textarea "ew"
type textarea "x"
type textarea "e"
type textarea "x"
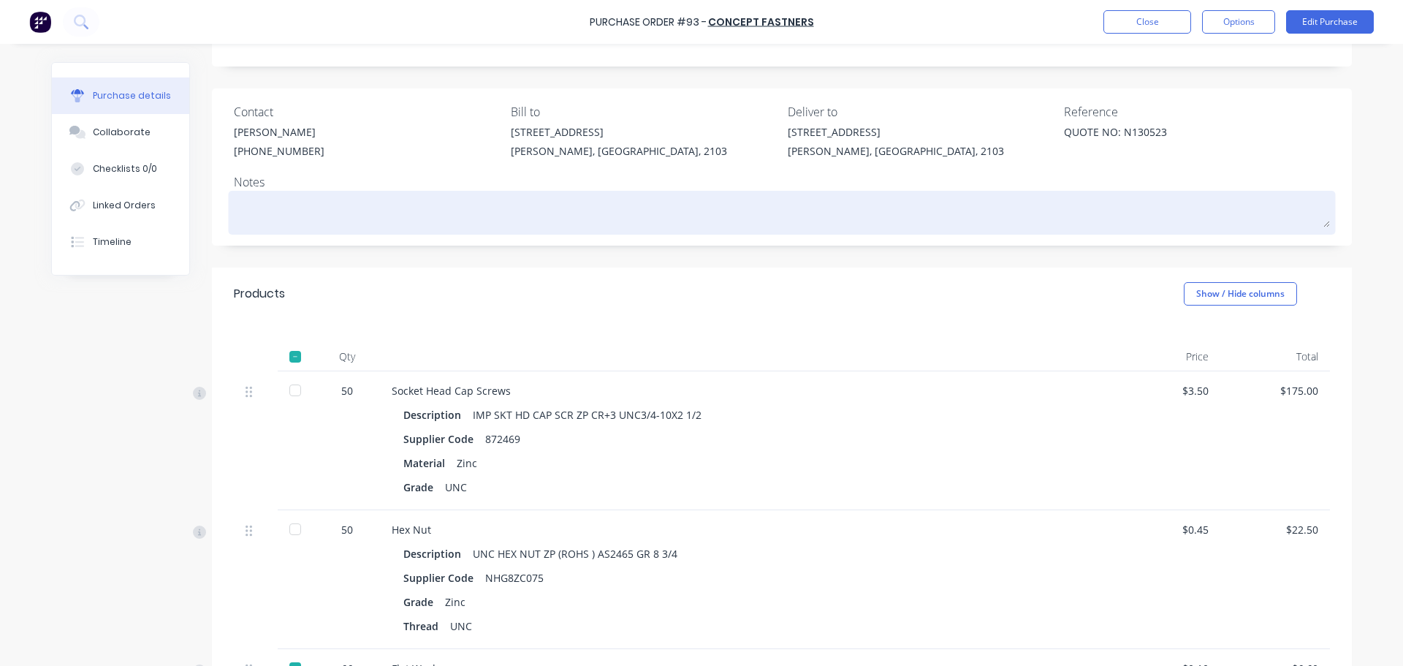
type textarea "e"
type textarea "x"
type textarea "ew"
type textarea "x"
type textarea "e"
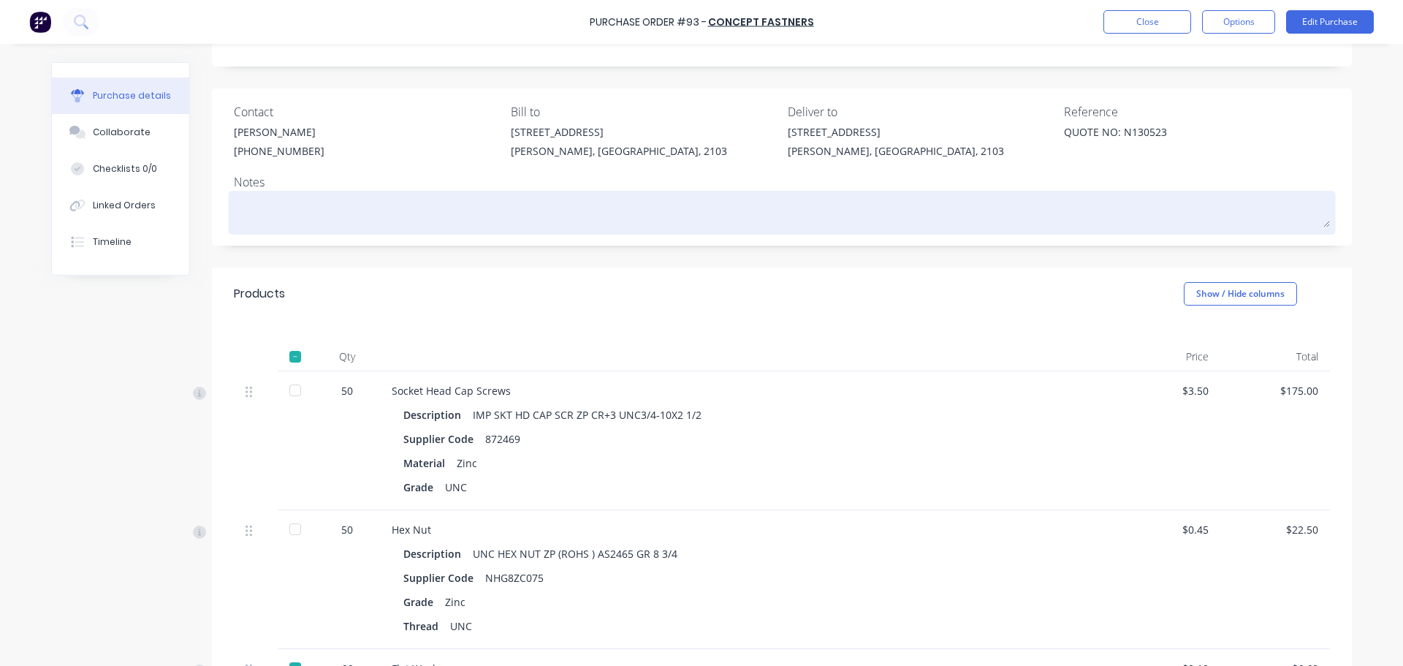
type textarea "x"
type textarea "r"
type textarea "x"
type textarea "re"
type textarea "x"
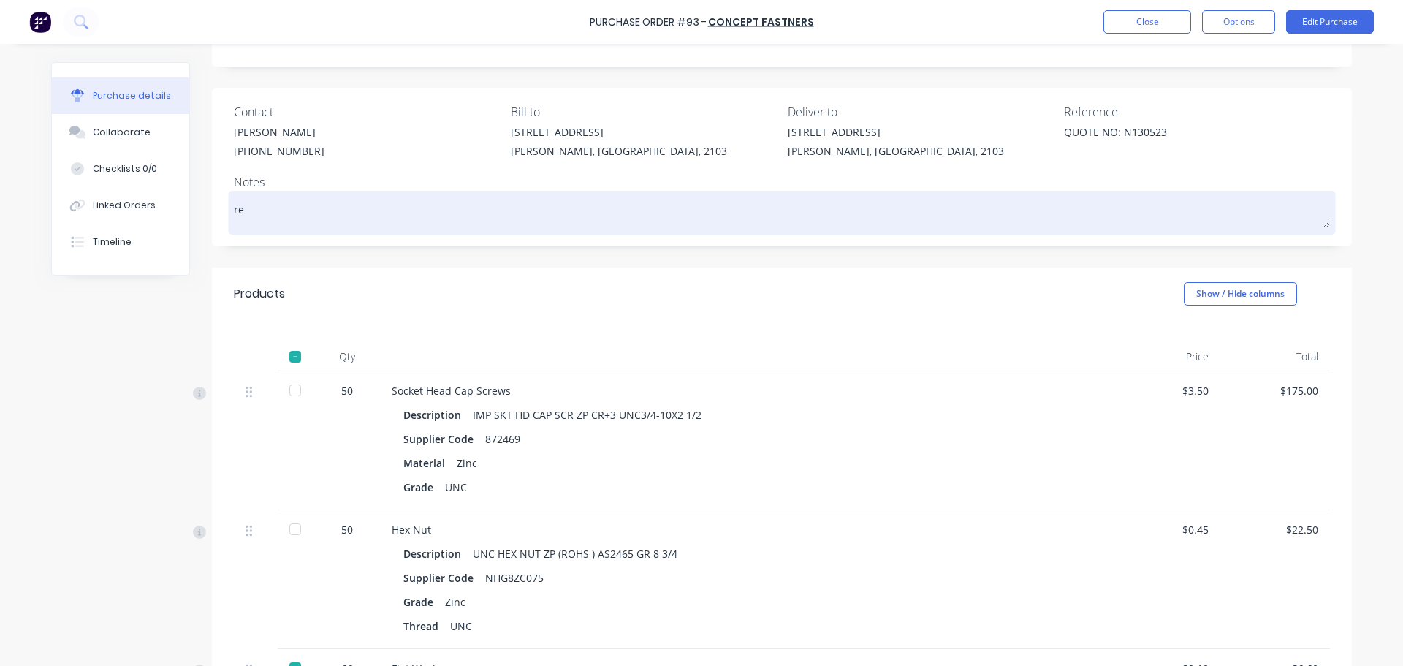
type textarea "rec"
type textarea "x"
type textarea "rece"
type textarea "x"
type textarea "recei"
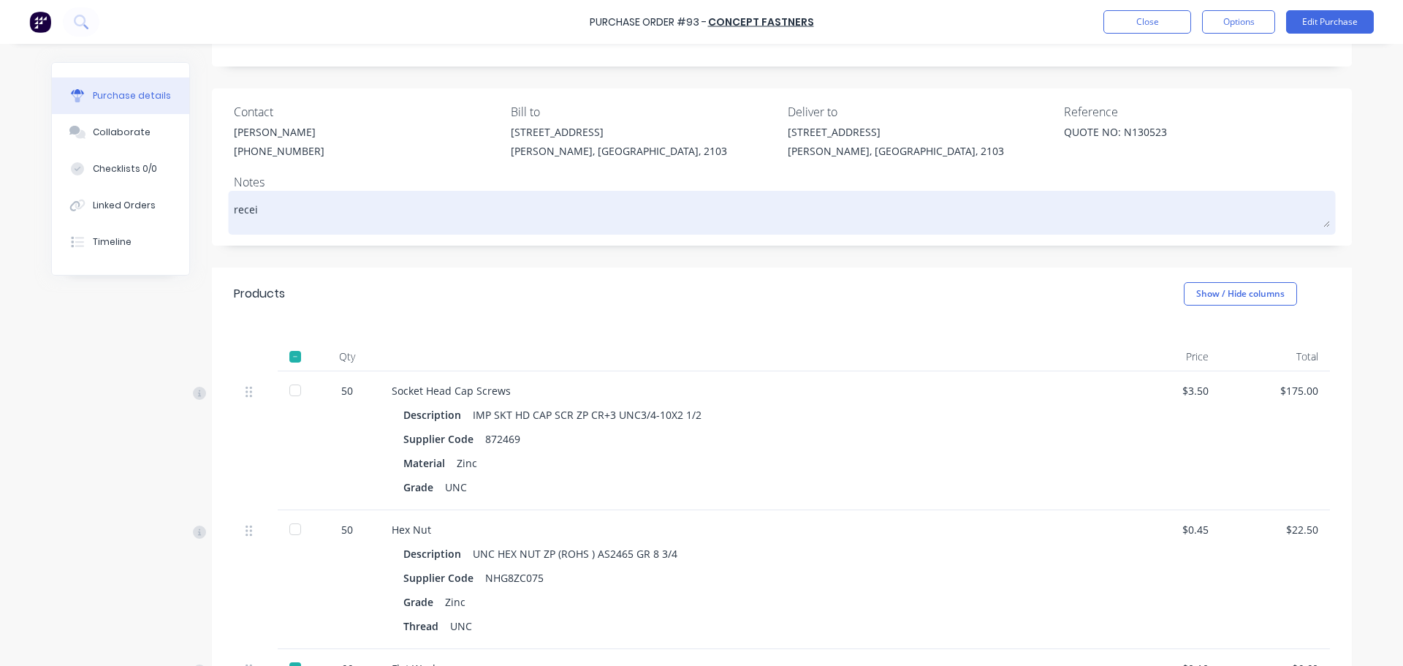
type textarea "x"
type textarea "receiv"
type textarea "x"
type textarea "receive"
type textarea "x"
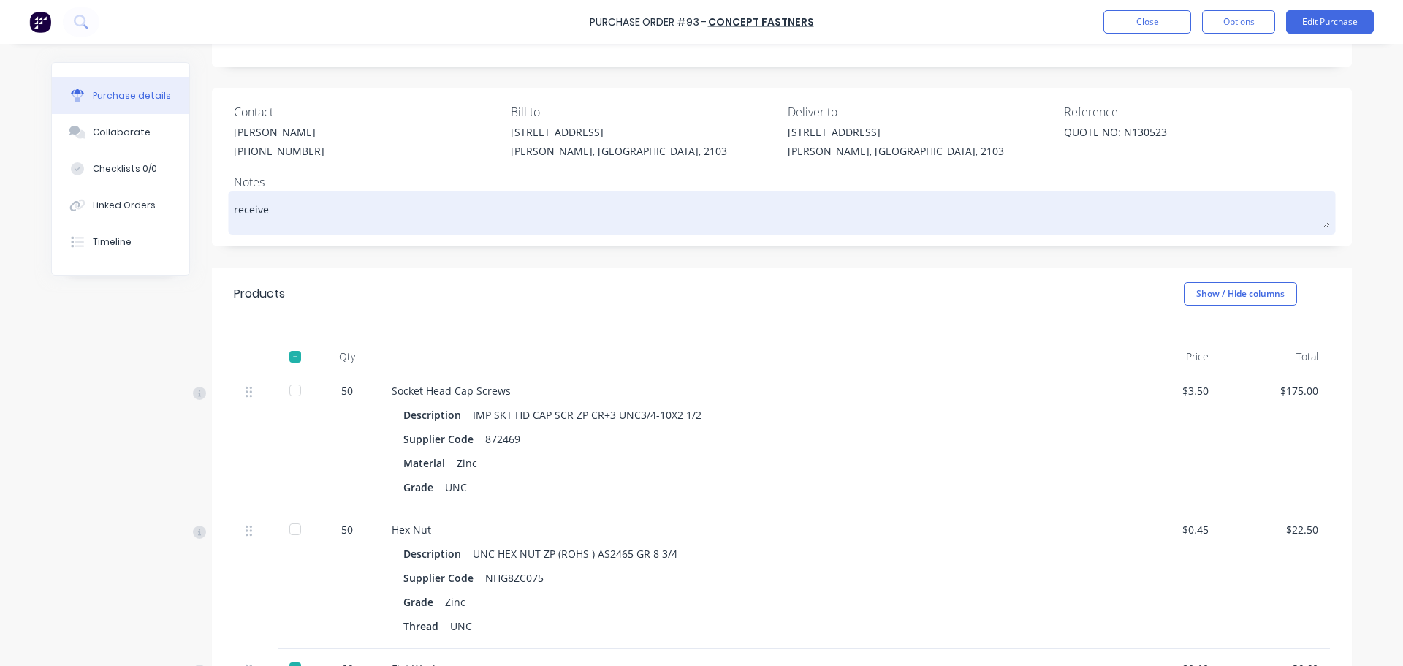
type textarea "received"
type textarea "x"
type textarea "received"
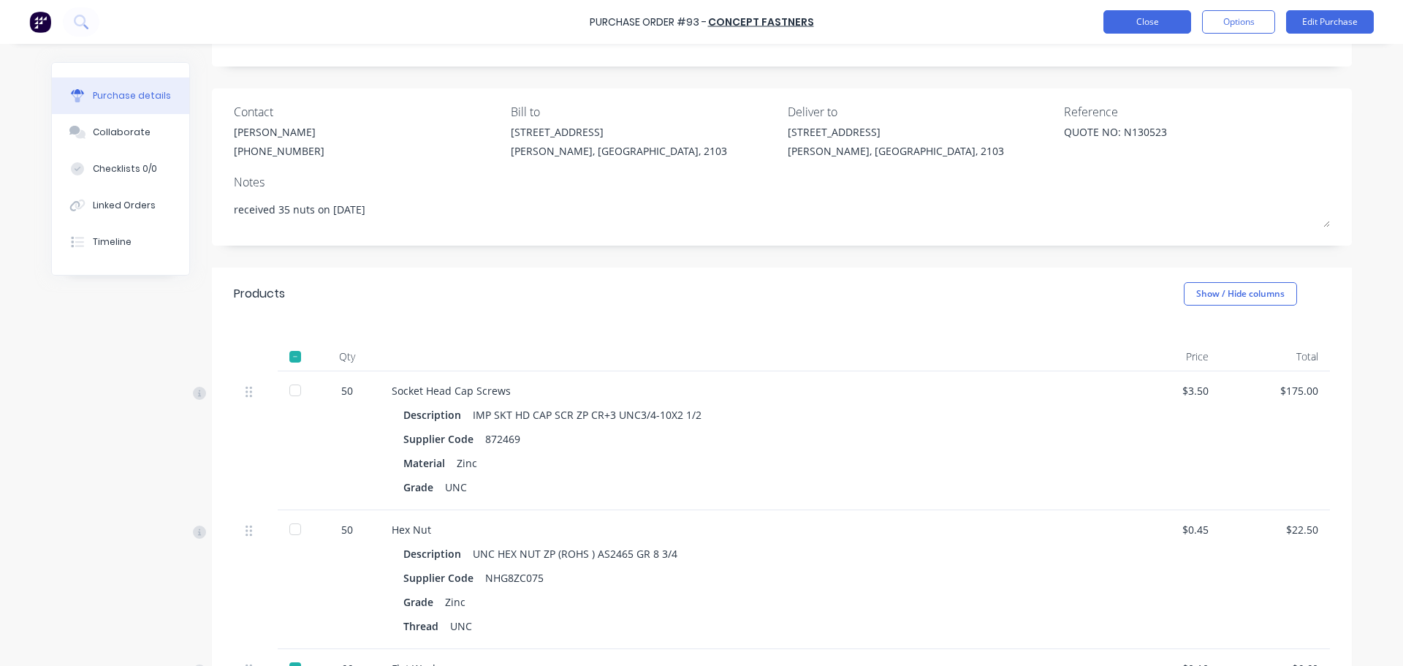
click at [1112, 26] on button "Close" at bounding box center [1147, 21] width 88 height 23
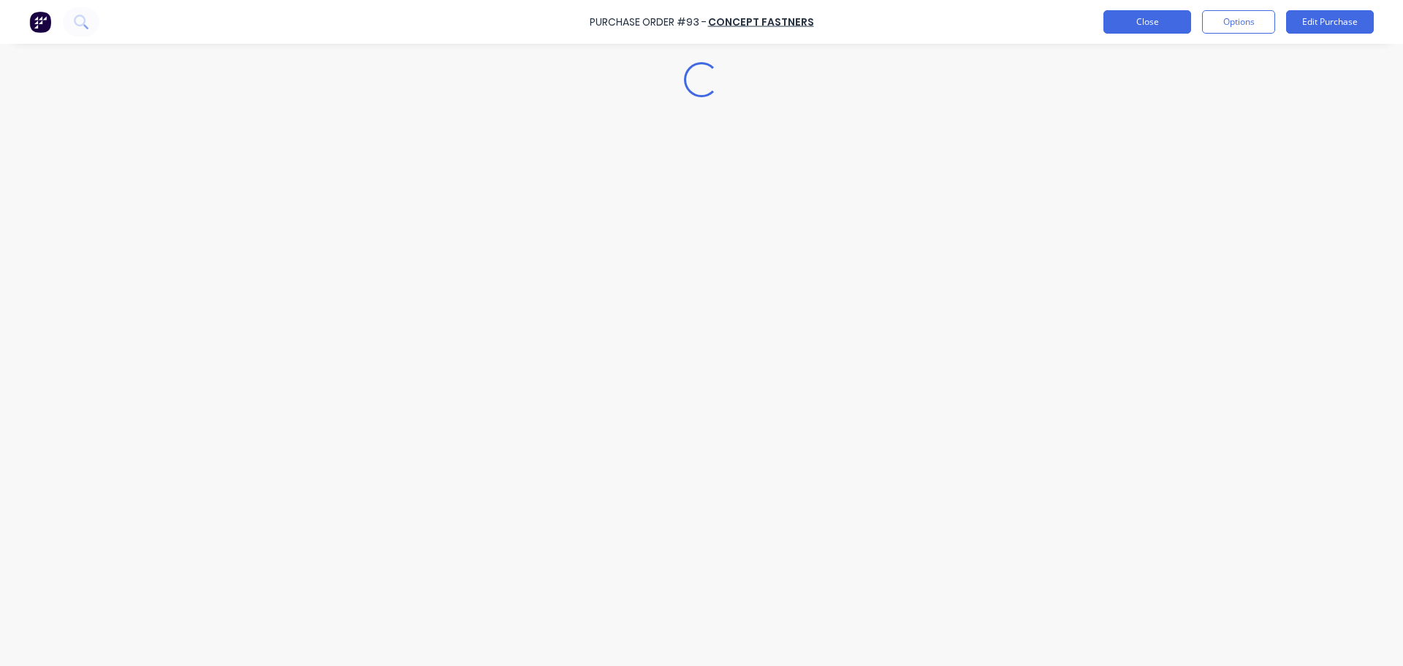
scroll to position [0, 0]
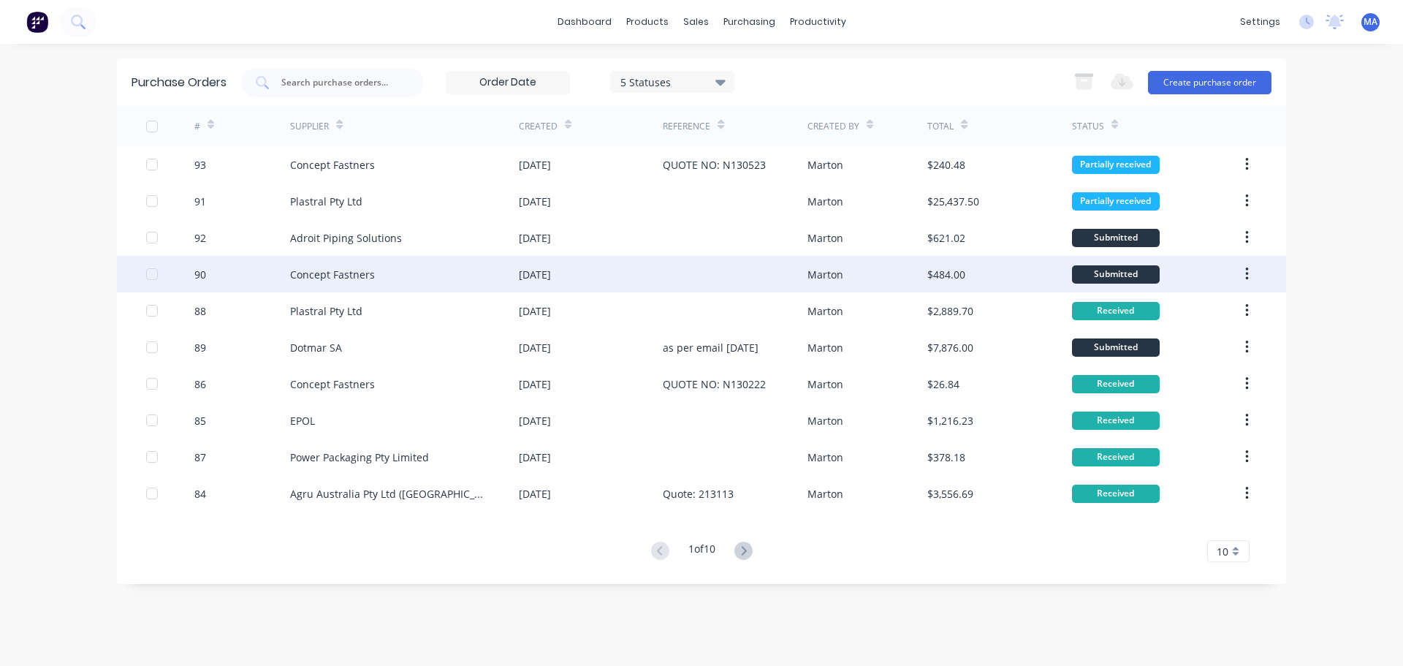
click at [383, 278] on div "Concept Fastners" at bounding box center [404, 274] width 229 height 37
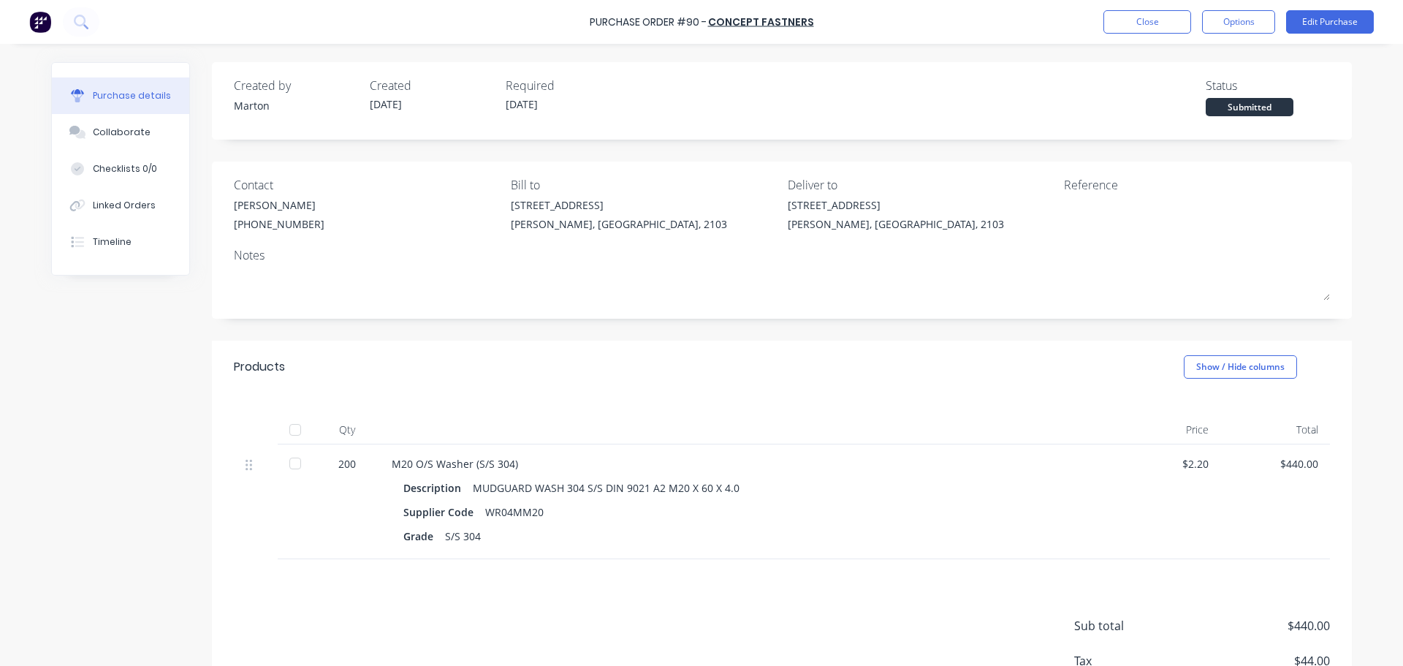
click at [287, 424] on div at bounding box center [295, 429] width 29 height 29
click at [1156, 26] on button "Close" at bounding box center [1147, 21] width 88 height 23
